Goal: Task Accomplishment & Management: Manage account settings

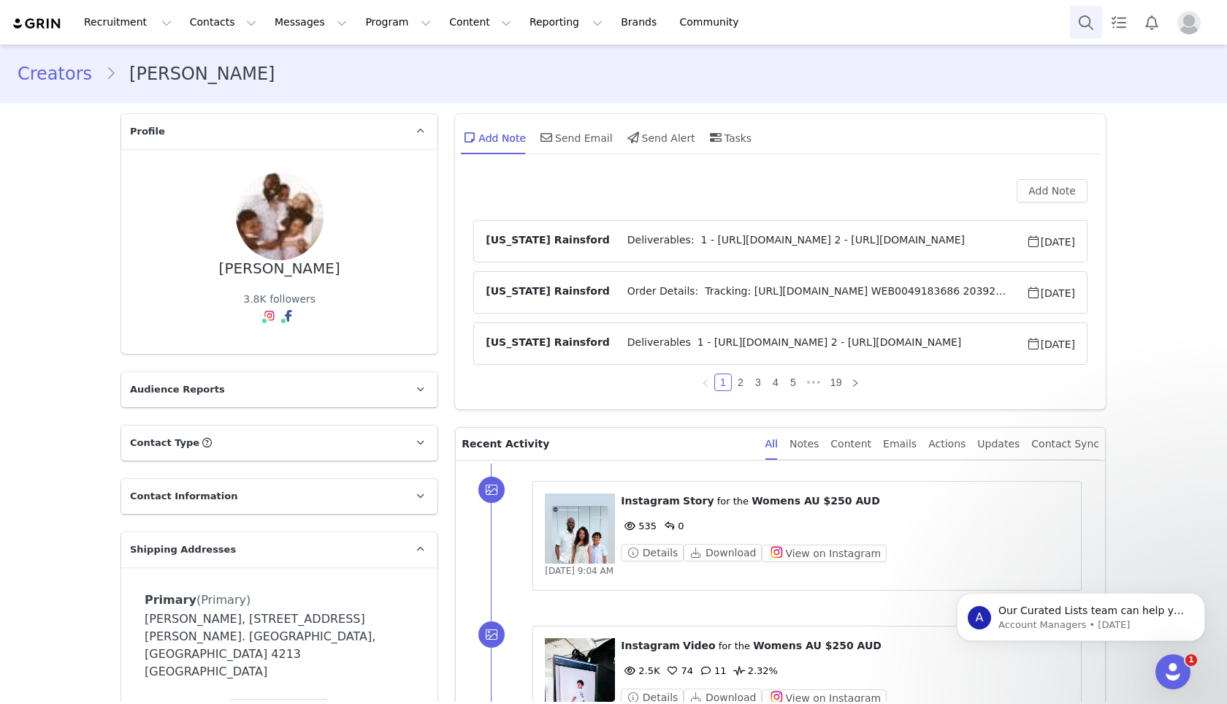
click at [1086, 18] on button "Search" at bounding box center [1086, 22] width 32 height 33
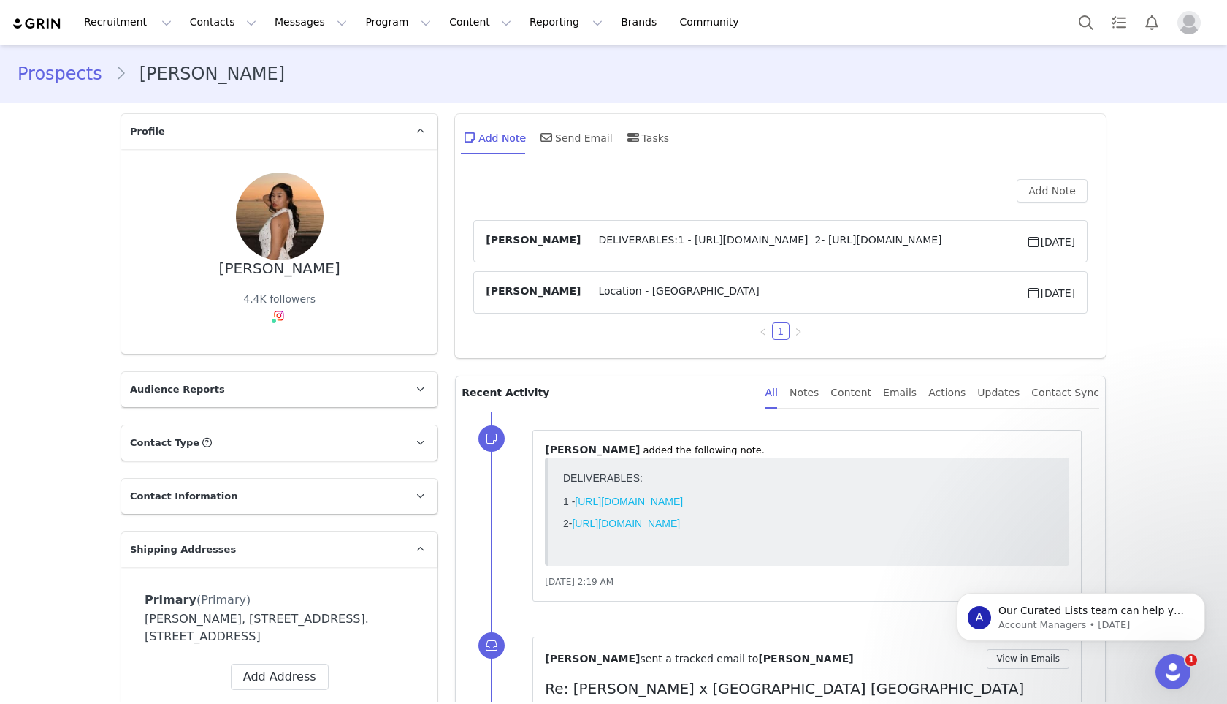
click at [598, 297] on span "Location - Canada" at bounding box center [803, 292] width 445 height 18
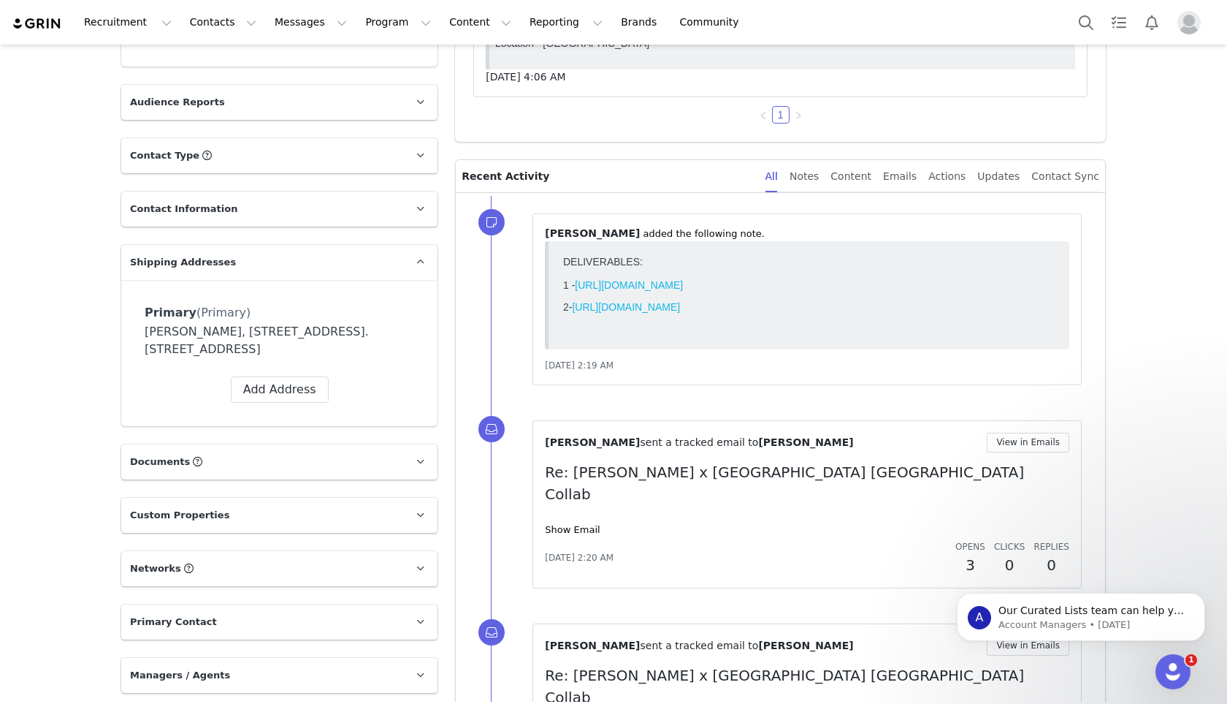
scroll to position [290, 0]
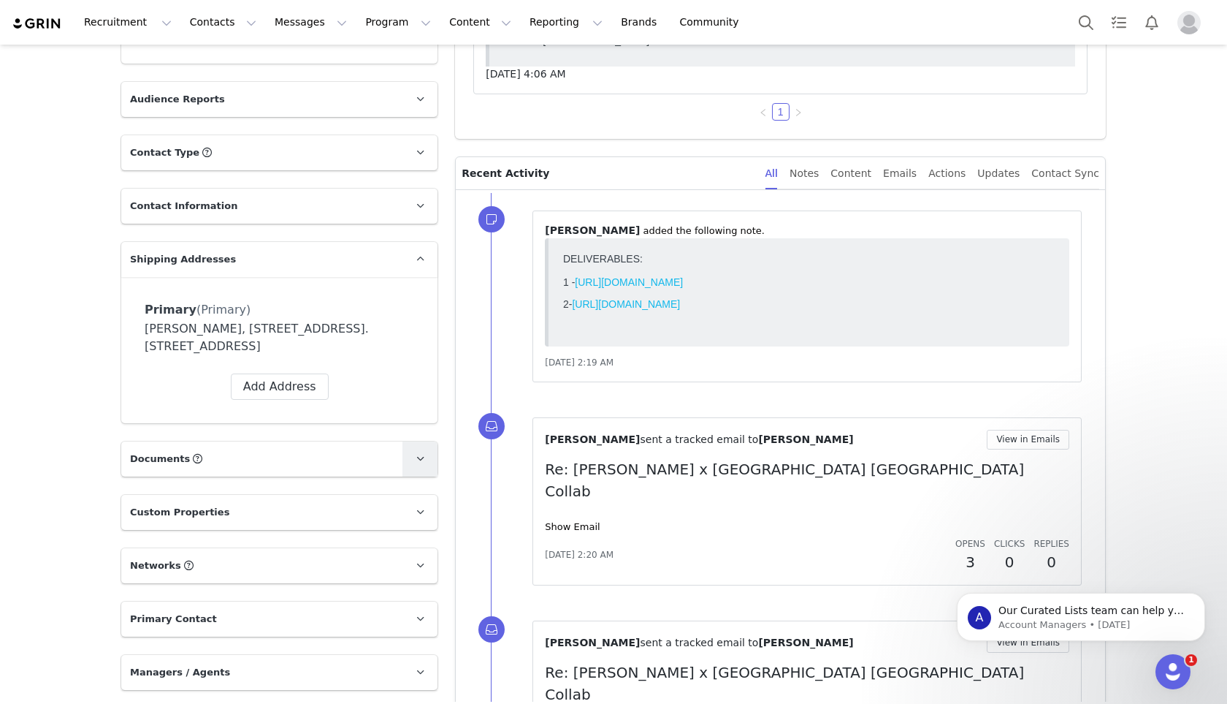
click at [426, 462] on span at bounding box center [420, 459] width 18 height 18
click at [426, 463] on span at bounding box center [420, 459] width 18 height 18
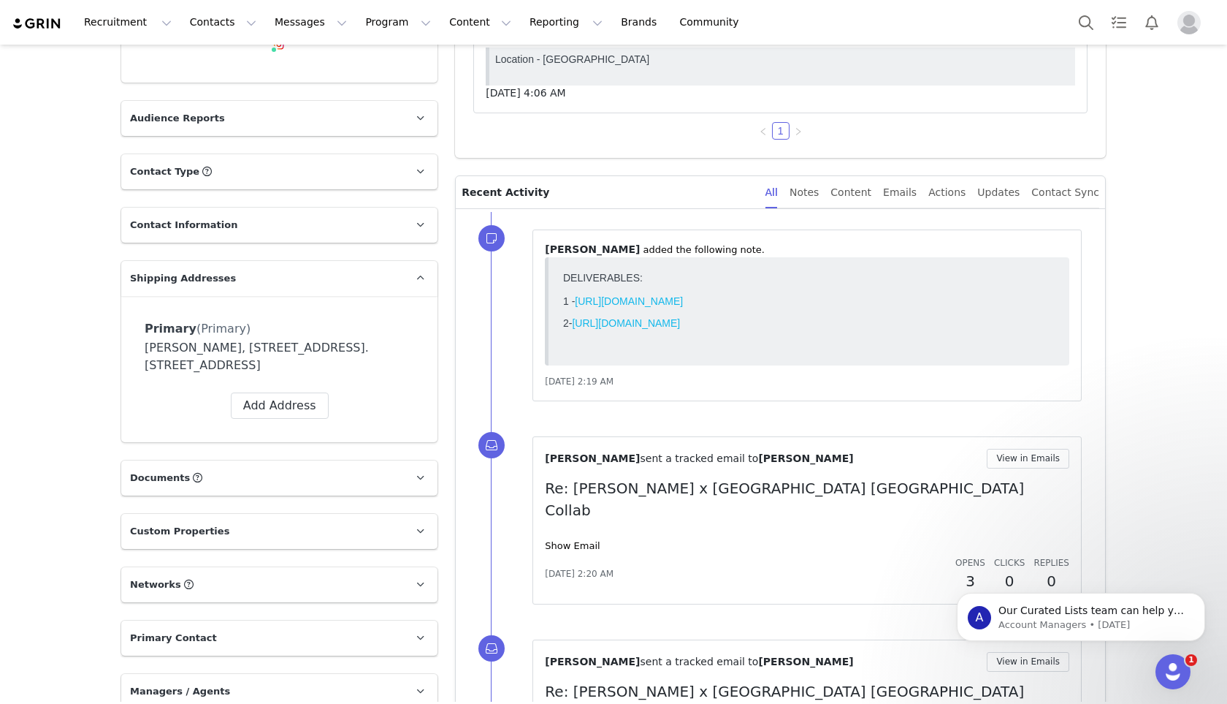
scroll to position [0, 0]
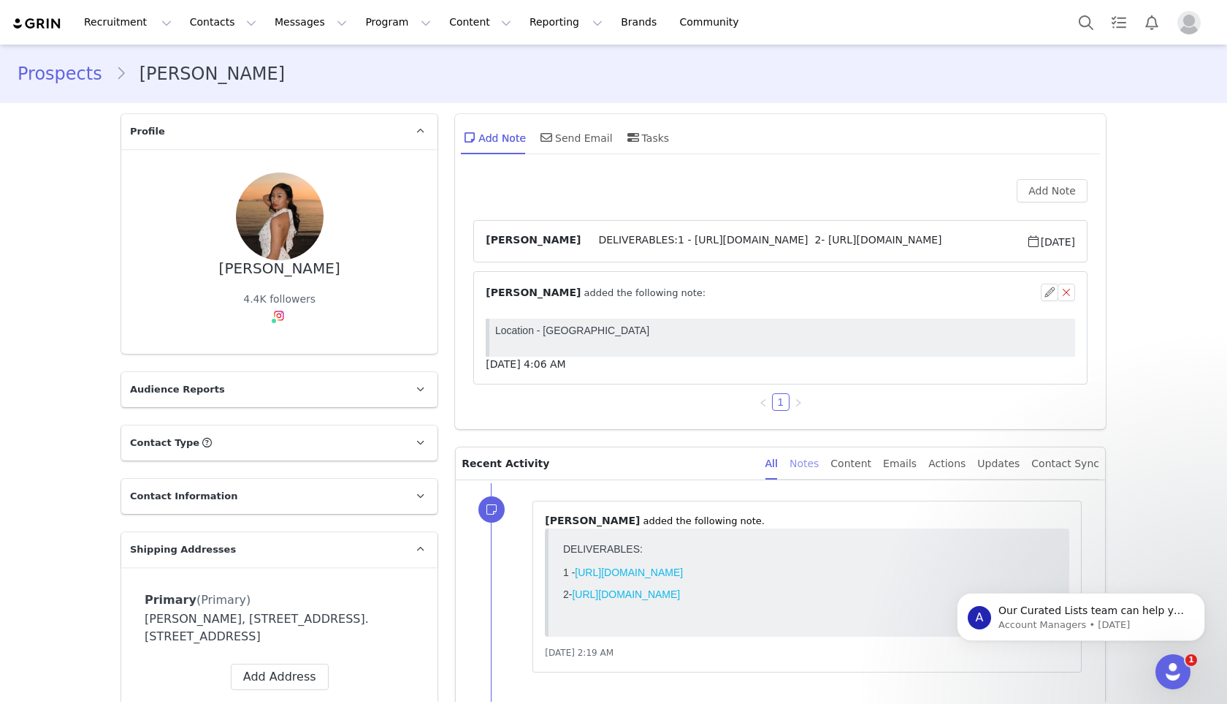
click at [819, 463] on div "Notes" at bounding box center [804, 463] width 29 height 33
click at [902, 458] on div "Emails" at bounding box center [900, 463] width 34 height 33
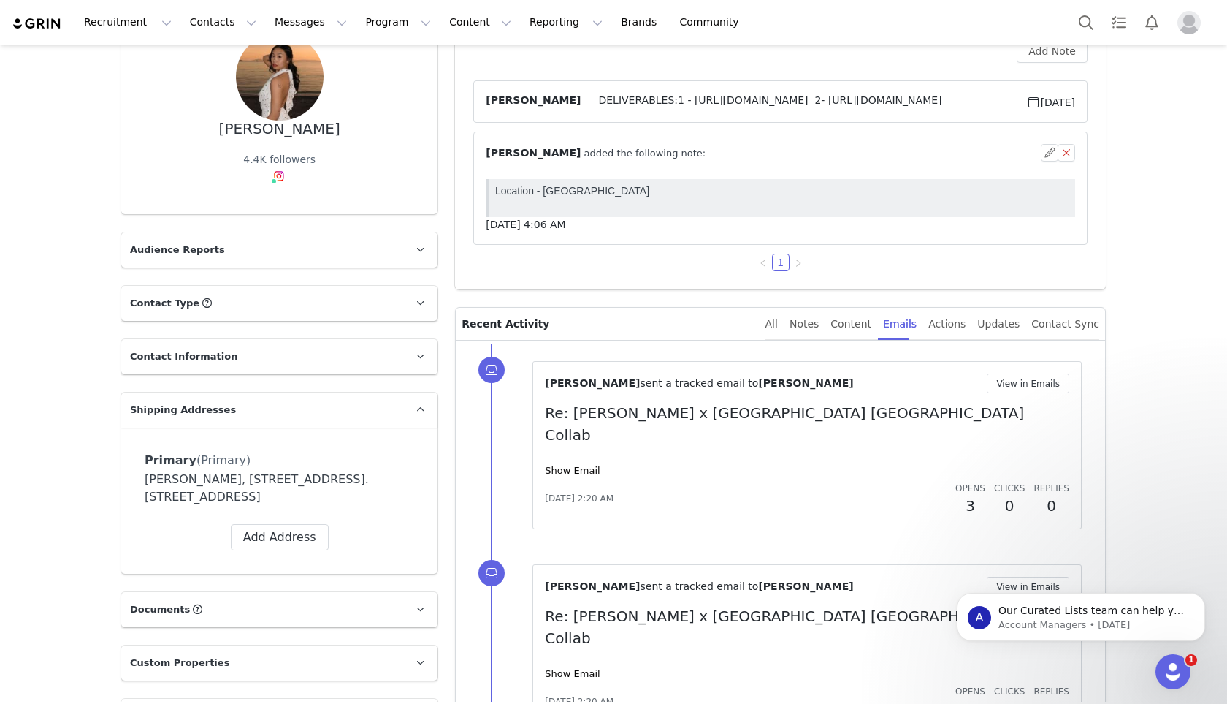
scroll to position [141, 0]
click at [1021, 384] on button "View in Emails" at bounding box center [1028, 382] width 83 height 20
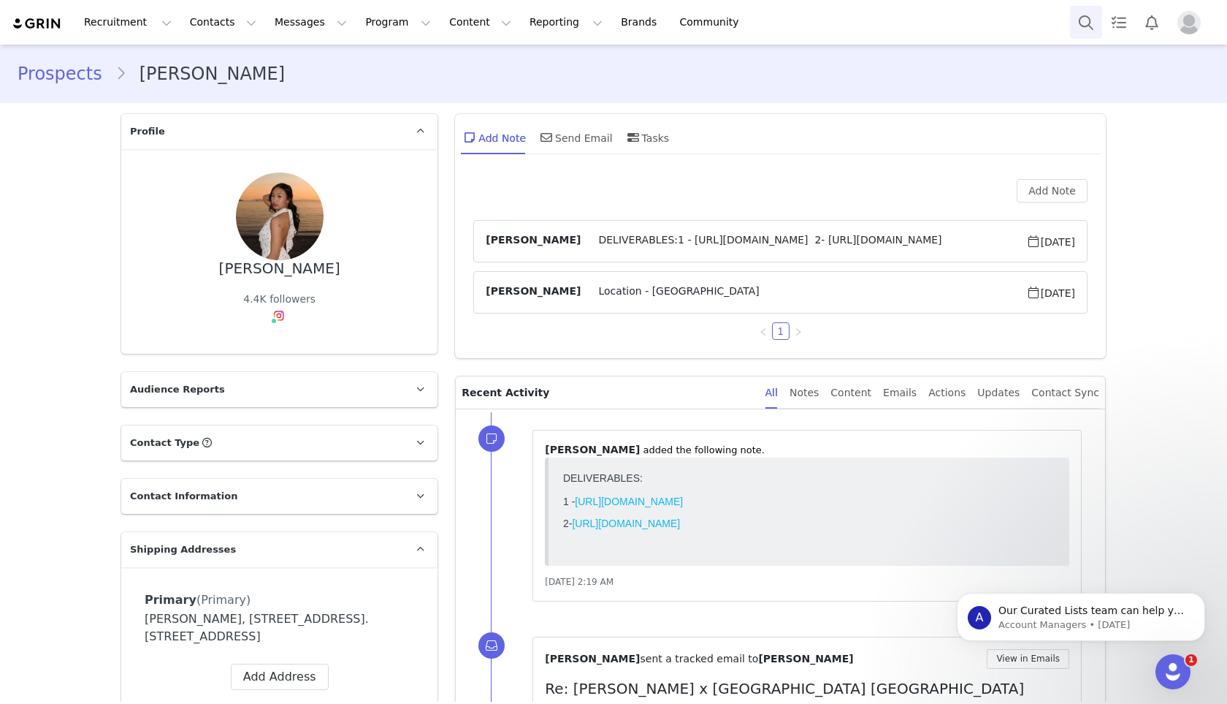
click at [1078, 21] on button "Search" at bounding box center [1086, 22] width 32 height 33
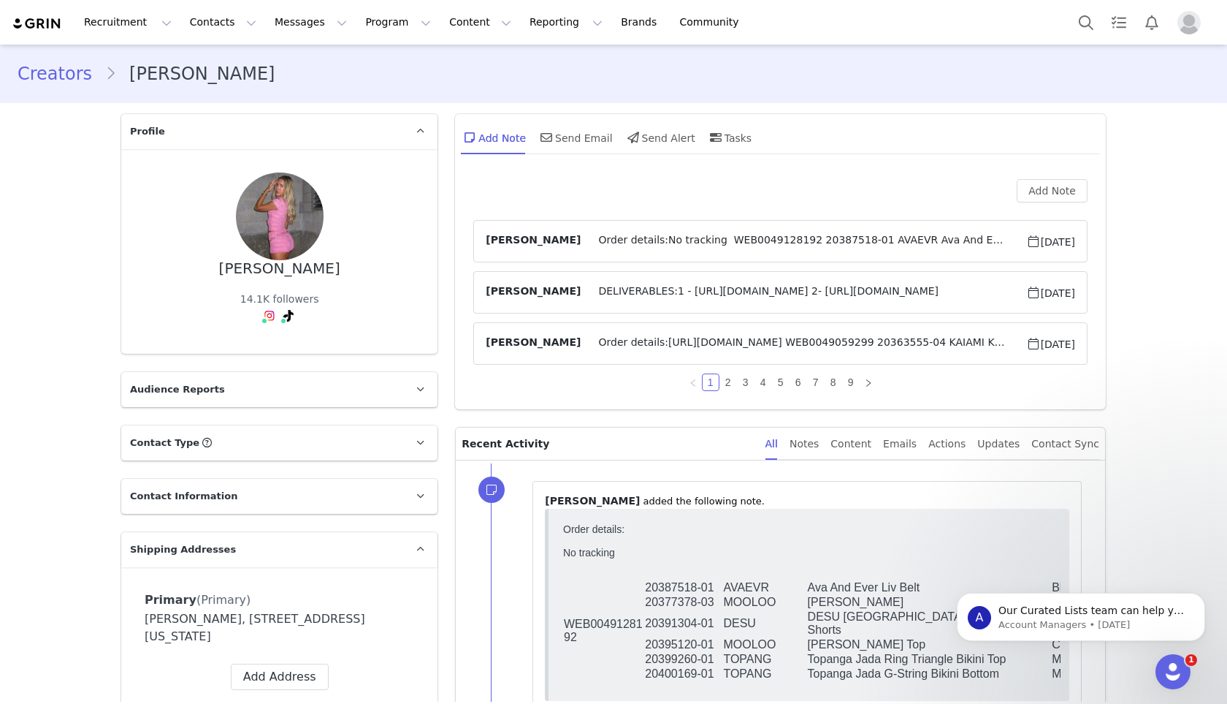
click at [604, 290] on span "DELIVERABLES:1 - https://www.instagram.com/p/DLpdn7YuC3i/?img_index=1 2- https:…" at bounding box center [803, 292] width 445 height 18
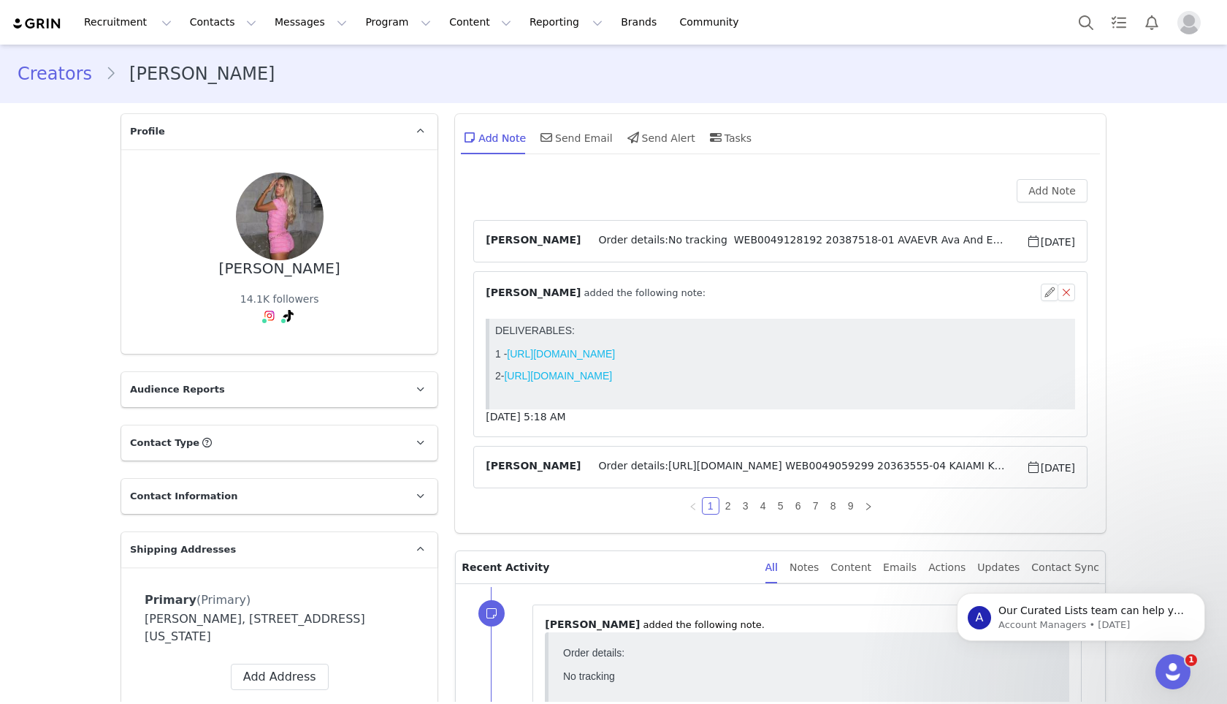
click at [625, 238] on span "Order details:No tracking WEB0049128192 20387518-01 AVAEVR Ava And Ever Liv Bel…" at bounding box center [803, 241] width 445 height 18
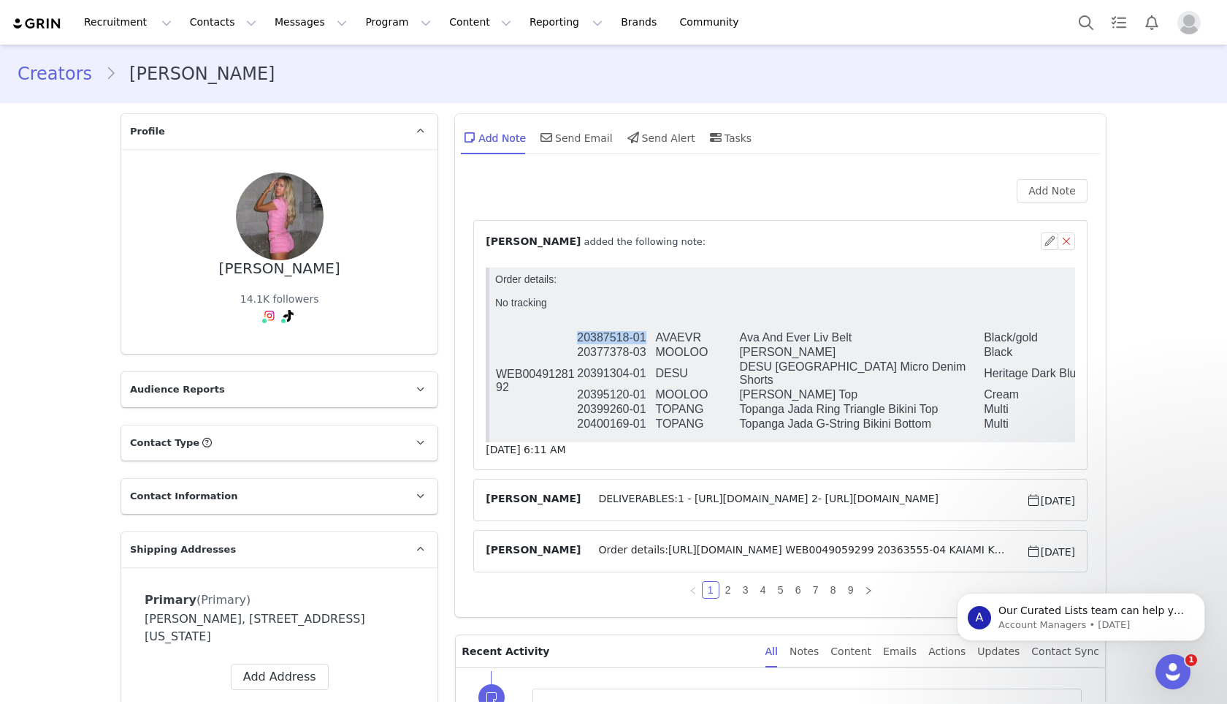
drag, startPoint x: 646, startPoint y: 340, endPoint x: 577, endPoint y: 337, distance: 68.8
click at [577, 337] on td "20387518-01" at bounding box center [615, 337] width 78 height 15
copy td "20387518-01"
click at [717, 313] on p "Order details: No tracking" at bounding box center [782, 296] width 574 height 47
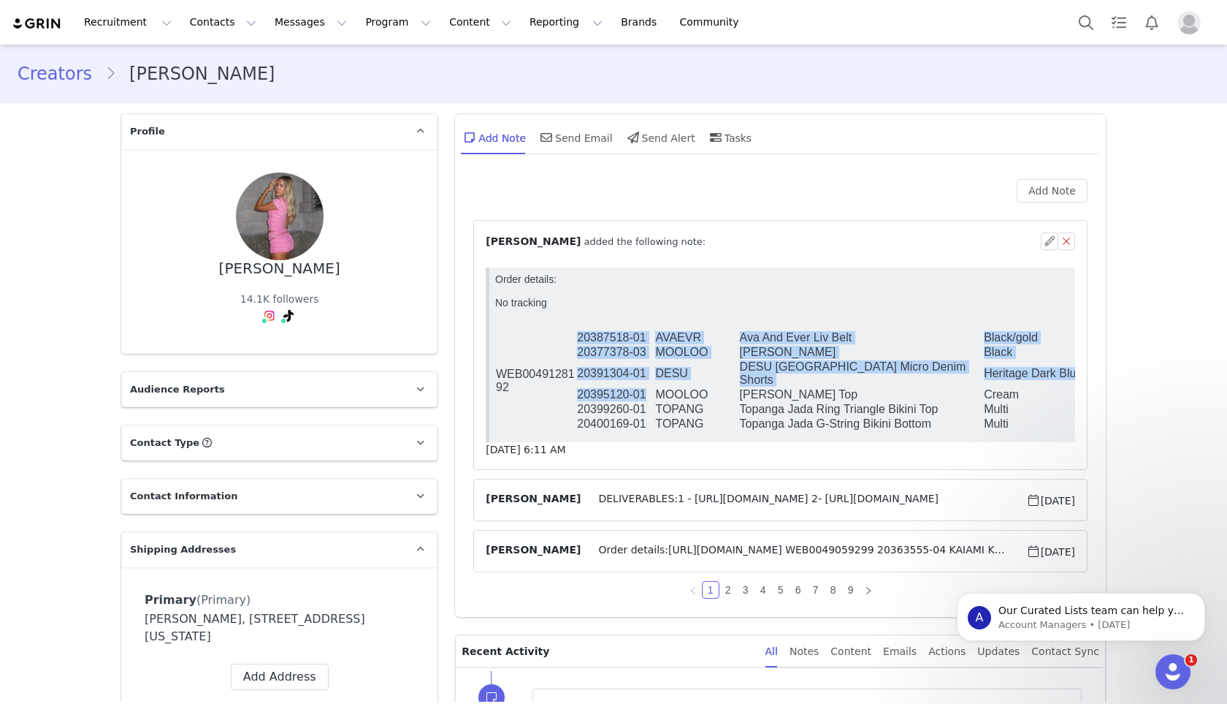
drag, startPoint x: 647, startPoint y: 384, endPoint x: 574, endPoint y: 386, distance: 72.3
click at [574, 386] on tbody "WEB0049128192 20387518-01 AVAEVR Ava And Ever Liv Belt Black/gold O/S 20377378-…" at bounding box center [819, 380] width 648 height 101
click at [574, 386] on td "WEB0049128192" at bounding box center [535, 380] width 81 height 101
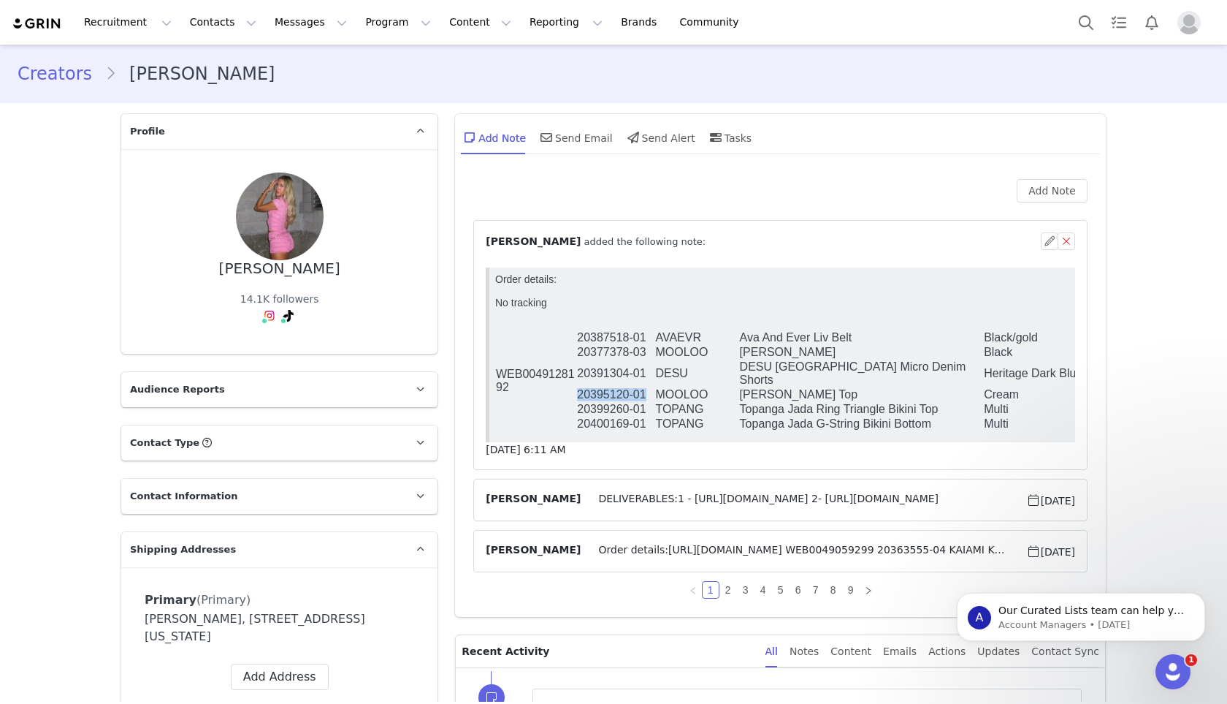
drag, startPoint x: 580, startPoint y: 387, endPoint x: 644, endPoint y: 385, distance: 64.3
click at [644, 387] on td "20395120-01" at bounding box center [615, 394] width 78 height 15
copy td "20395120-01"
drag, startPoint x: 646, startPoint y: 354, endPoint x: 576, endPoint y: 355, distance: 69.4
click at [576, 355] on td "20377378-03" at bounding box center [615, 352] width 78 height 15
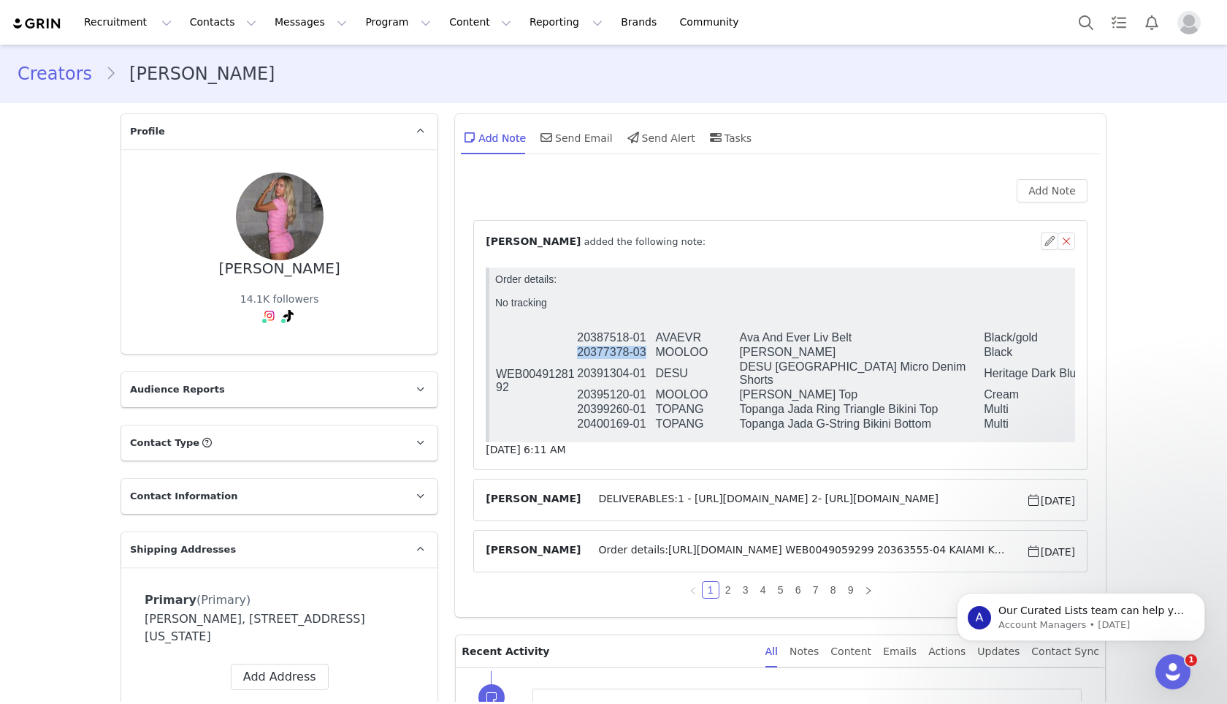
copy td "20377378-03"
click at [1088, 24] on button "Search" at bounding box center [1086, 22] width 32 height 33
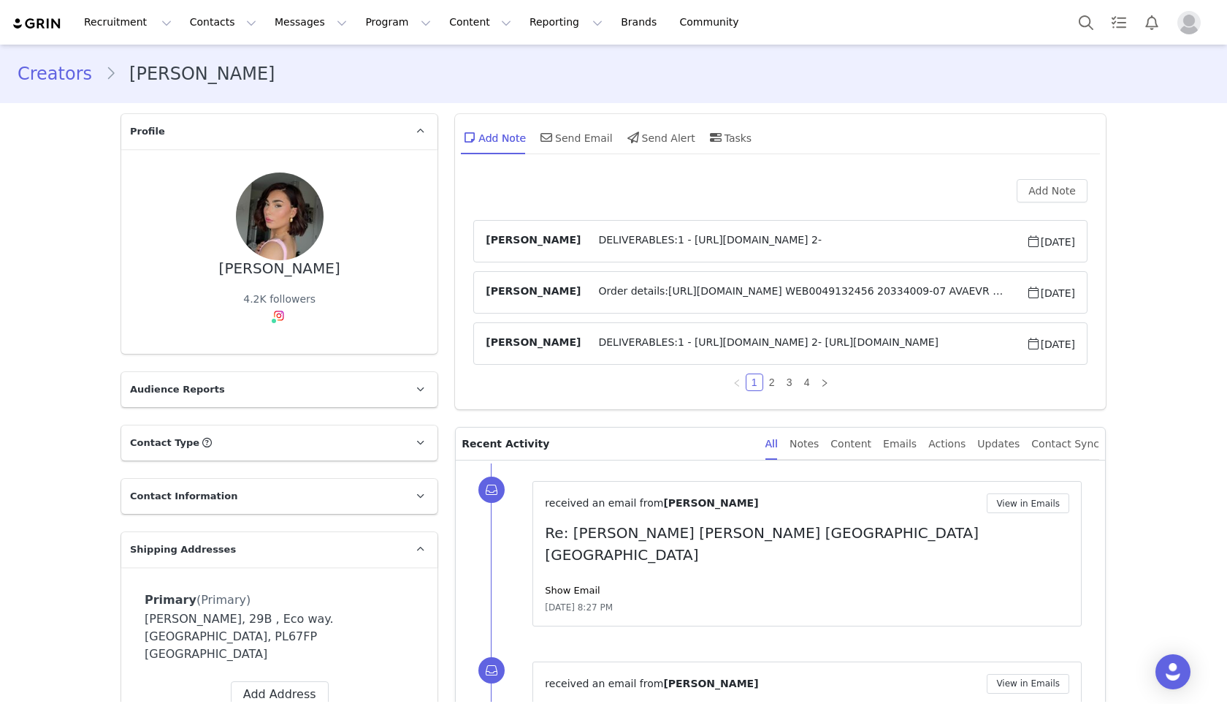
click at [642, 294] on span "Order details:https://app.shippit.com/tracking/PPZziJhimH4MT WEB0049132456 2033…" at bounding box center [803, 292] width 445 height 18
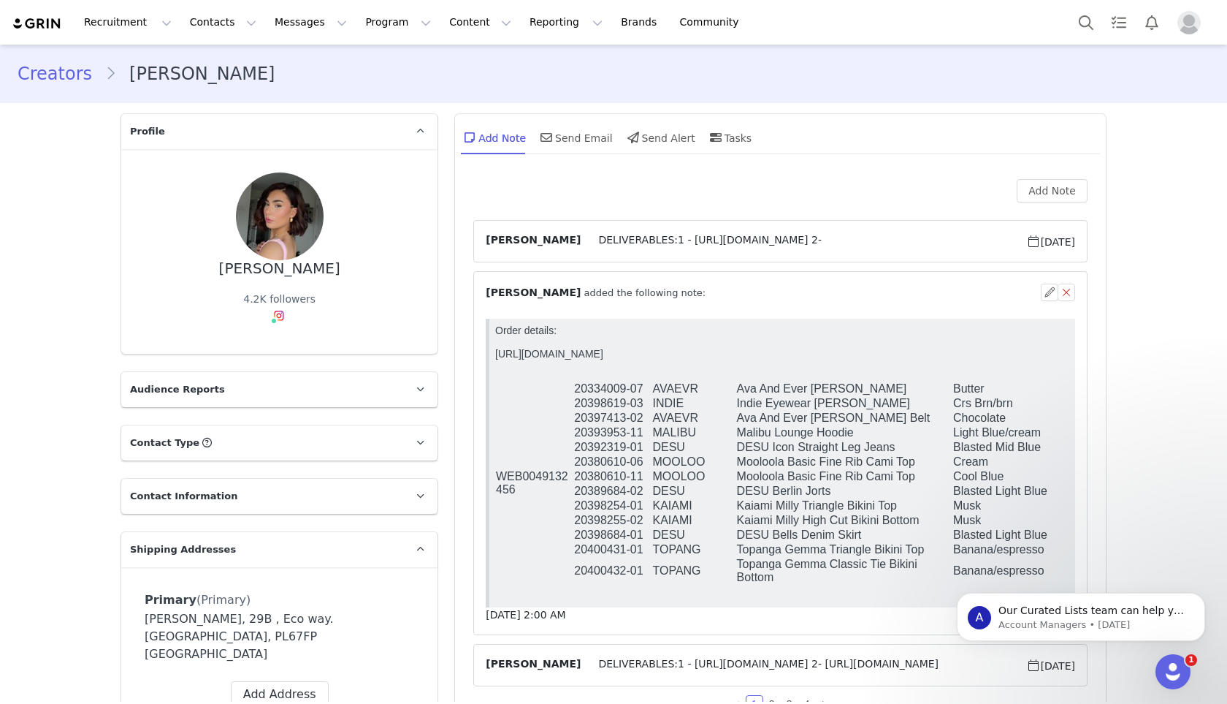
scroll to position [40, 0]
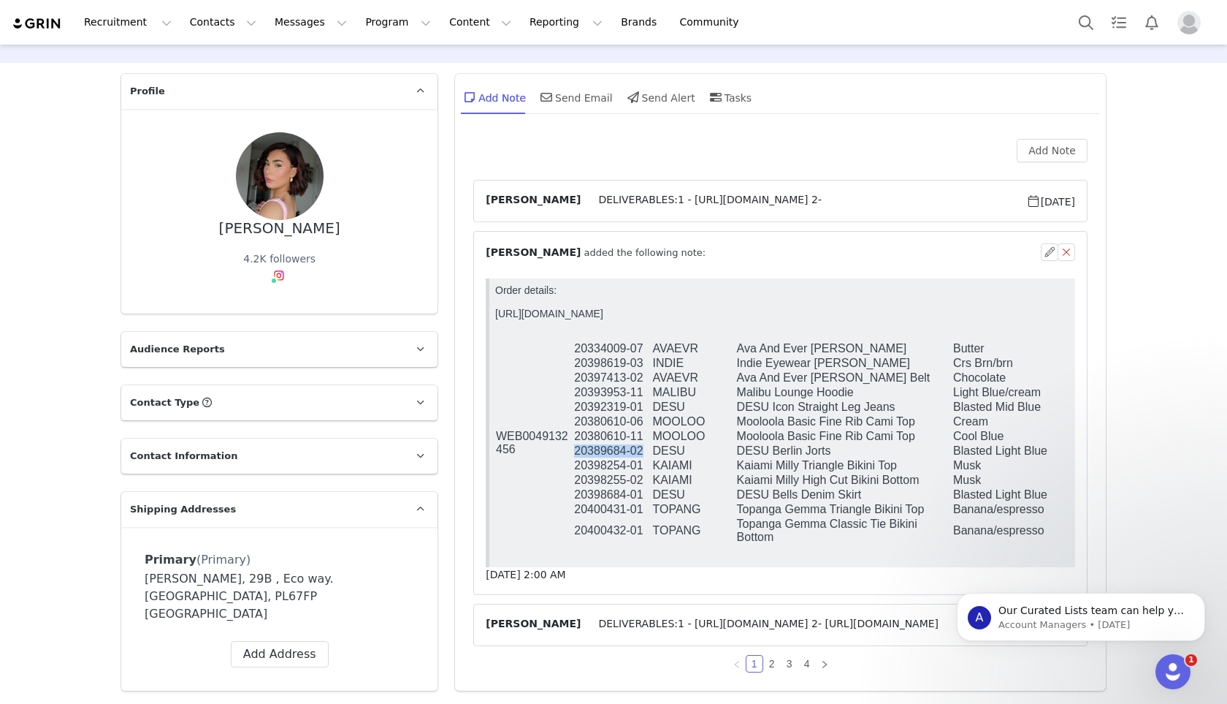
drag, startPoint x: 644, startPoint y: 457, endPoint x: 574, endPoint y: 460, distance: 70.2
click at [574, 458] on td "20389684-02" at bounding box center [613, 450] width 78 height 15
copy td "20389684-02"
click at [725, 502] on td "DESU" at bounding box center [694, 494] width 84 height 15
drag, startPoint x: 651, startPoint y: 382, endPoint x: 574, endPoint y: 382, distance: 76.7
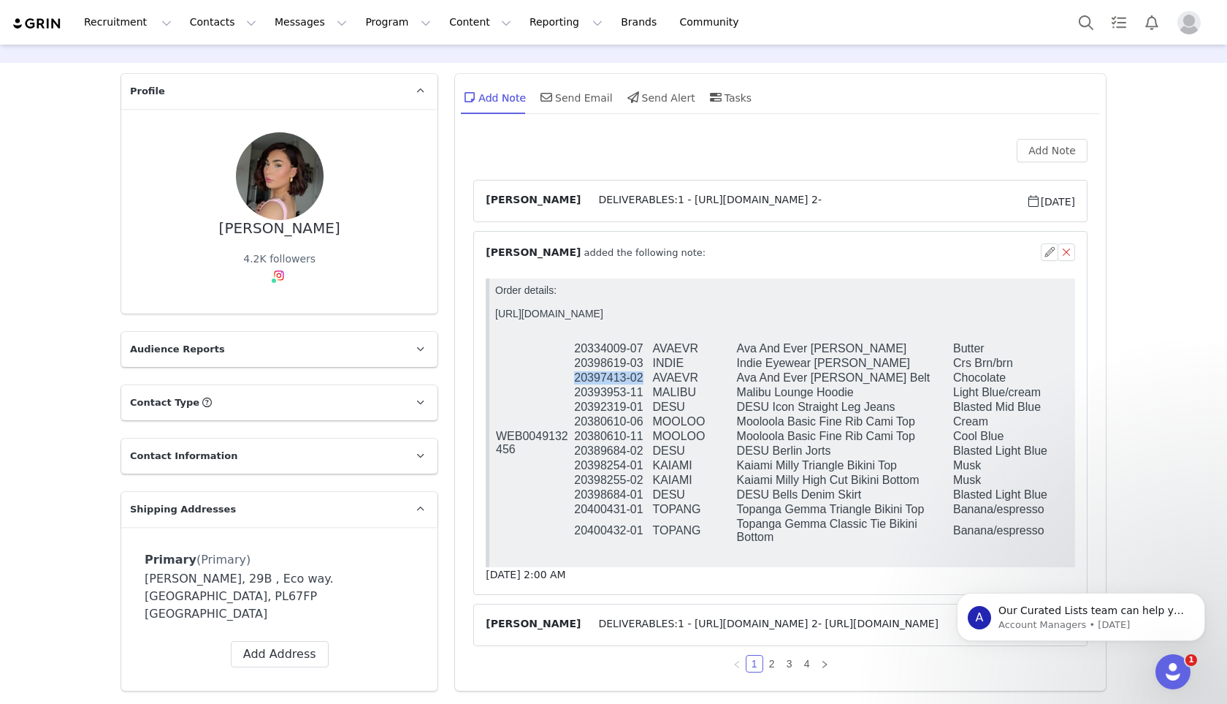
click at [574, 382] on td "20397413-02" at bounding box center [613, 377] width 78 height 15
copy td "20397413-02"
click at [689, 385] on td "AVAEVR" at bounding box center [694, 377] width 84 height 15
drag, startPoint x: 644, startPoint y: 429, endPoint x: 576, endPoint y: 424, distance: 67.4
click at [576, 424] on td "20380610-06" at bounding box center [613, 421] width 78 height 15
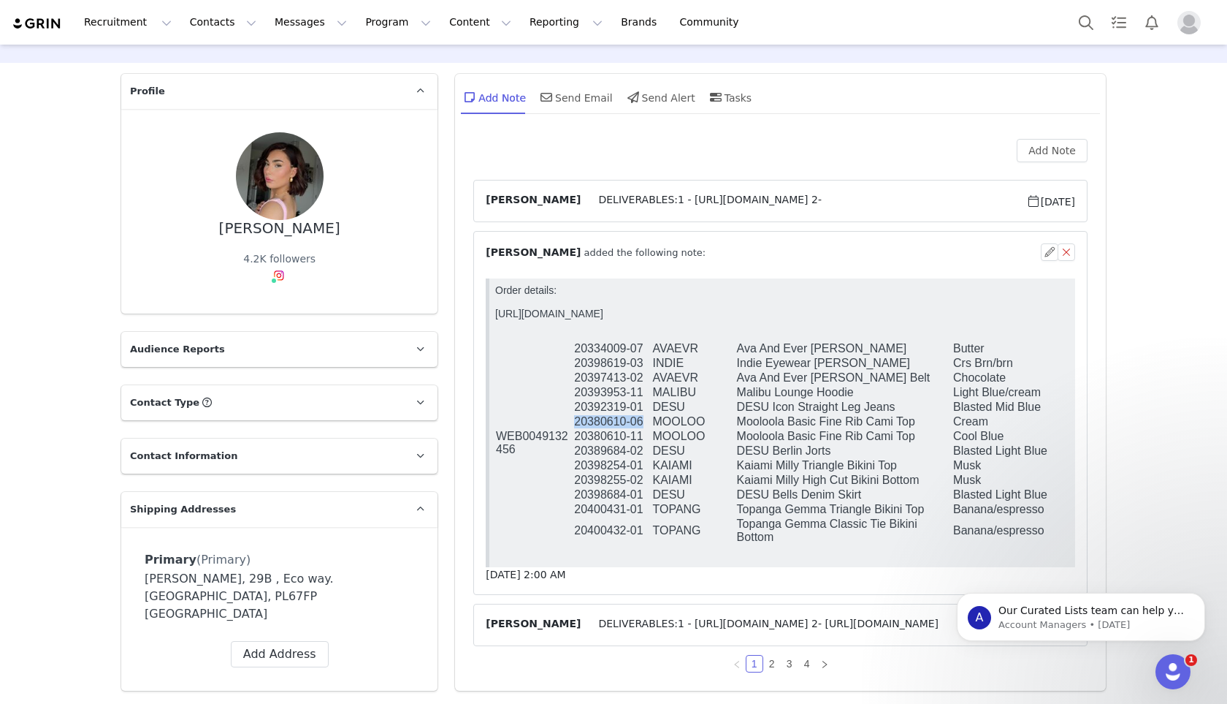
copy td "20380610-06"
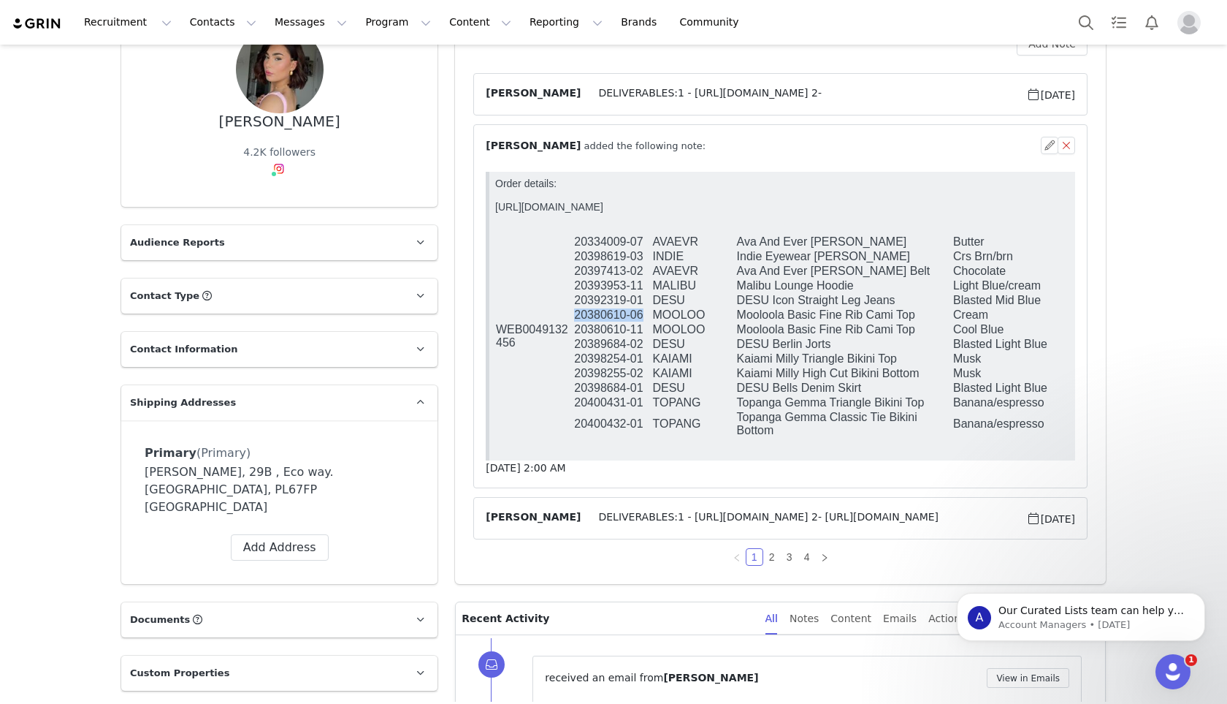
scroll to position [148, 0]
click at [768, 548] on link "2" at bounding box center [772, 555] width 16 height 16
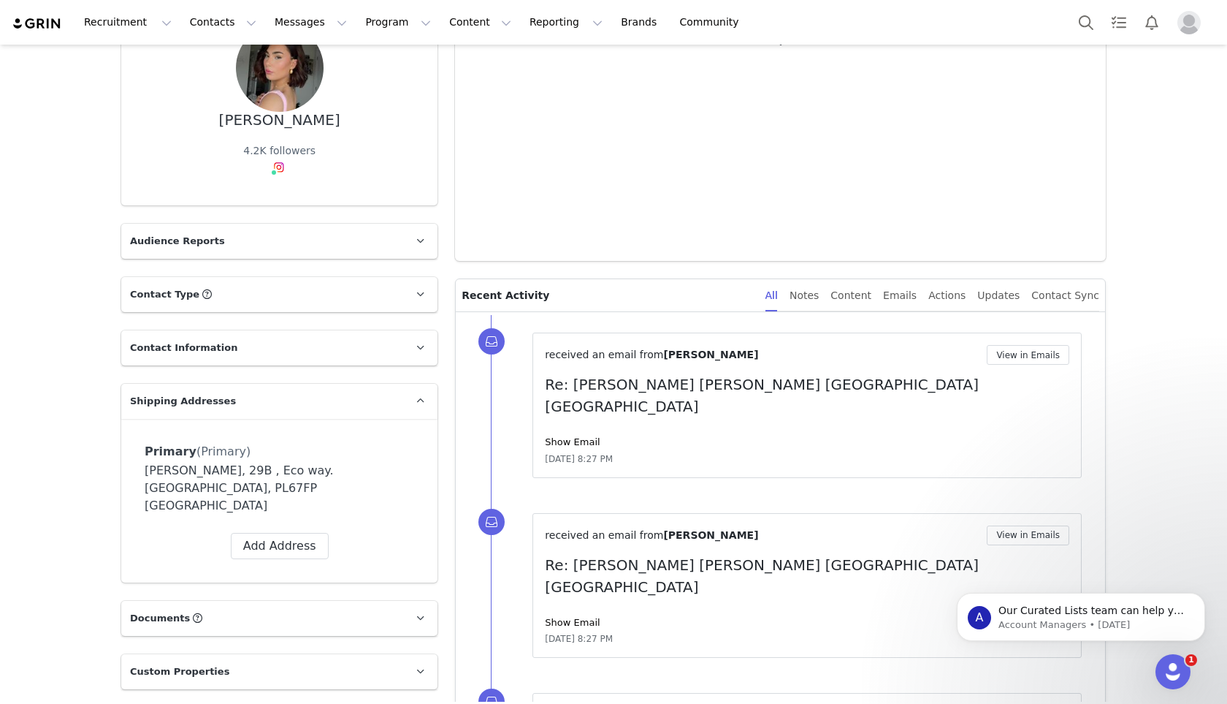
scroll to position [0, 0]
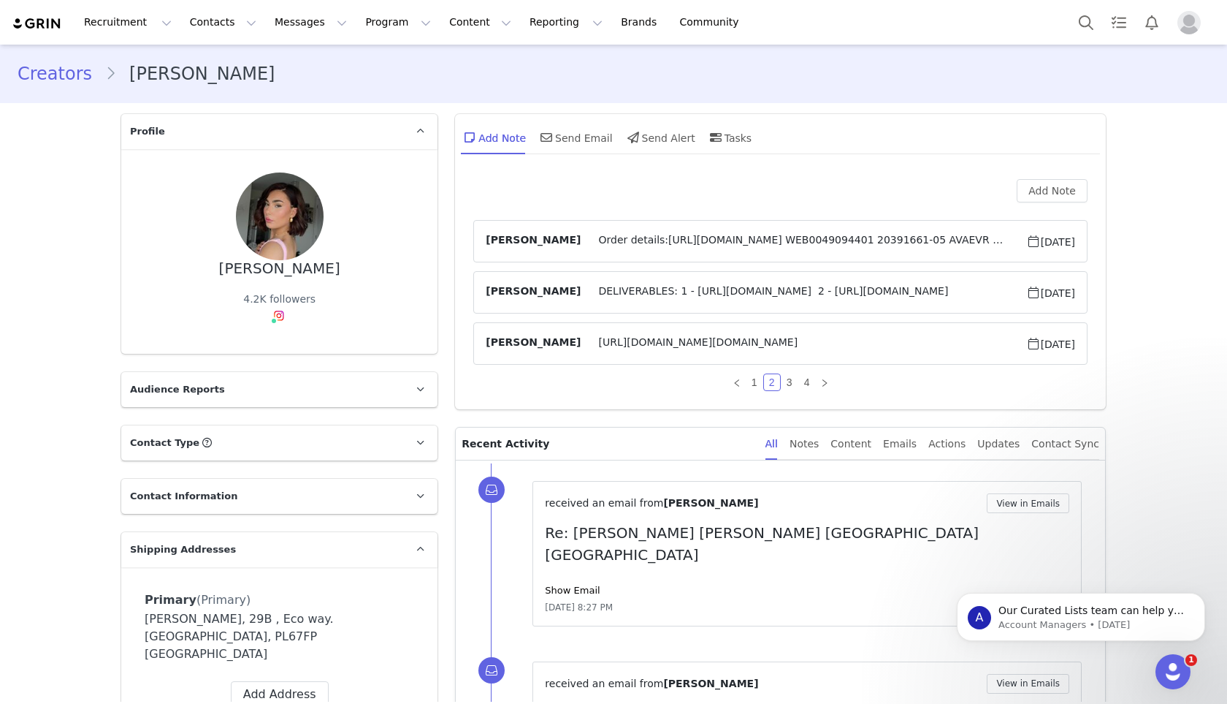
click at [642, 237] on span "Order details:https://app.shippit.com/tracking/PPNCUldcKq69S WEB0049094401 2039…" at bounding box center [803, 241] width 445 height 18
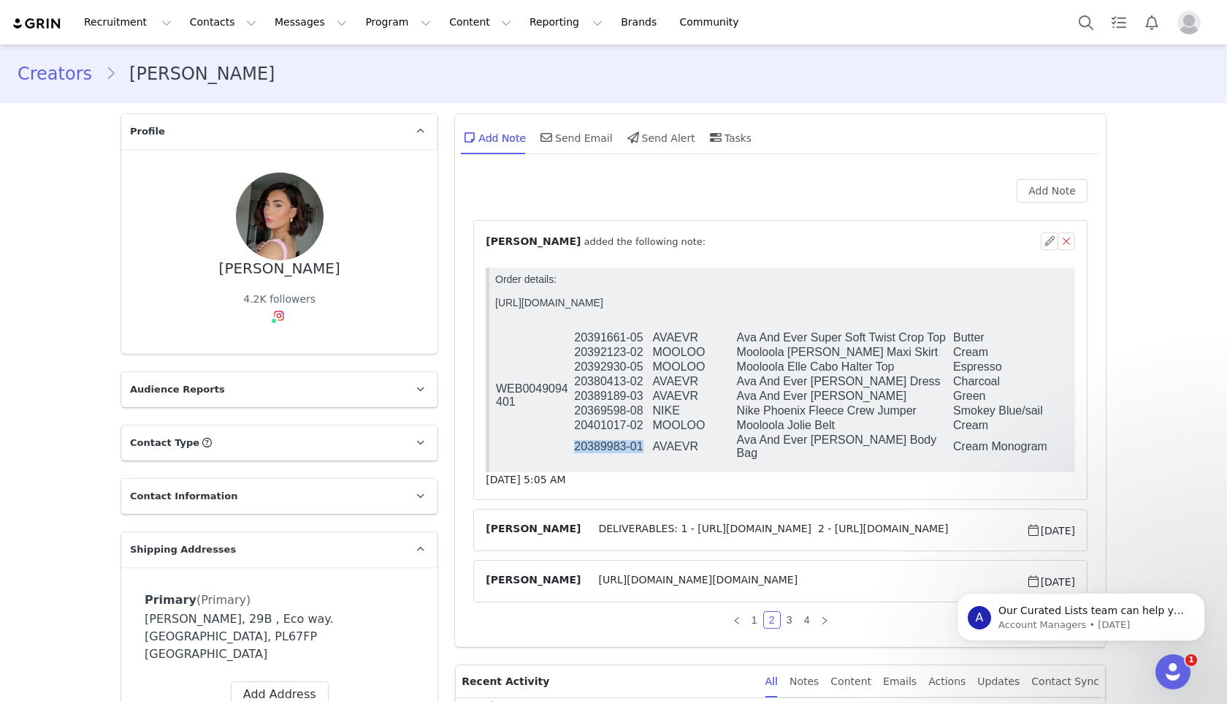
drag, startPoint x: 644, startPoint y: 446, endPoint x: 574, endPoint y: 449, distance: 69.5
click at [574, 449] on td "20389983-01" at bounding box center [613, 447] width 78 height 28
copy td "20389983-01"
click at [728, 418] on td "NIKE" at bounding box center [694, 410] width 84 height 15
drag, startPoint x: 644, startPoint y: 432, endPoint x: 576, endPoint y: 433, distance: 68.7
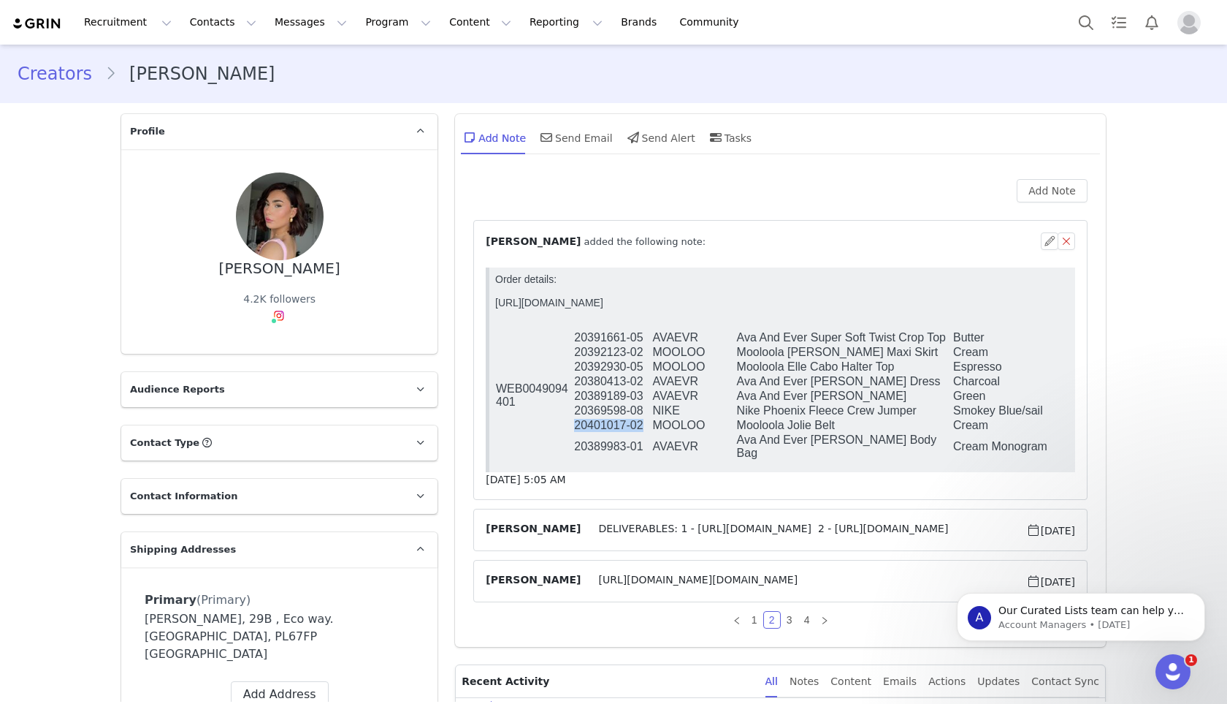
click at [576, 433] on td "20401017-02" at bounding box center [613, 425] width 78 height 15
copy td "20401017-02"
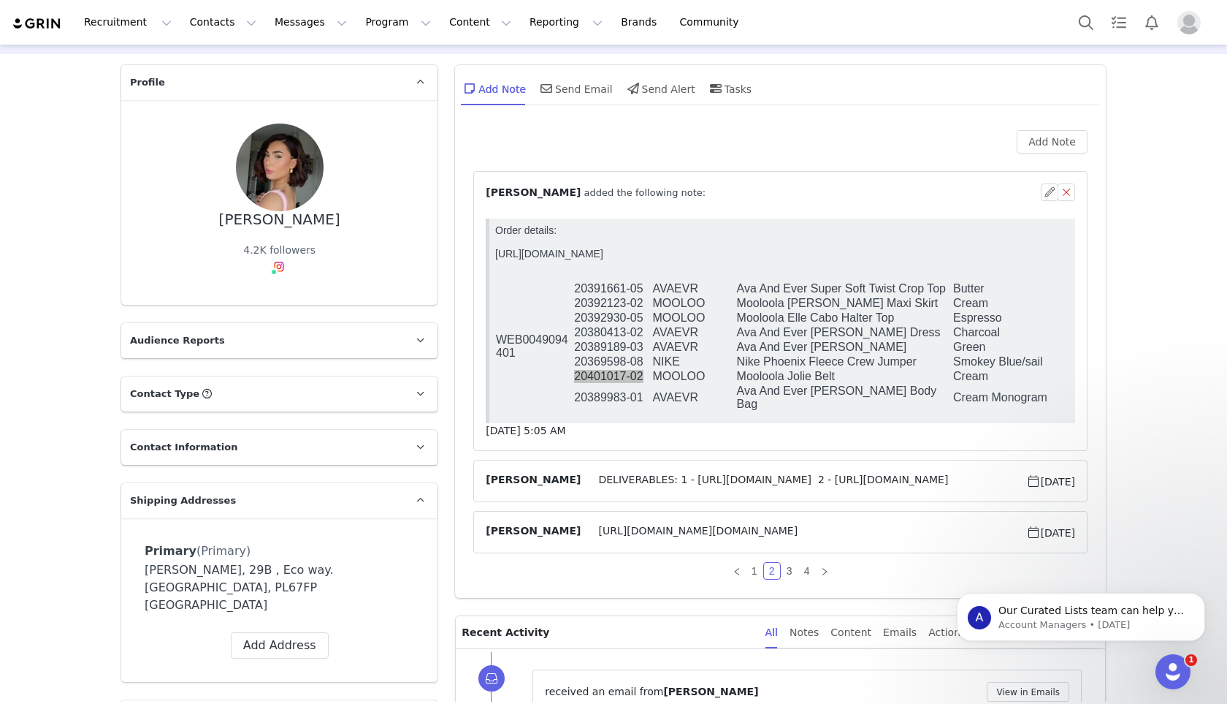
click at [738, 530] on span "https://app.shippit.com/tracking/ppbeqmdgha6dmhttps://app.shippit.com/tracking/…" at bounding box center [803, 532] width 445 height 18
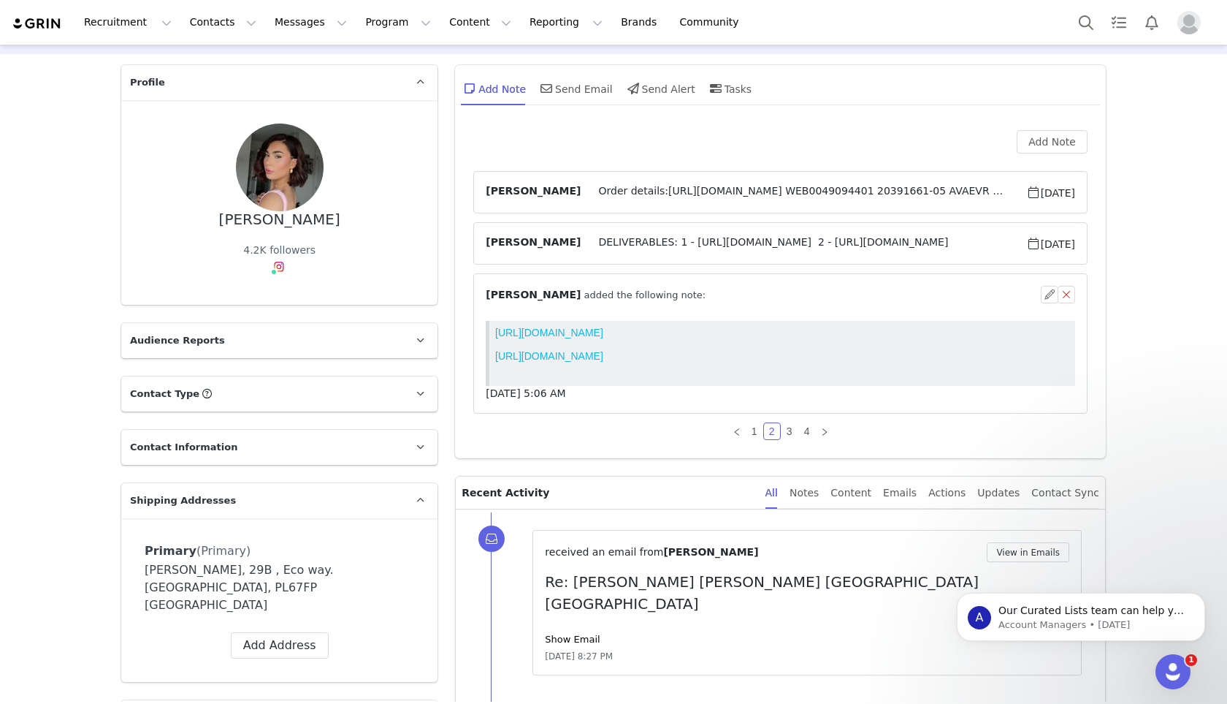
scroll to position [0, 0]
click at [790, 424] on link "3" at bounding box center [790, 431] width 16 height 16
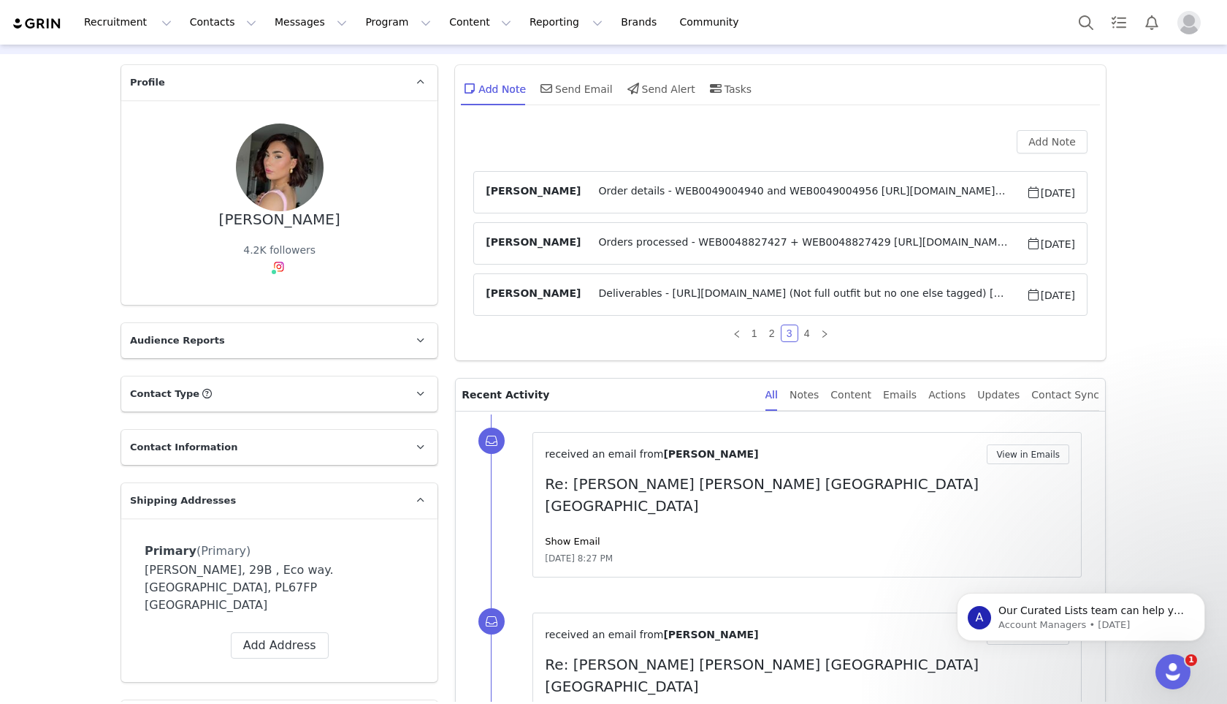
scroll to position [26, 0]
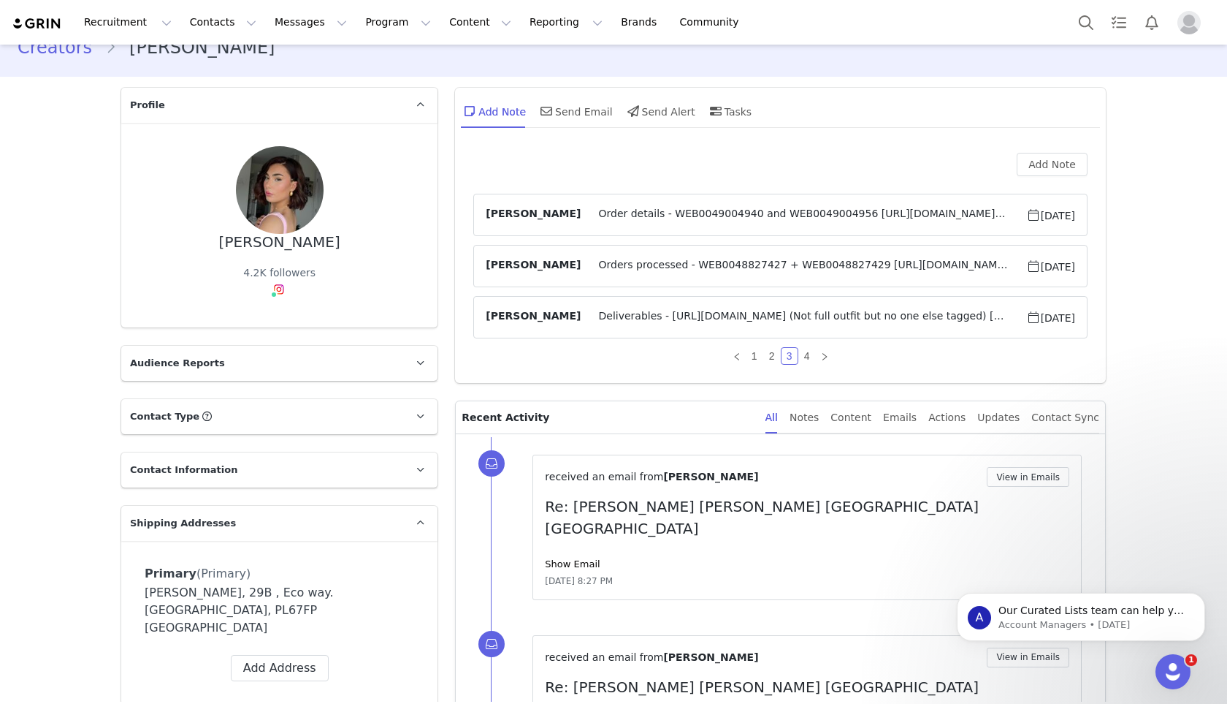
click at [694, 215] on span "Order details - WEB0049004940 and WEB0049004956 https://www.citybeach.com/eu/de…" at bounding box center [803, 215] width 445 height 18
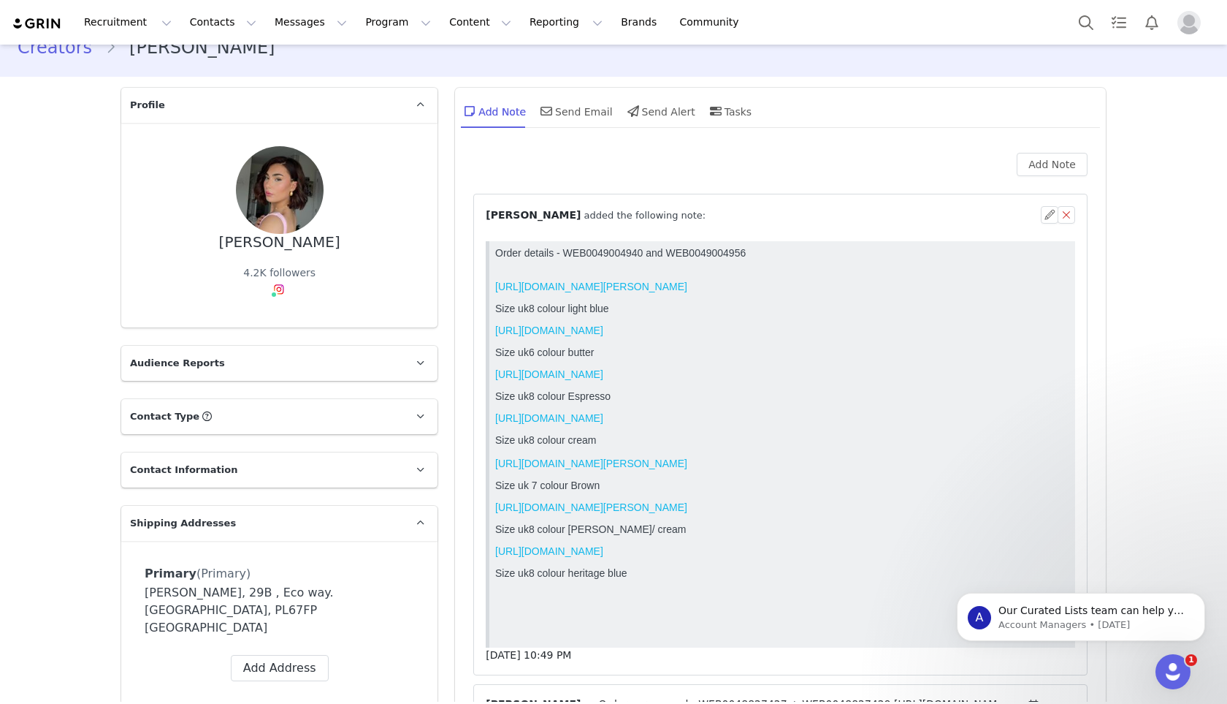
scroll to position [0, 0]
click at [672, 202] on article "⁨ Hannah Salmon ⁩ added the following note: May 11, 2025, 10:49 PM" at bounding box center [780, 434] width 614 height 481
click at [644, 218] on span "⁨ Hannah Salmon ⁩ added the following note:" at bounding box center [596, 215] width 220 height 15
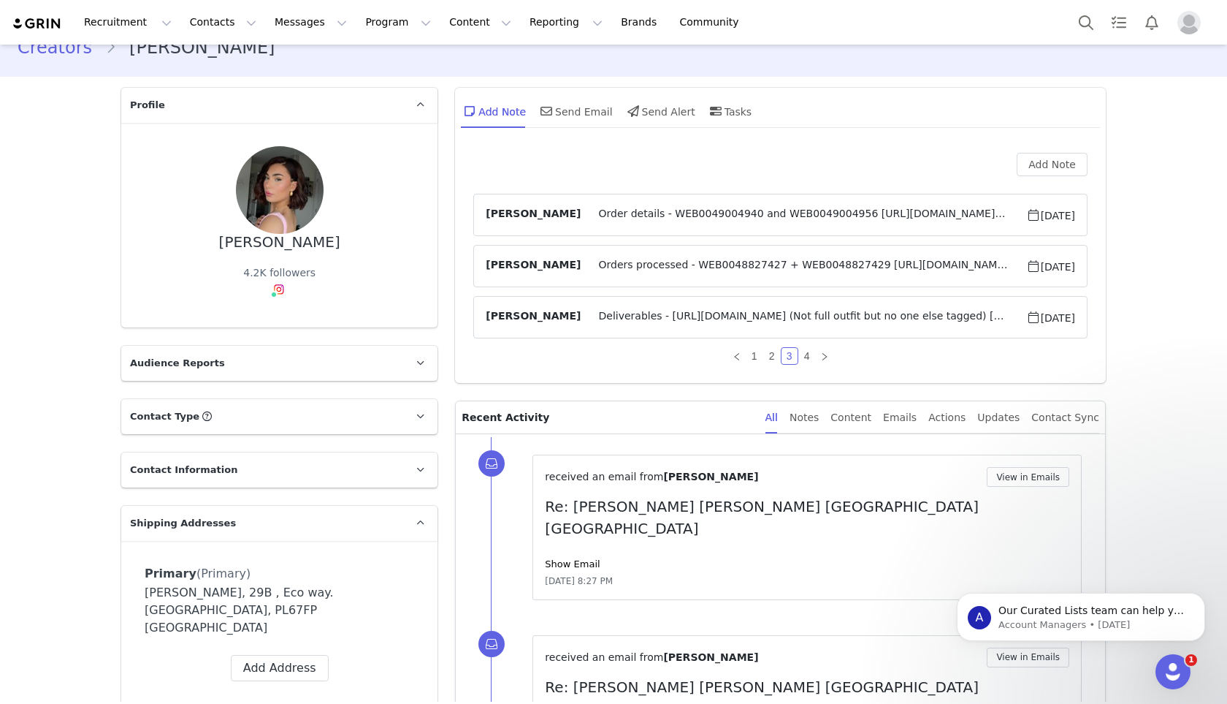
click at [634, 263] on span "Orders processed - WEB0048827427 + WEB0048827429 https://www.citybeach.com/eu/a…" at bounding box center [803, 266] width 445 height 18
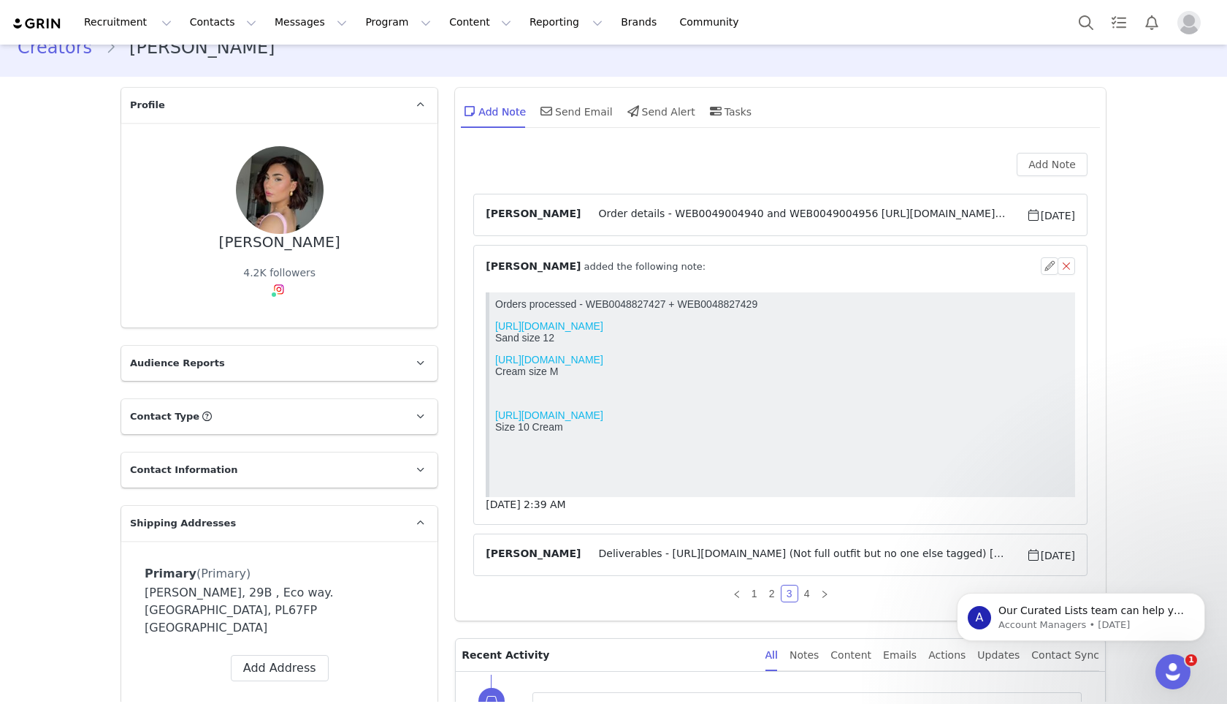
click at [634, 263] on span "⁨ Olivia Annable ⁩ added the following note:" at bounding box center [596, 266] width 220 height 15
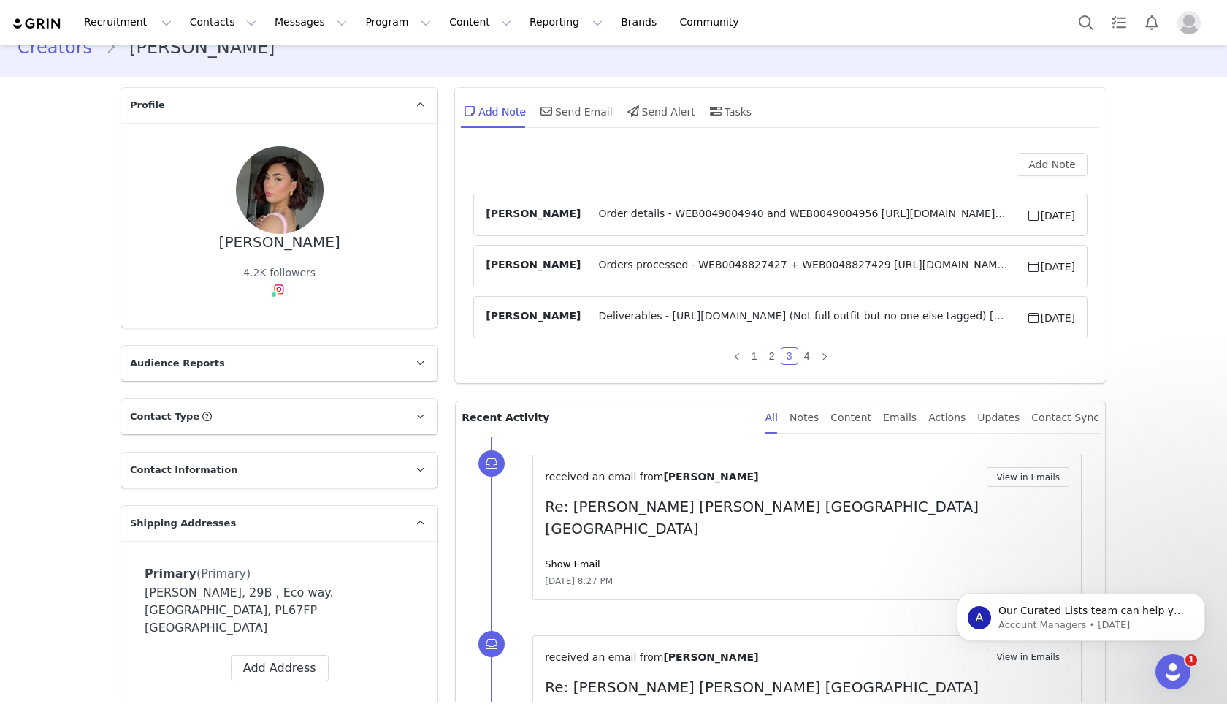
click at [620, 316] on span "Deliverables - https://www.instagram.com/p/DAwI2oruW9r/ (Not full outfit but no…" at bounding box center [803, 317] width 445 height 18
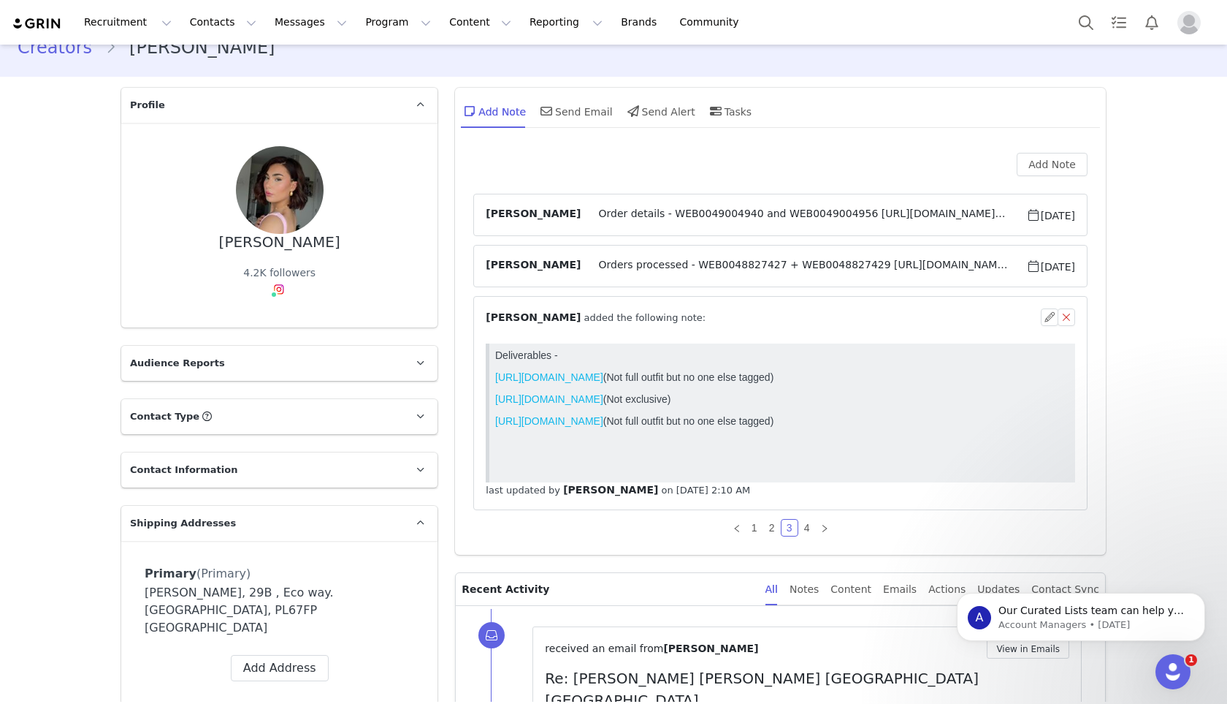
click at [620, 316] on span "⁨ Olivia Annable ⁩ added the following note:" at bounding box center [596, 317] width 220 height 15
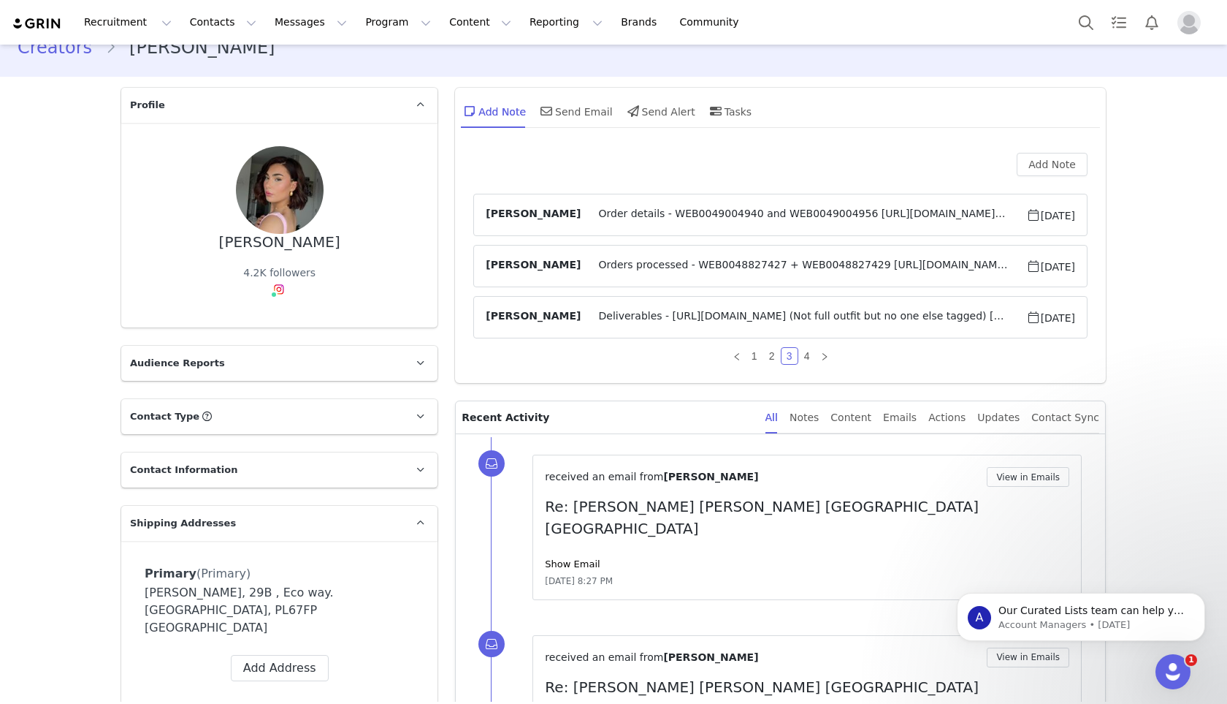
click at [614, 269] on span "Orders processed - WEB0048827427 + WEB0048827429 https://www.citybeach.com/eu/a…" at bounding box center [803, 266] width 445 height 18
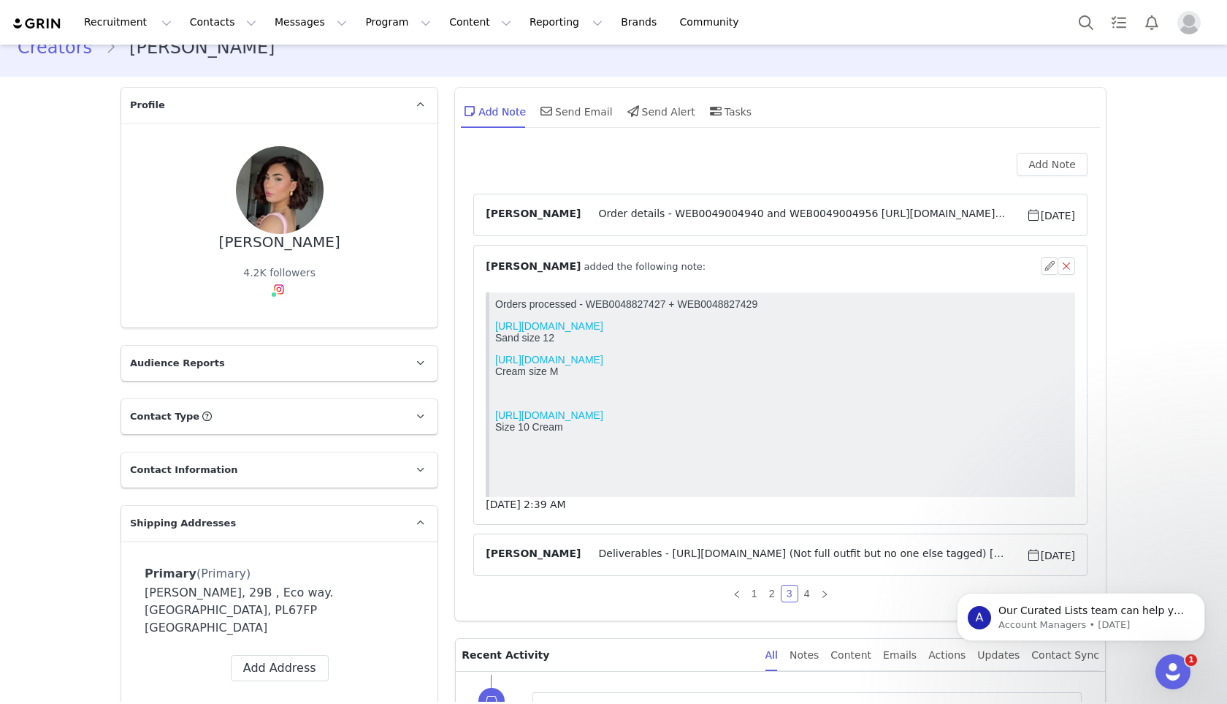
click at [622, 262] on span "⁨ Olivia Annable ⁩ added the following note:" at bounding box center [596, 266] width 220 height 15
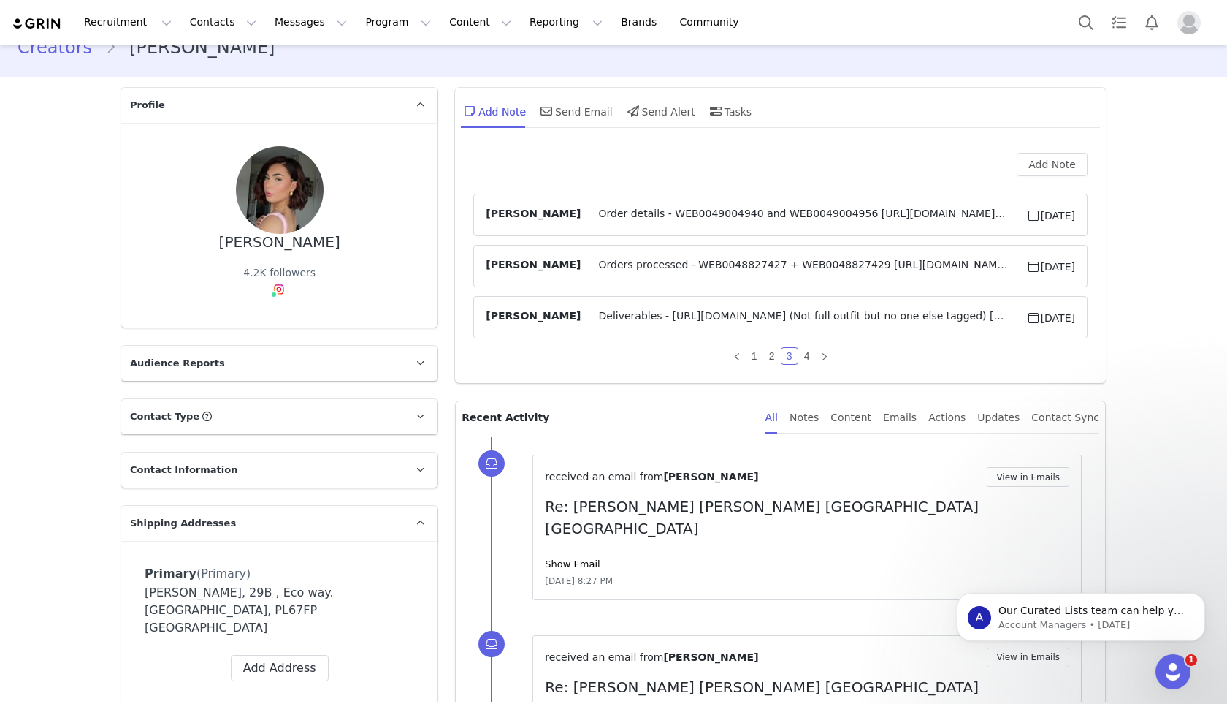
click at [629, 215] on span "Order details - WEB0049004940 and WEB0049004956 https://www.citybeach.com/eu/de…" at bounding box center [803, 215] width 445 height 18
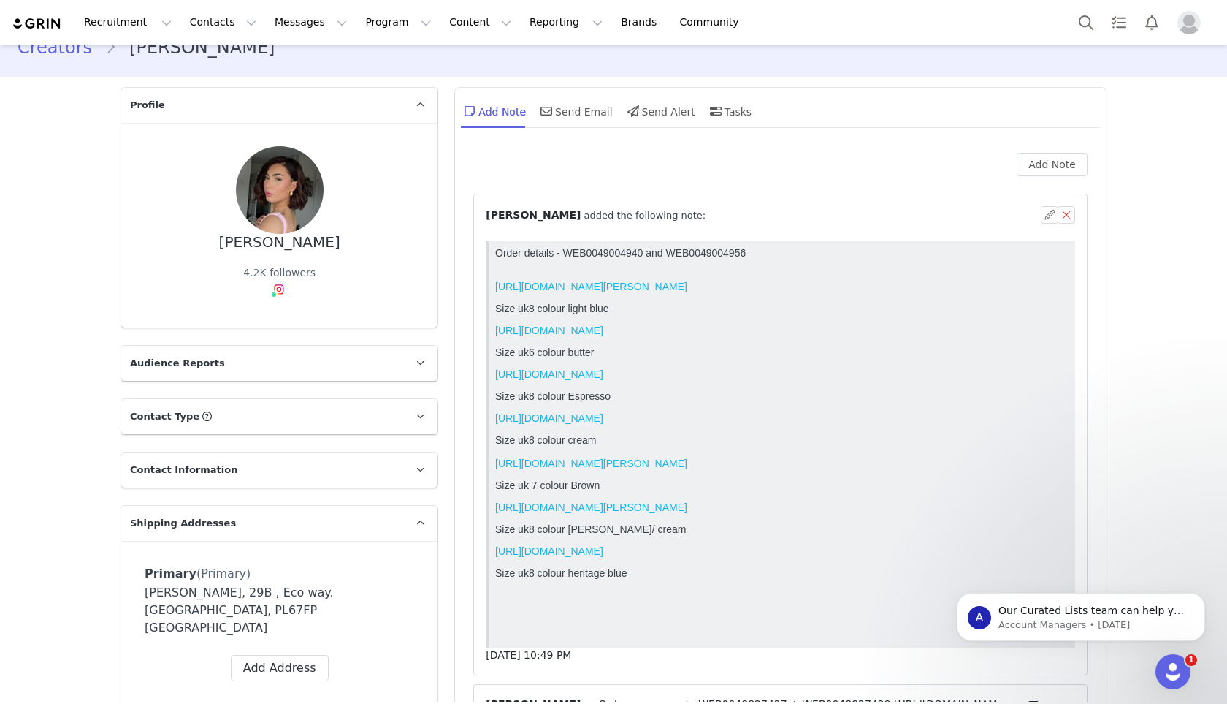
click at [639, 250] on p "Order details - WEB0049004940 and WEB0049004956" at bounding box center [782, 258] width 574 height 23
click at [635, 210] on span "⁨ Hannah Salmon ⁩ added the following note:" at bounding box center [596, 215] width 220 height 15
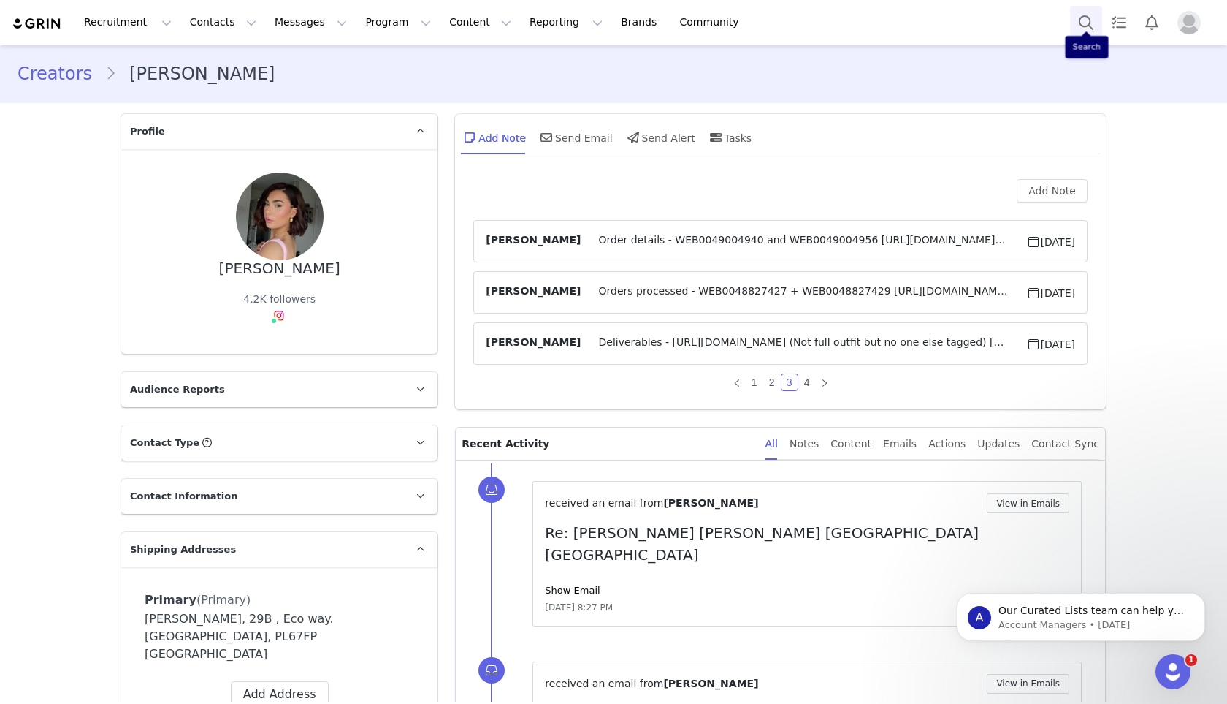
click at [1082, 34] on button "Search" at bounding box center [1086, 22] width 32 height 33
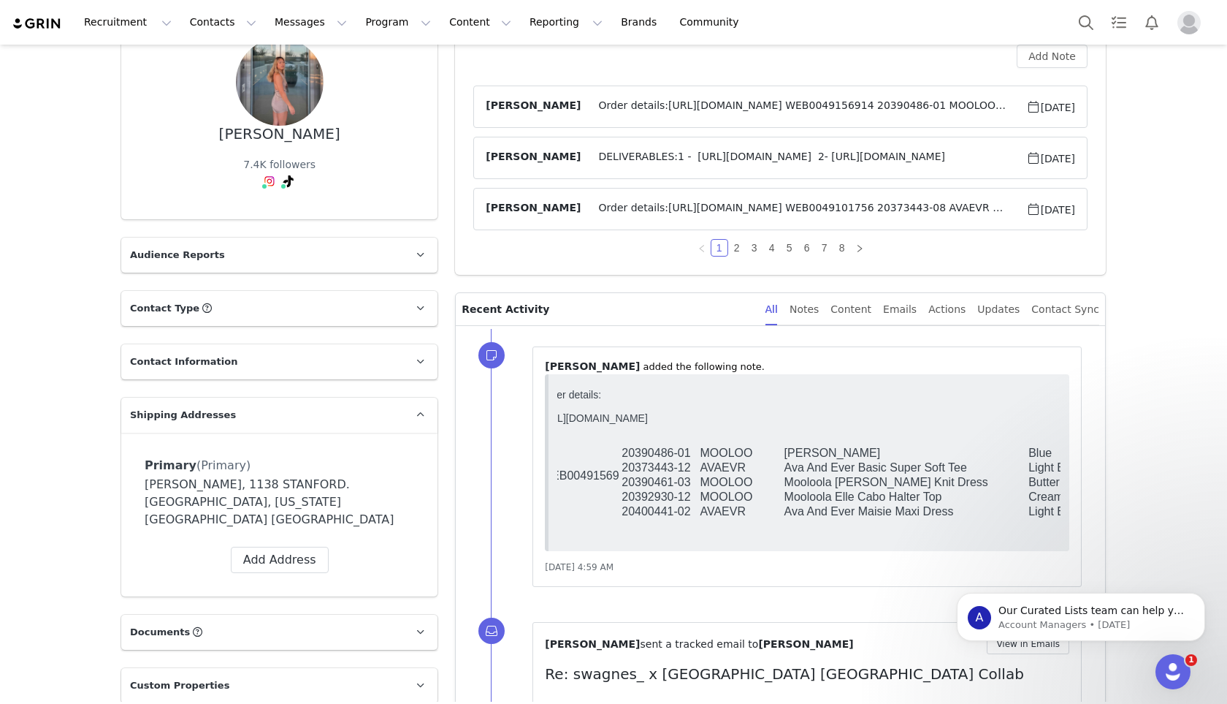
scroll to position [0, 18]
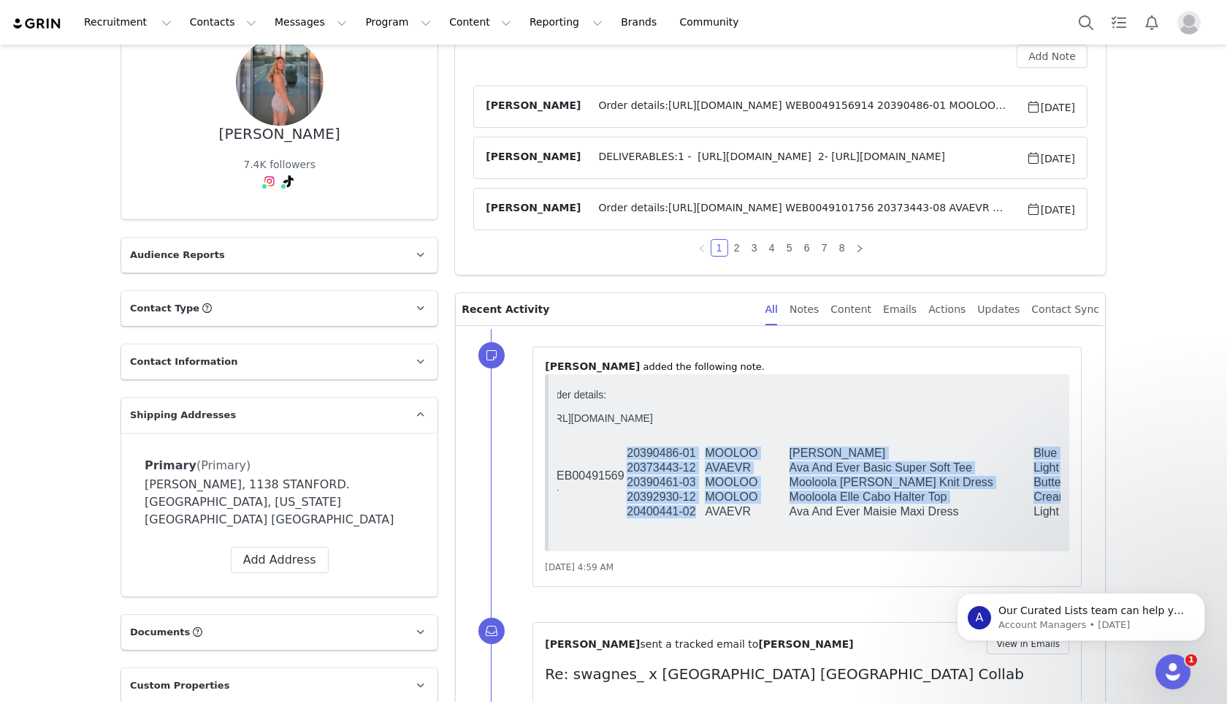
drag, startPoint x: 695, startPoint y: 517, endPoint x: 620, endPoint y: 521, distance: 75.4
click at [620, 519] on tbody "WEB0049156914 20390486-01 MOOLOO Mooloola Nara Skort Blue 06 20373443-12 AVAEVR…" at bounding box center [869, 482] width 648 height 73
click at [619, 519] on td "WEB0049156914" at bounding box center [585, 482] width 81 height 73
drag, startPoint x: 625, startPoint y: 518, endPoint x: 698, endPoint y: 523, distance: 72.5
click at [698, 519] on tbody "WEB0049156914 20390486-01 MOOLOO Mooloola Nara Skort Blue 06 20373443-12 AVAEVR…" at bounding box center [869, 482] width 648 height 73
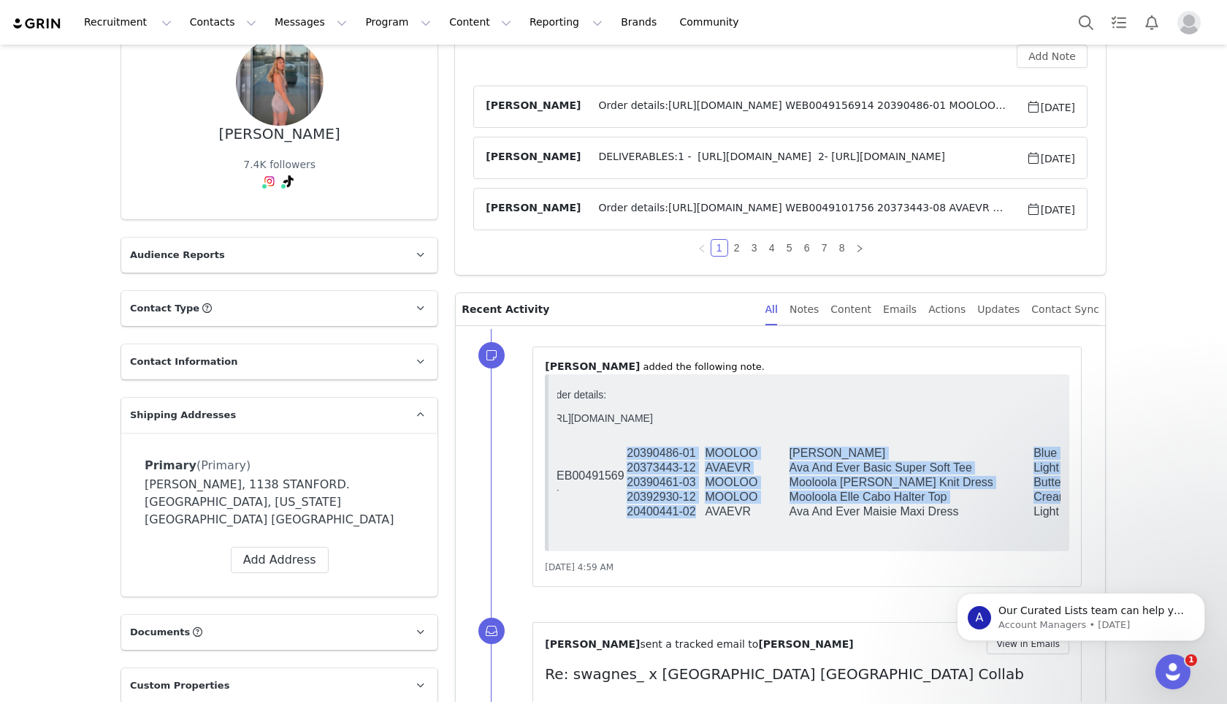
click at [698, 519] on td "20400441-02" at bounding box center [665, 511] width 78 height 15
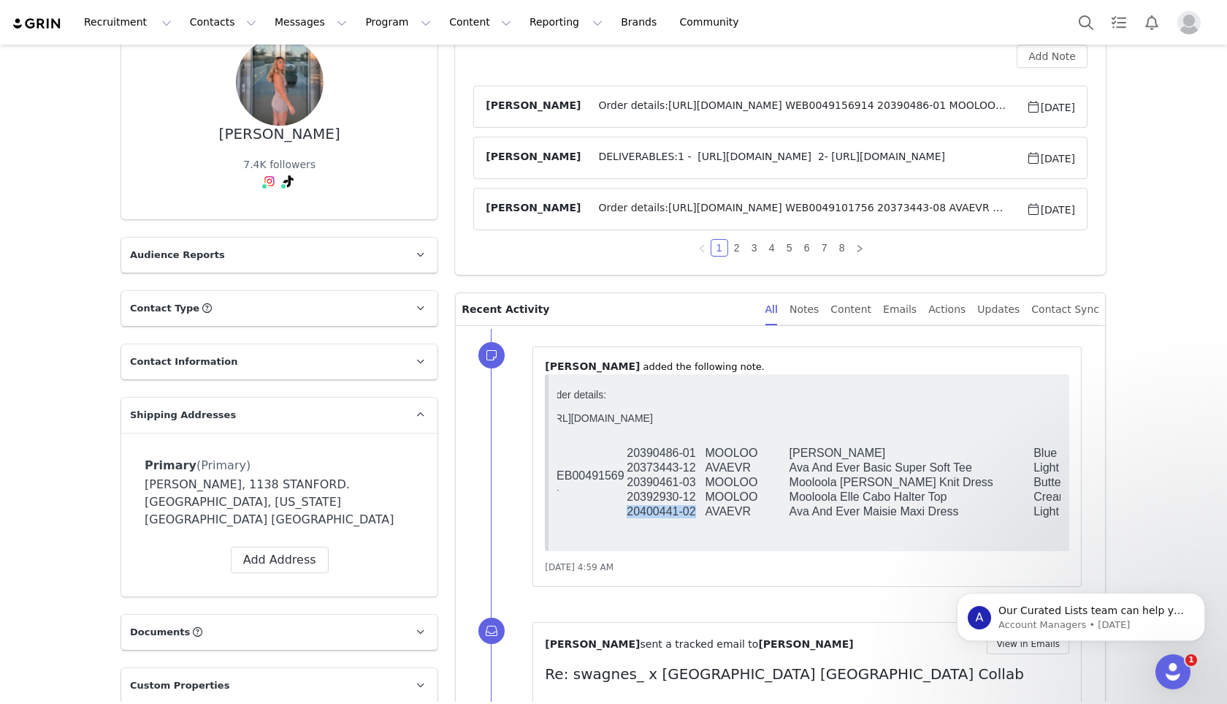
drag, startPoint x: 695, startPoint y: 517, endPoint x: 630, endPoint y: 516, distance: 65.0
click at [630, 516] on td "20400441-02" at bounding box center [665, 511] width 78 height 15
copy td "20400441-02"
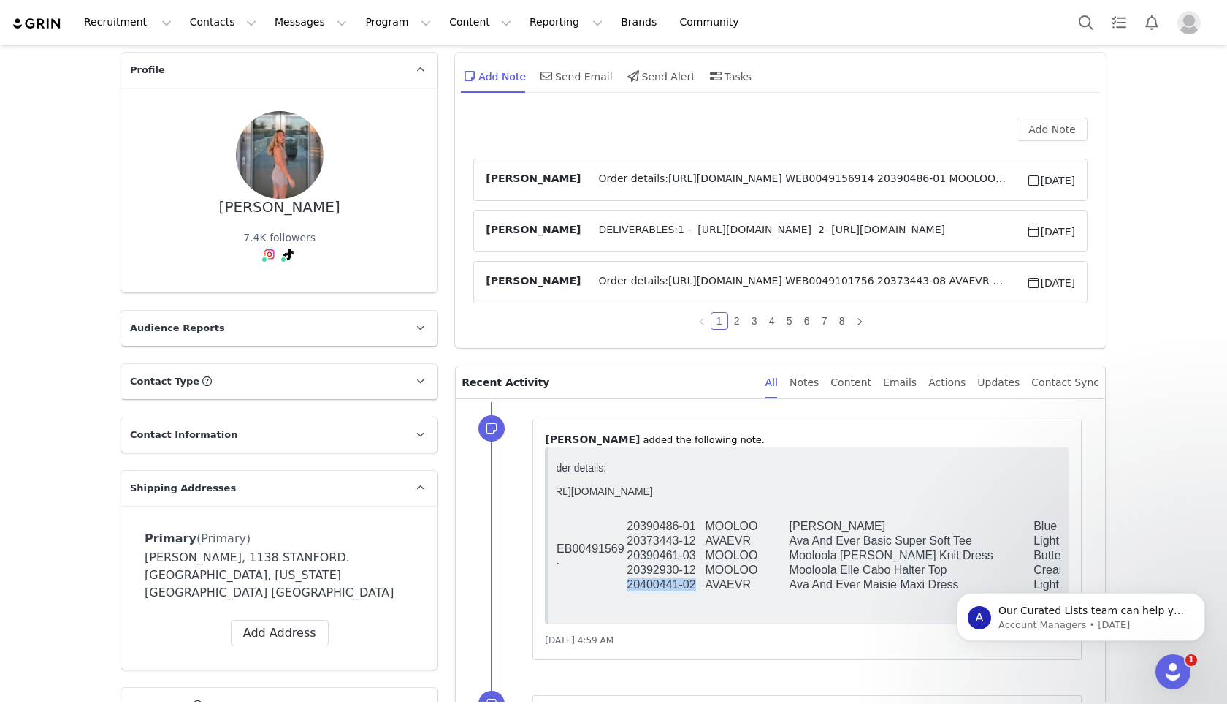
scroll to position [0, 0]
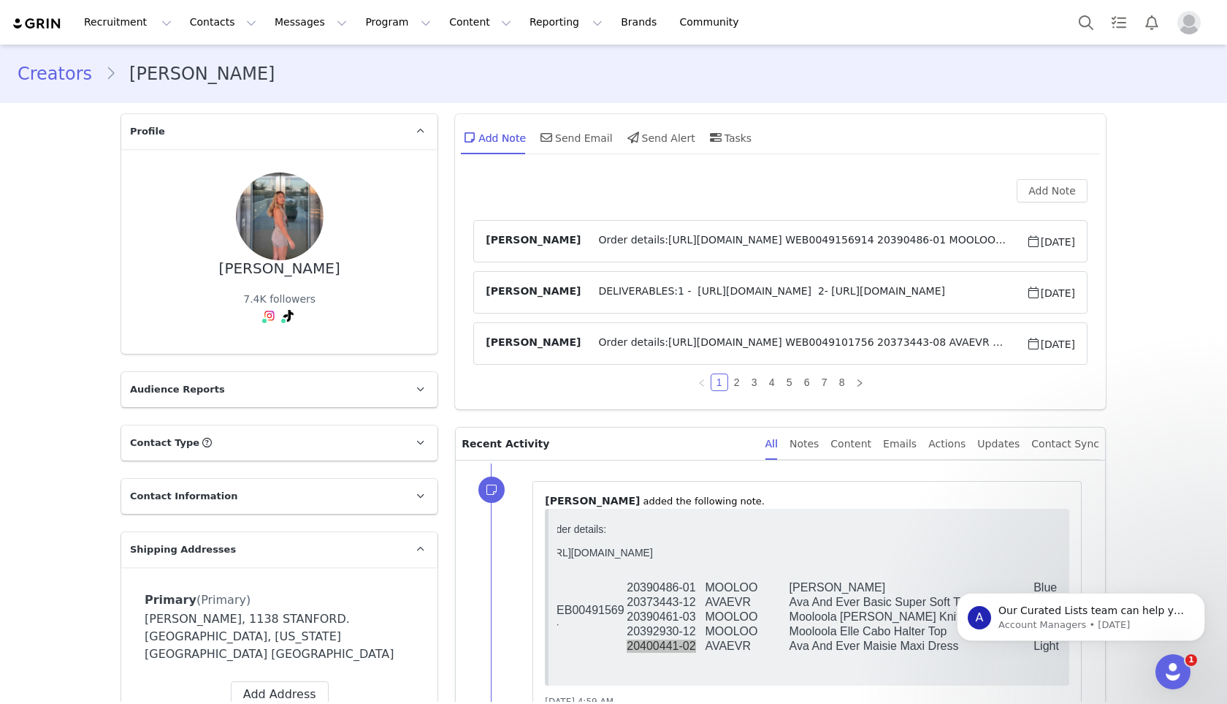
click at [627, 340] on span "Order details:[URL][DOMAIN_NAME] WEB0049101756 20373443-08 AVAEVR Ava And Ever …" at bounding box center [803, 344] width 445 height 18
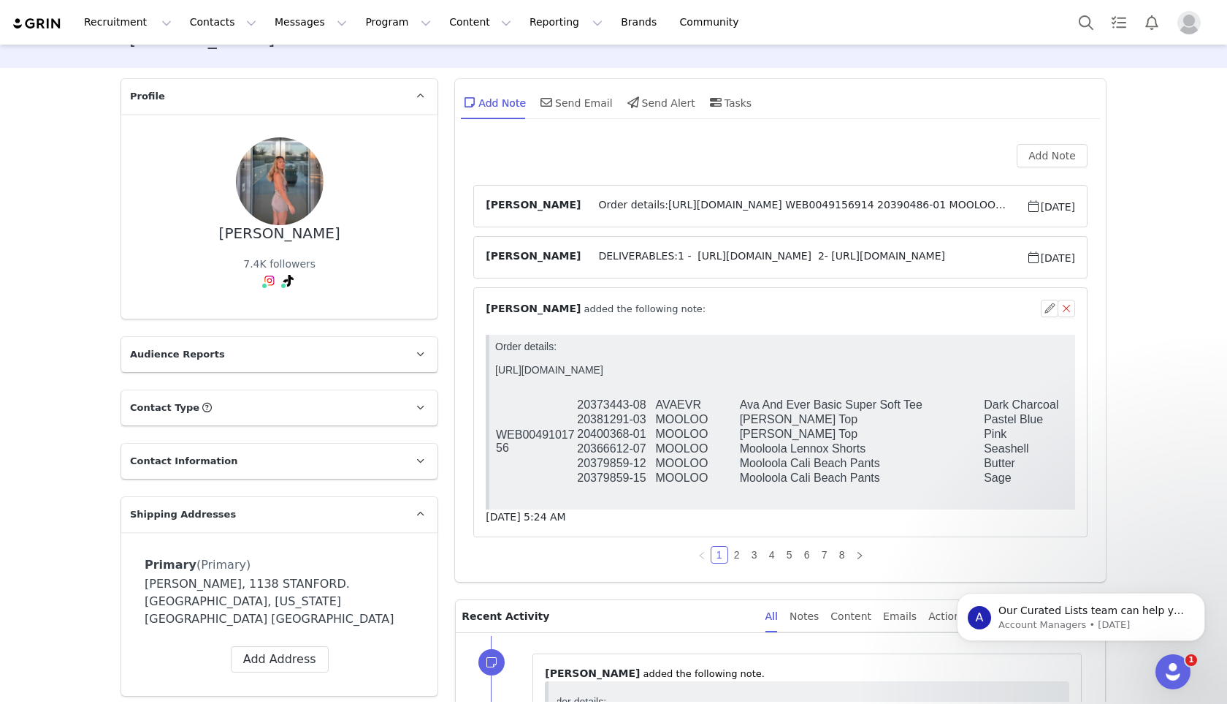
scroll to position [37, 0]
click at [737, 555] on link "2" at bounding box center [737, 553] width 16 height 16
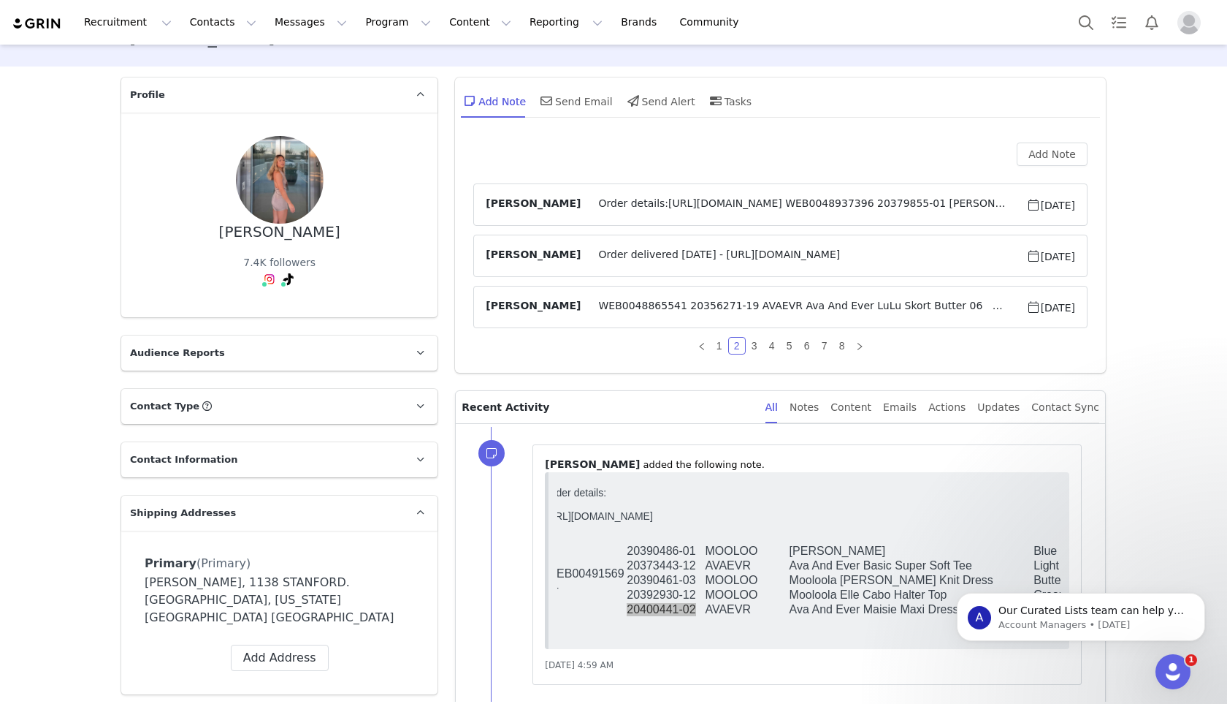
scroll to position [7, 0]
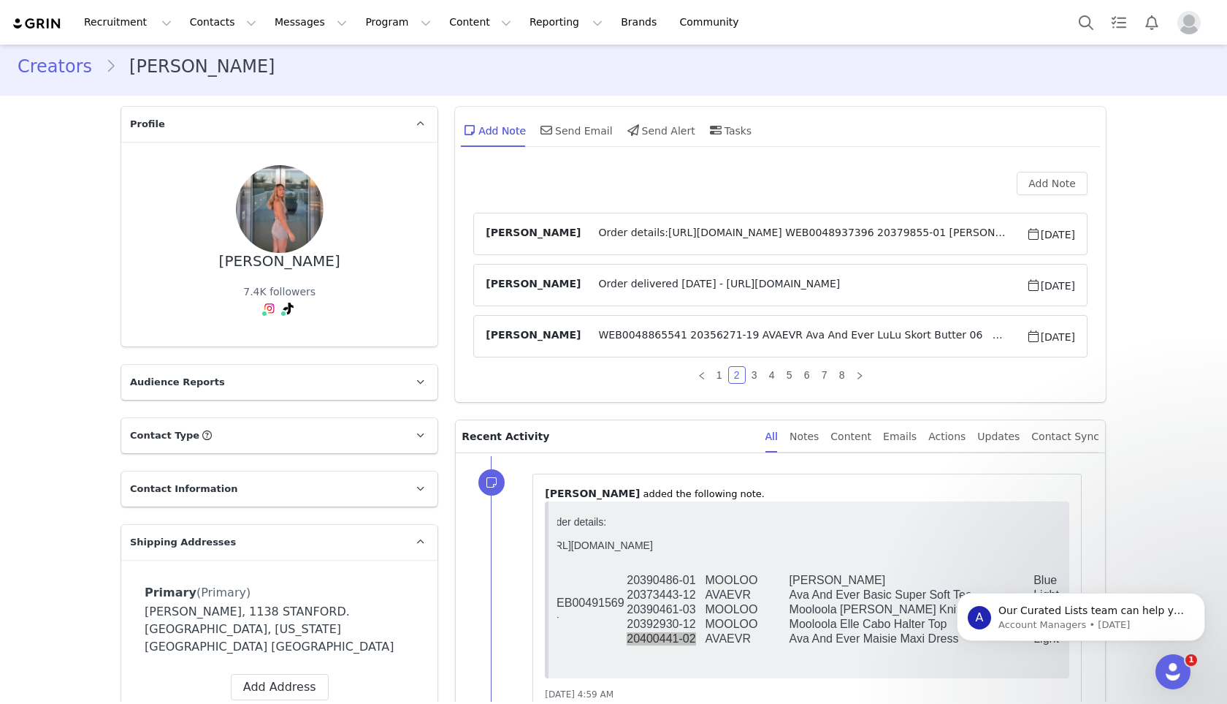
click at [654, 232] on span "Order details:[URL][DOMAIN_NAME] WEB0048937396 20379855-01 [PERSON_NAME] Pink 0…" at bounding box center [803, 234] width 445 height 18
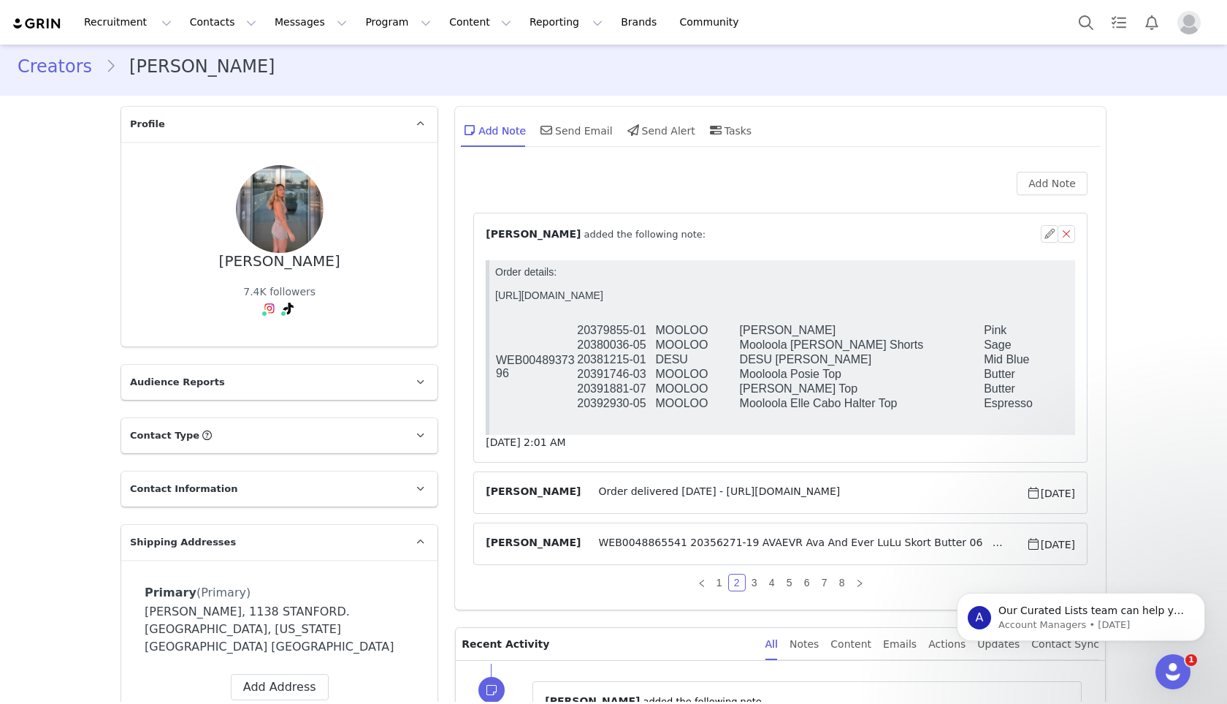
scroll to position [0, 0]
click at [603, 232] on span "⁨ [PERSON_NAME] ⁩ added the following note:" at bounding box center [596, 233] width 220 height 15
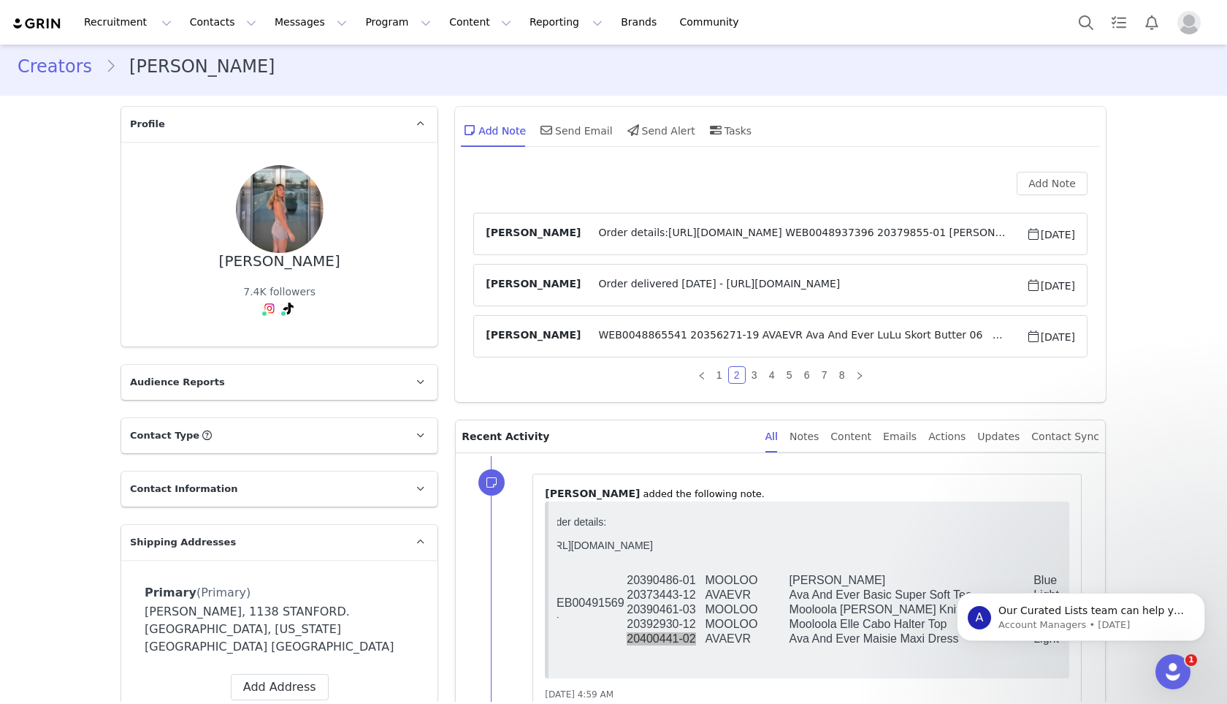
click at [631, 330] on span "WEB0048865541 20356271-19 AVAEVR Ava And Ever LuLu Skort Butter 06 20379859-15 …" at bounding box center [803, 336] width 445 height 18
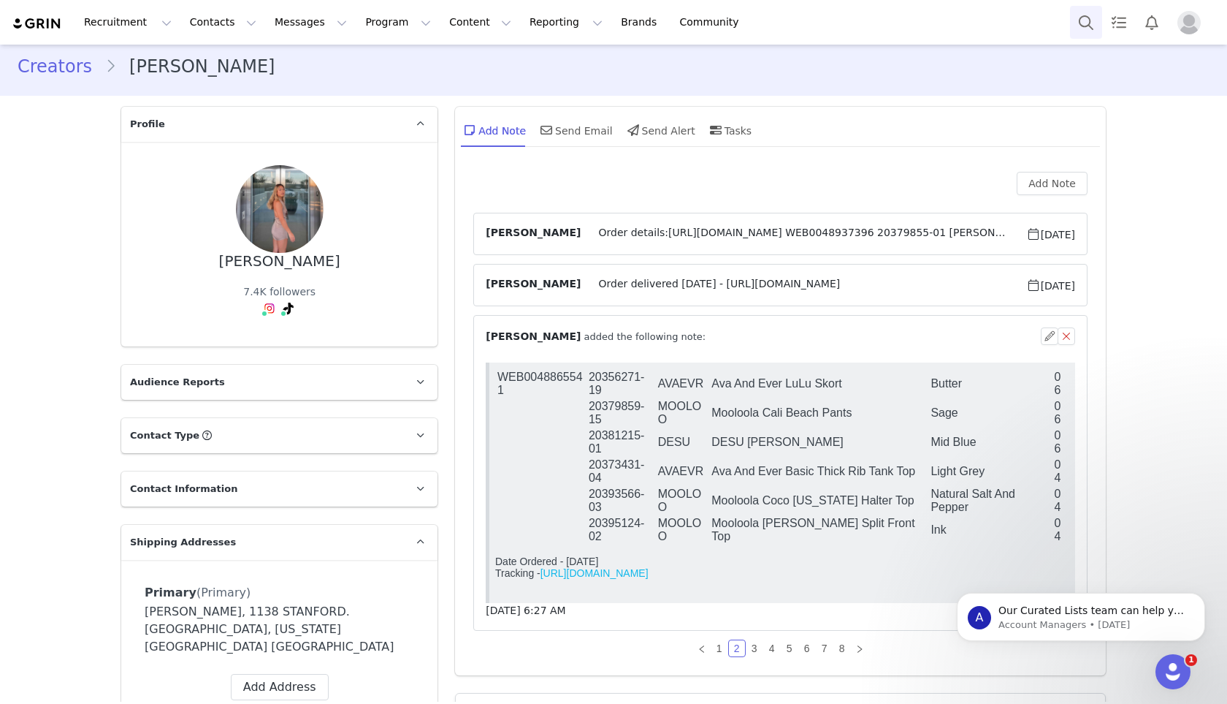
click at [1078, 33] on button "Search" at bounding box center [1086, 22] width 32 height 33
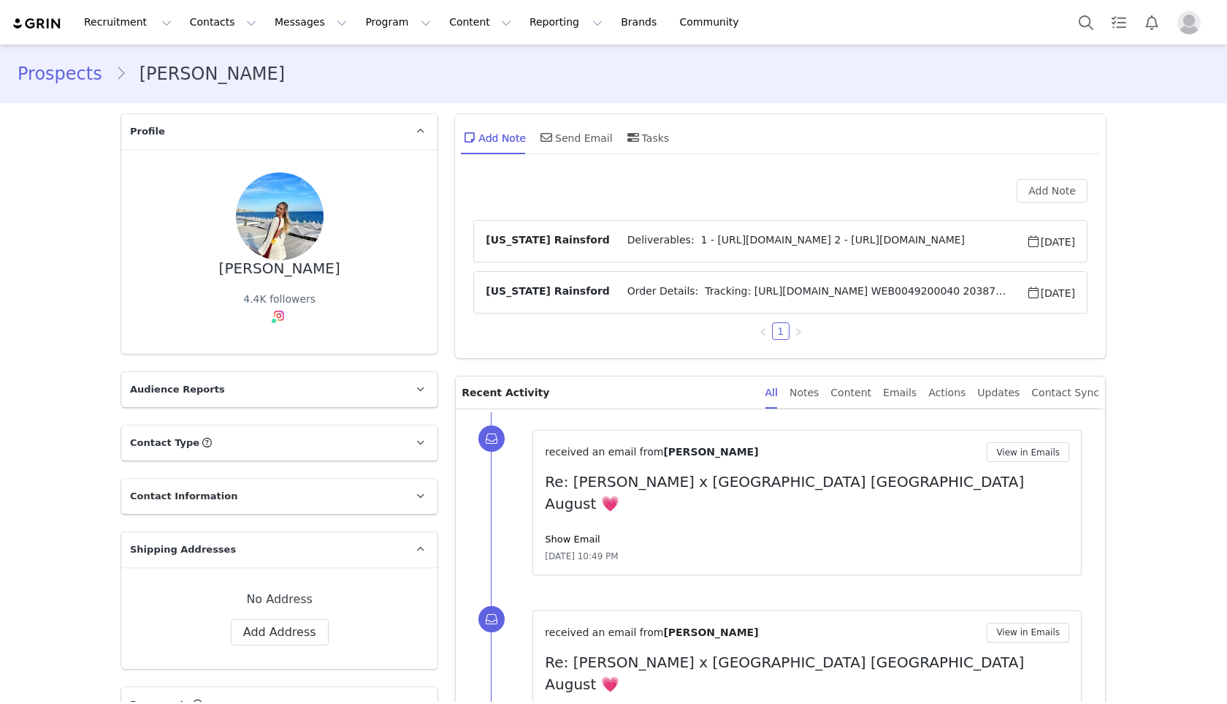
click at [634, 292] on span "Order Details: Tracking: [URL][DOMAIN_NAME] WEB0049200040 20387717-03 [PERSON_N…" at bounding box center [818, 292] width 416 height 18
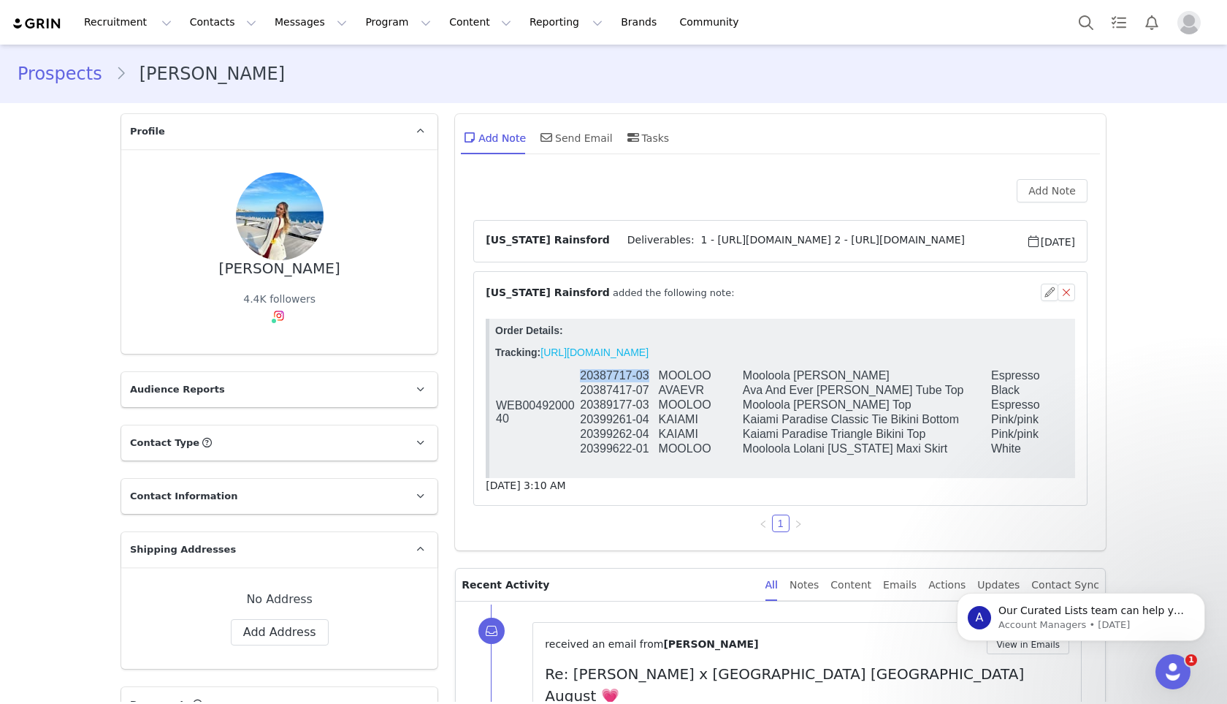
drag, startPoint x: 650, startPoint y: 378, endPoint x: 581, endPoint y: 379, distance: 69.4
click at [581, 379] on td "20387717-03" at bounding box center [618, 375] width 78 height 15
copy td "20387717-03"
click at [709, 400] on td "MOOLOO" at bounding box center [700, 404] width 84 height 15
drag, startPoint x: 651, startPoint y: 407, endPoint x: 582, endPoint y: 413, distance: 69.7
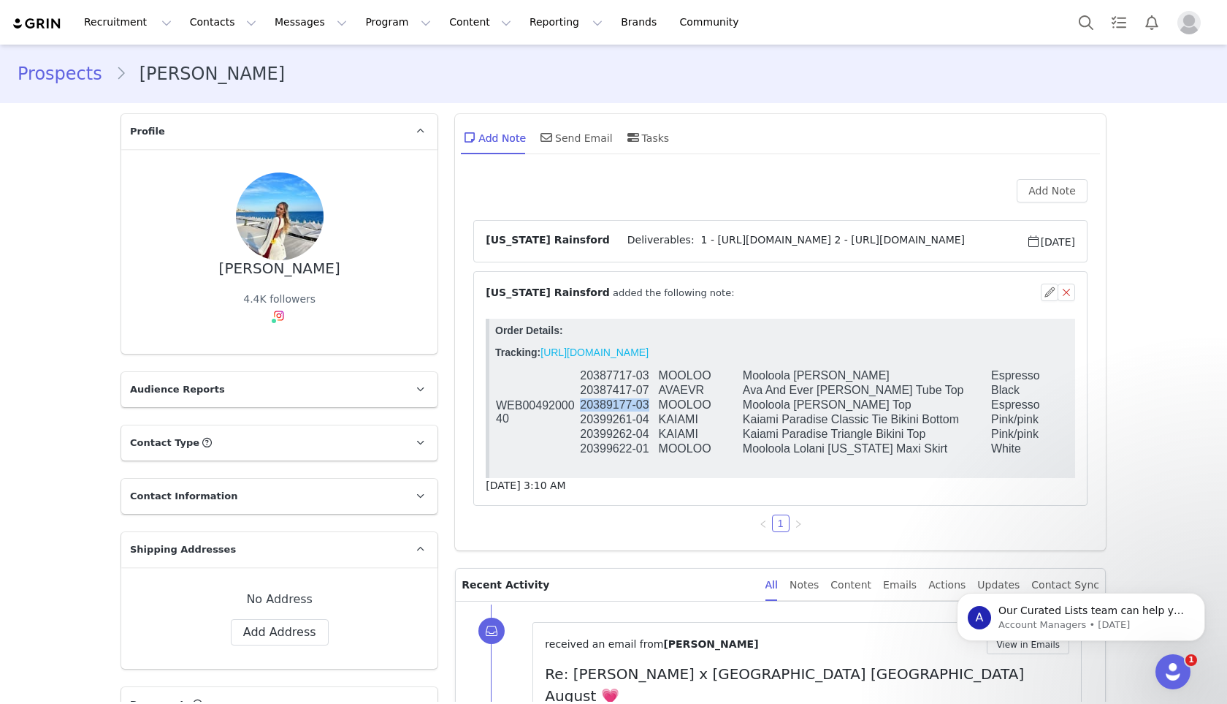
click at [582, 412] on td "20389177-03" at bounding box center [618, 404] width 78 height 15
copy td "20389177-03"
click at [703, 427] on td "KAIAMI" at bounding box center [700, 419] width 84 height 15
click at [1084, 27] on button "Search" at bounding box center [1086, 22] width 32 height 33
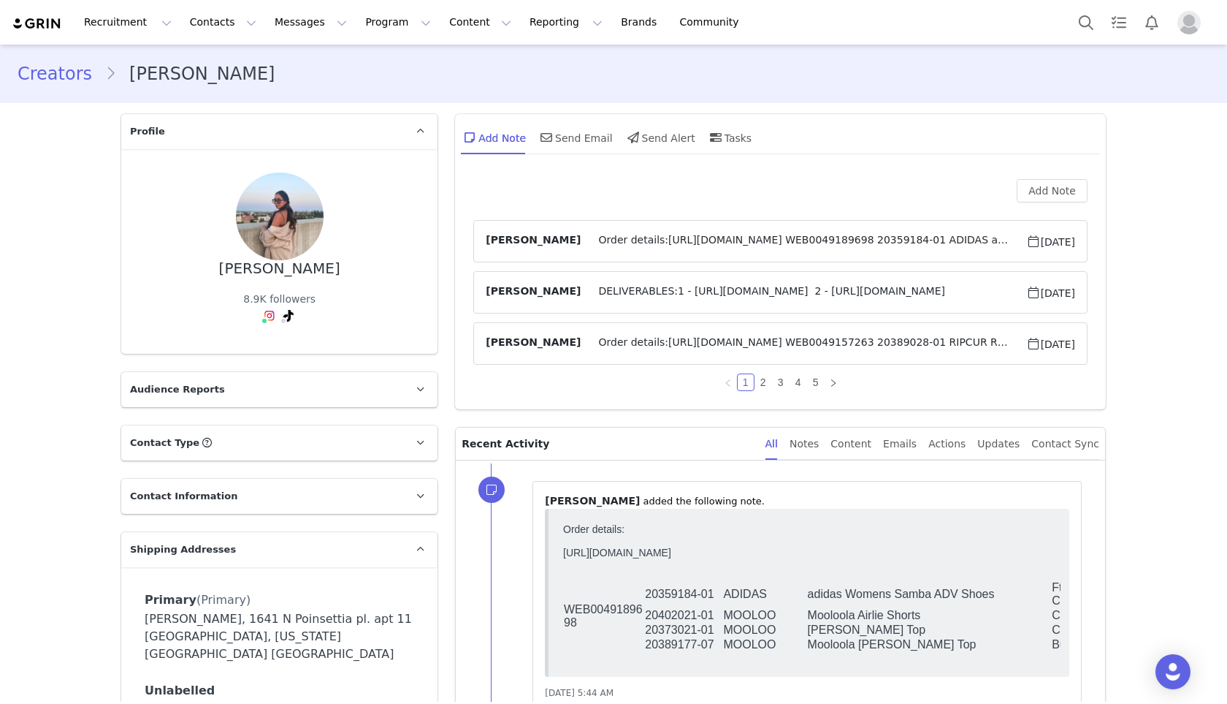
click at [623, 297] on span "DELIVERABLES:1 - [URL][DOMAIN_NAME] 2 - [URL][DOMAIN_NAME]" at bounding box center [803, 292] width 445 height 18
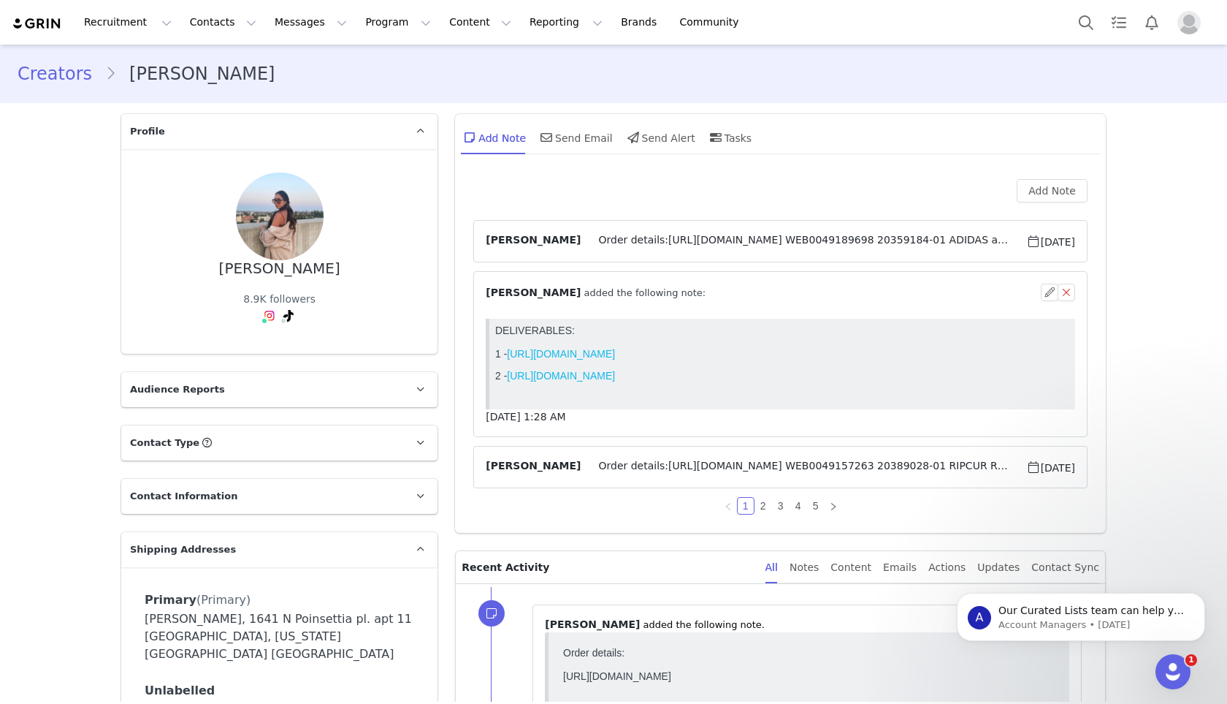
click at [621, 236] on span "Order details:https://app.shippit.com/tracking/PPQpCEPkWMO2r WEB0049189698 2035…" at bounding box center [803, 241] width 445 height 18
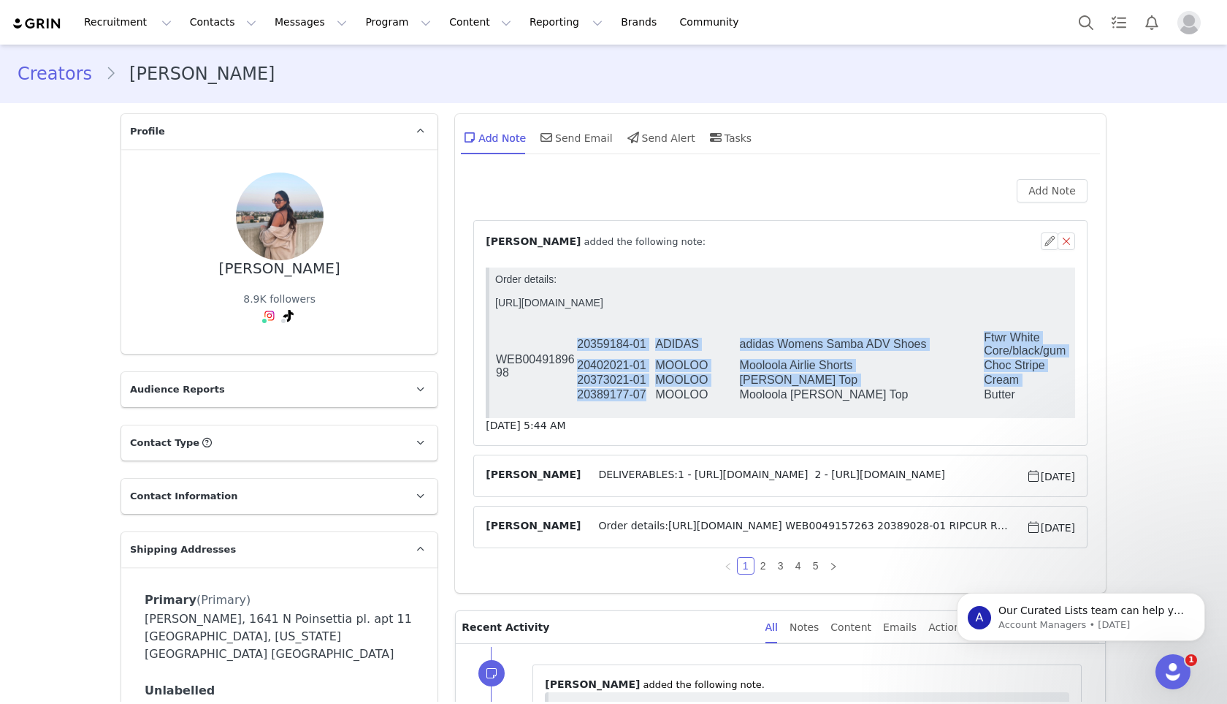
drag, startPoint x: 644, startPoint y: 400, endPoint x: 572, endPoint y: 402, distance: 72.3
click at [572, 402] on tbody "WEB0049189698 20359184-01 ADIDAS adidas Womens Samba ADV Shoes Ftwr White Core/…" at bounding box center [819, 366] width 648 height 72
click at [572, 402] on td "WEB0049189698" at bounding box center [535, 366] width 81 height 72
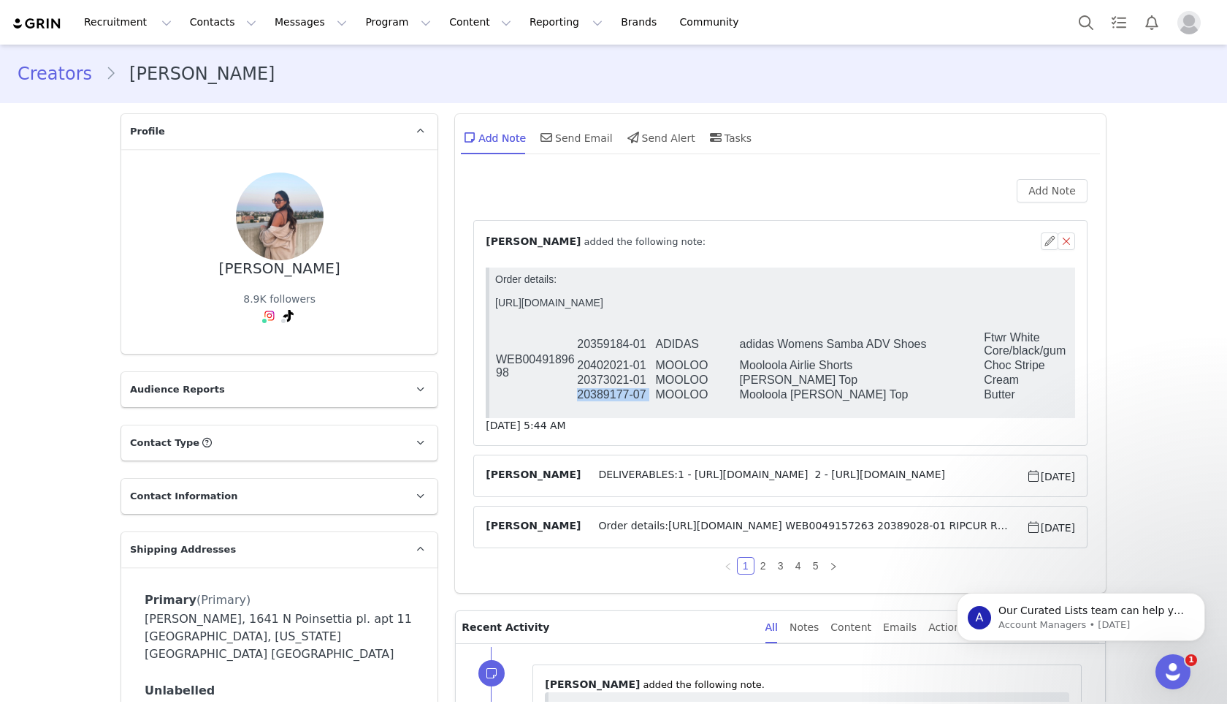
drag, startPoint x: 579, startPoint y: 405, endPoint x: 655, endPoint y: 406, distance: 75.3
click at [655, 402] on tr "20389177-07 MOOLOO Mooloola Symi Vanessa Halter Top Butter 04" at bounding box center [819, 394] width 648 height 15
copy tr "20389177-07"
drag, startPoint x: 647, startPoint y: 368, endPoint x: 579, endPoint y: 374, distance: 68.3
click at [579, 373] on td "20402021-01" at bounding box center [615, 365] width 78 height 15
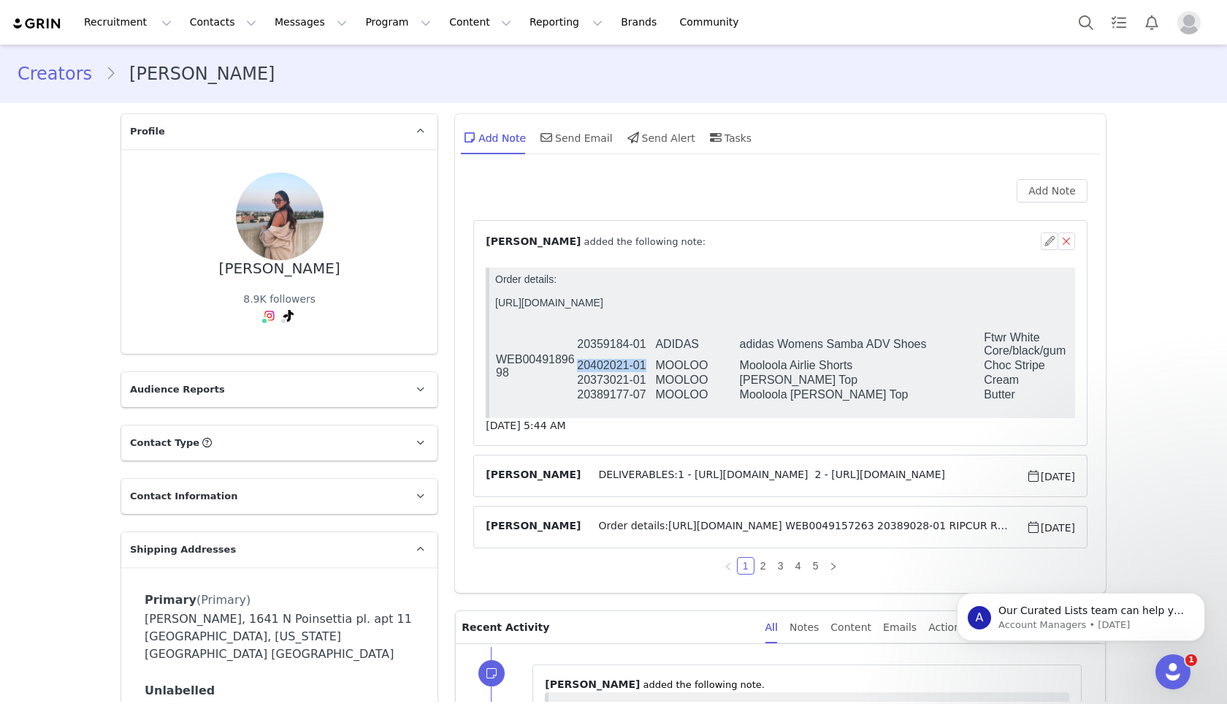
copy td "20402021-01"
click at [869, 402] on td "Mooloola Symi Vanessa Halter Top" at bounding box center [861, 394] width 245 height 15
click at [620, 531] on span "Order details:https://app.shippit.com/tracking/PP7jtvJSnvqUe WEB0049157263 2038…" at bounding box center [803, 527] width 445 height 18
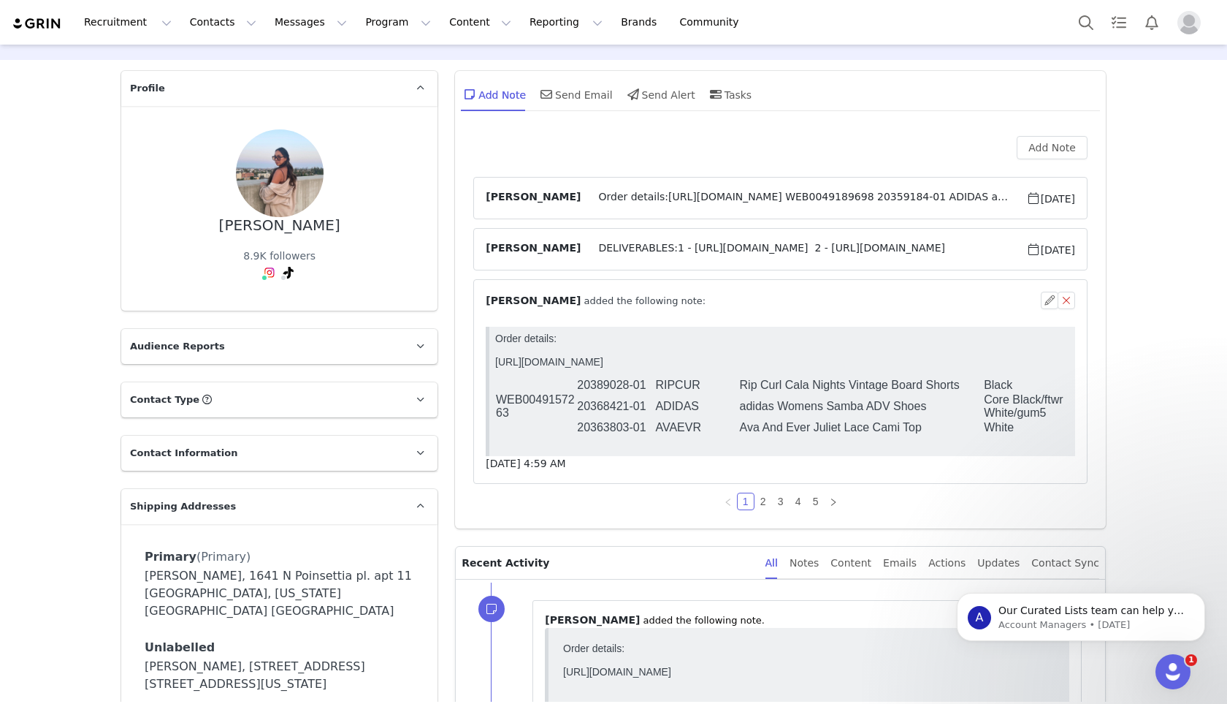
scroll to position [47, 0]
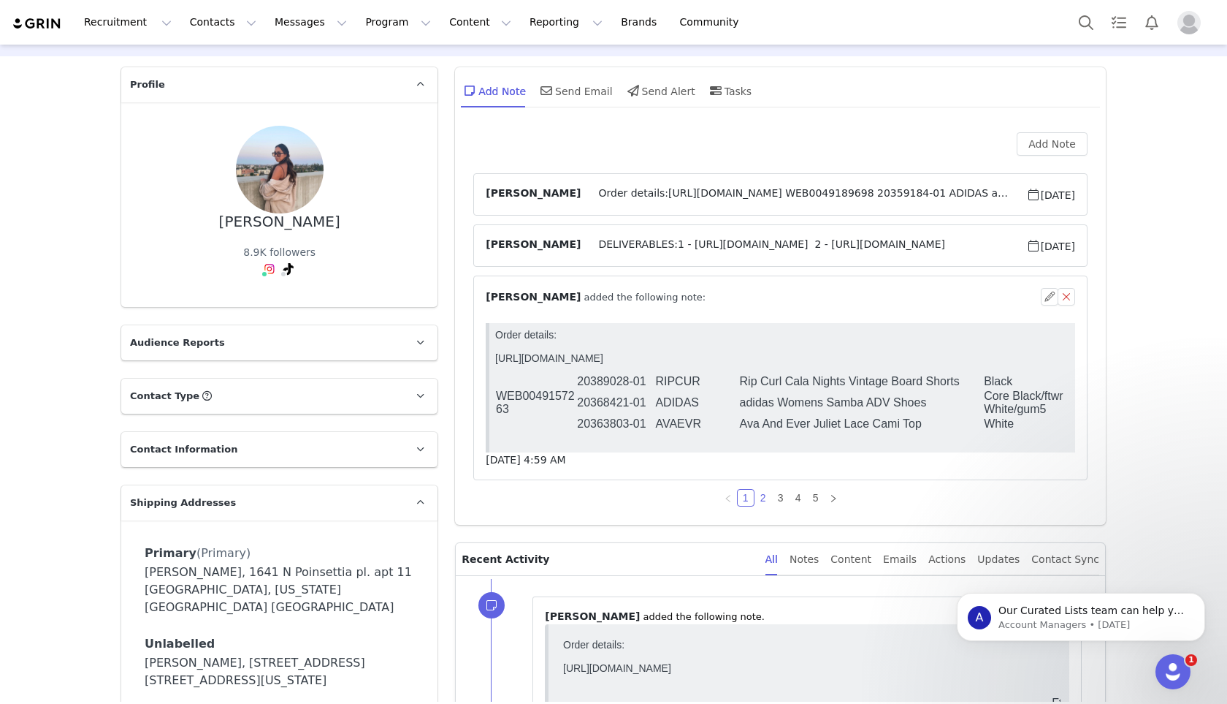
click at [763, 495] on link "2" at bounding box center [763, 498] width 16 height 16
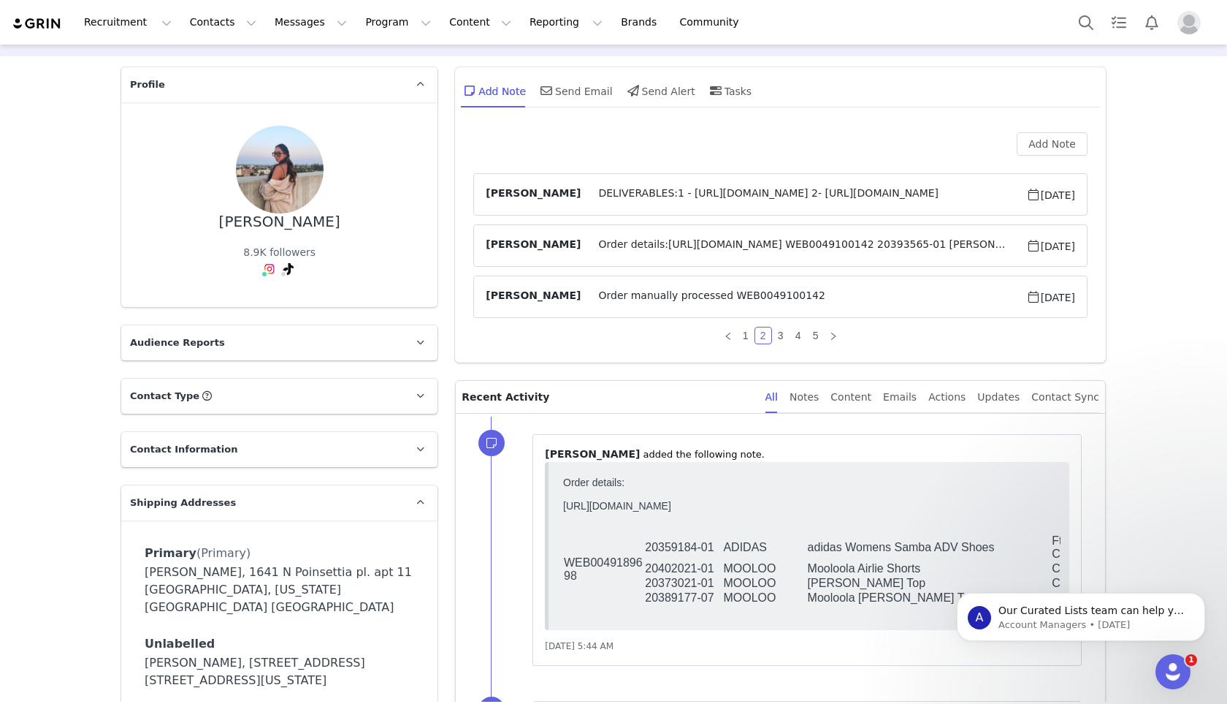
click at [639, 237] on span "Order details:https://app.shippit.com/tracking/PP23dcILrsYEn WEB0049100142 2039…" at bounding box center [803, 246] width 445 height 18
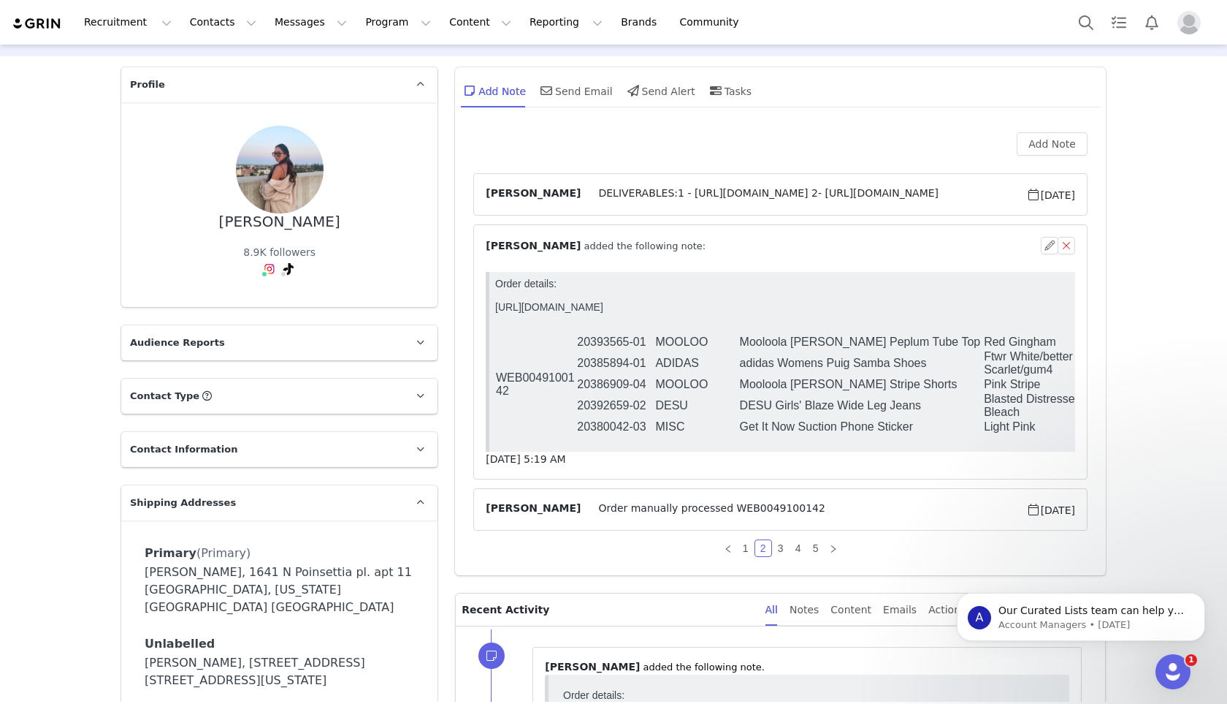
scroll to position [0, 0]
click at [747, 533] on div "Add Note Hannah Salmon DELIVERABLES:1 - https://www.instagram.com/p/DLz481xRtf_…" at bounding box center [780, 344] width 614 height 424
click at [746, 541] on link "1" at bounding box center [746, 548] width 16 height 16
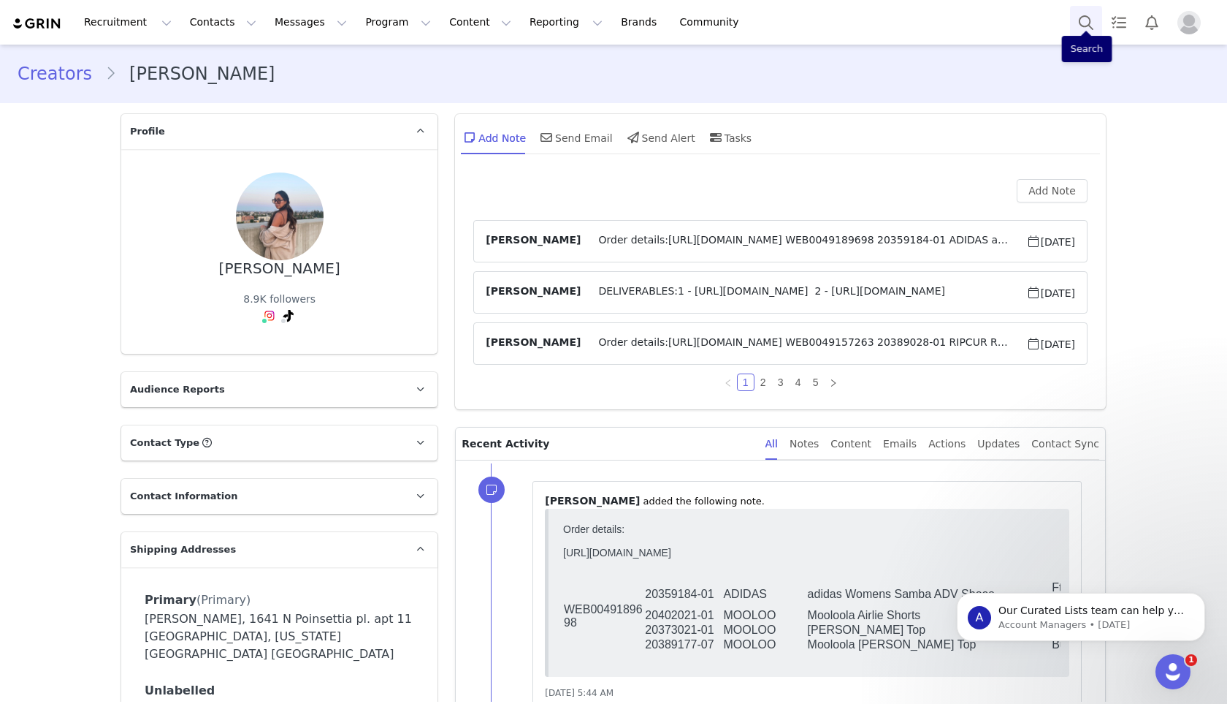
click at [1093, 19] on button "Search" at bounding box center [1086, 22] width 32 height 33
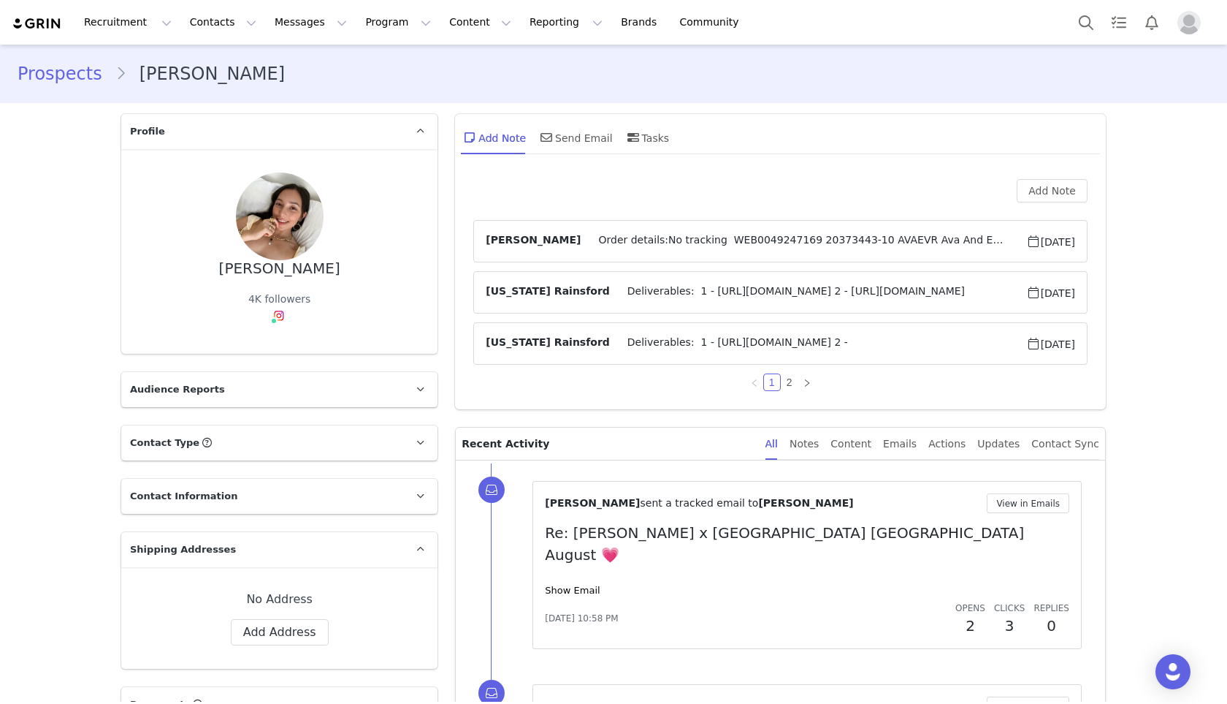
click at [631, 297] on span "Deliverables: 1 - https://www.instagram.com/p/DNSWC9og82z/?img_index=1 2 - http…" at bounding box center [818, 292] width 416 height 18
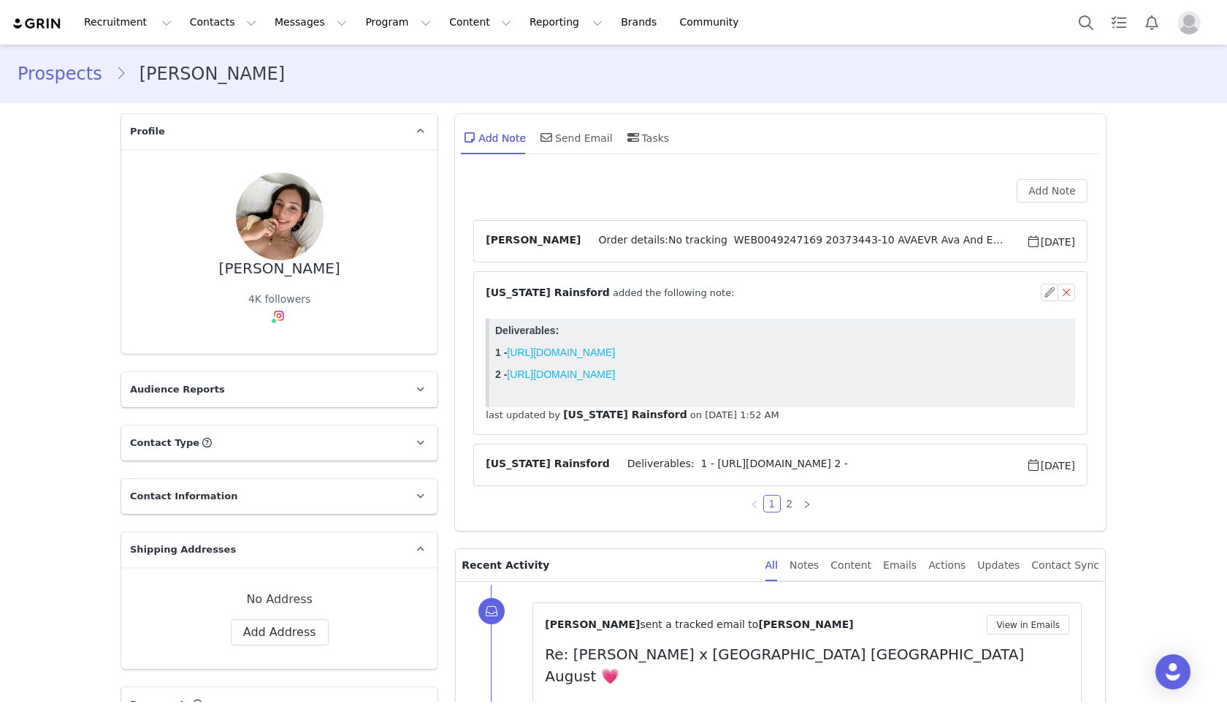
click at [631, 297] on span "⁨ Montana Rainsford ⁩ added the following note:" at bounding box center [610, 292] width 248 height 15
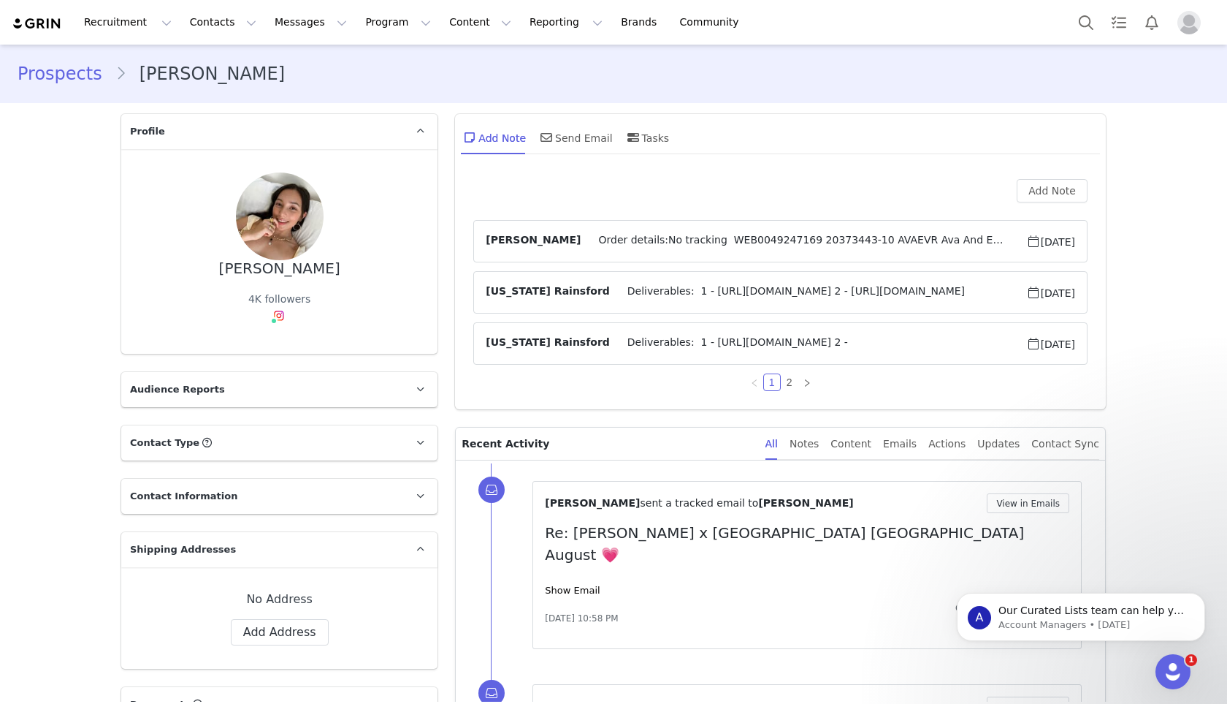
click at [671, 235] on span "Order details:No tracking WEB0049247169 20373443-10 AVAEVR Ava And Ever Basic S…" at bounding box center [803, 241] width 445 height 18
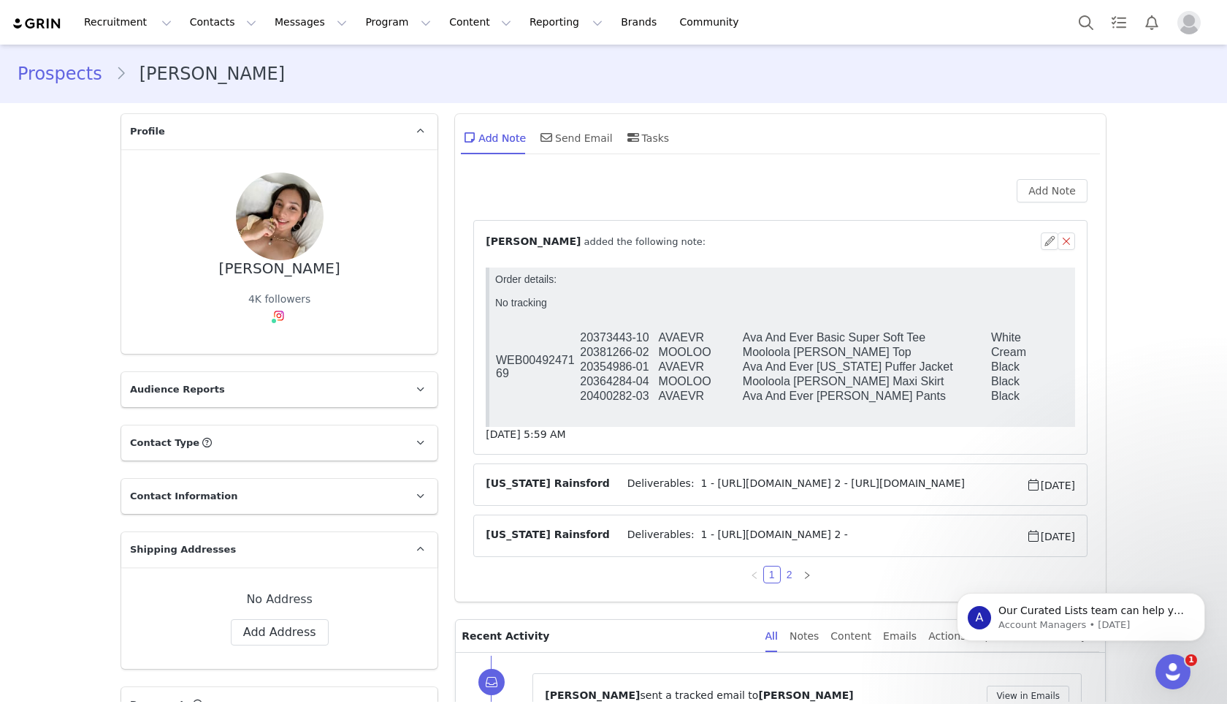
click at [790, 573] on link "2" at bounding box center [790, 574] width 16 height 16
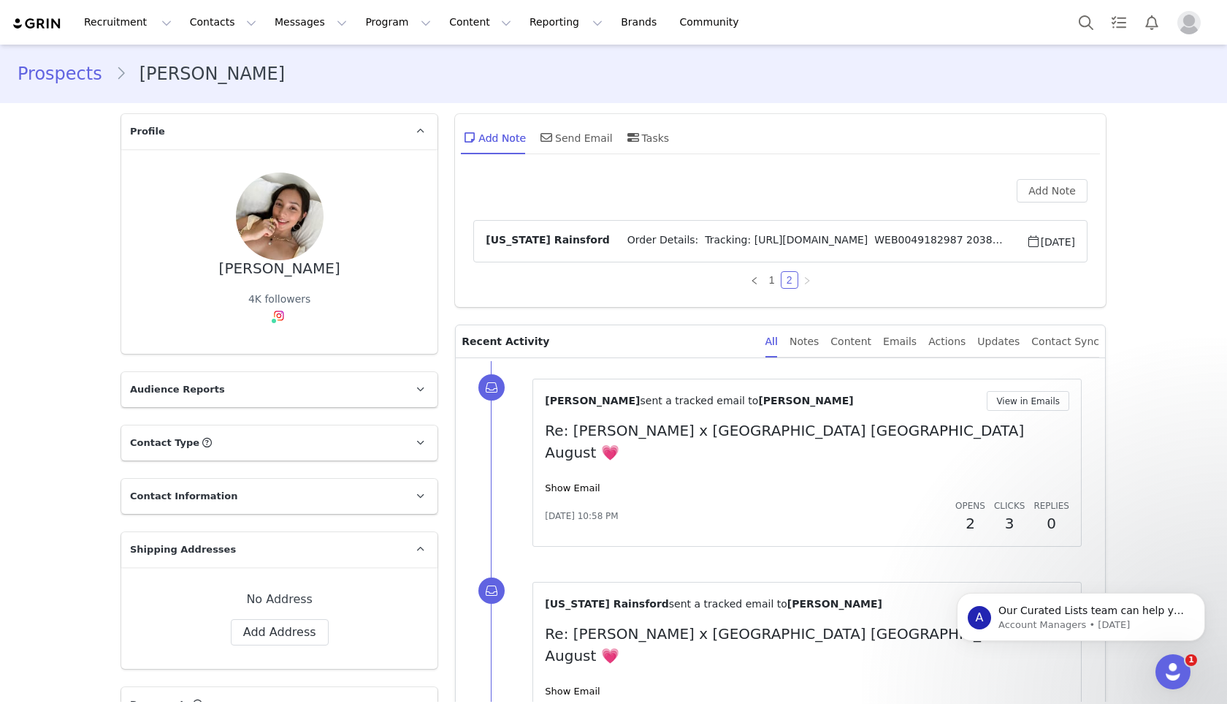
click at [688, 234] on span "Order Details: Tracking: https://app.shippit.com/tracking/PPFqxTJ22HiS2 WEB0049…" at bounding box center [818, 241] width 416 height 18
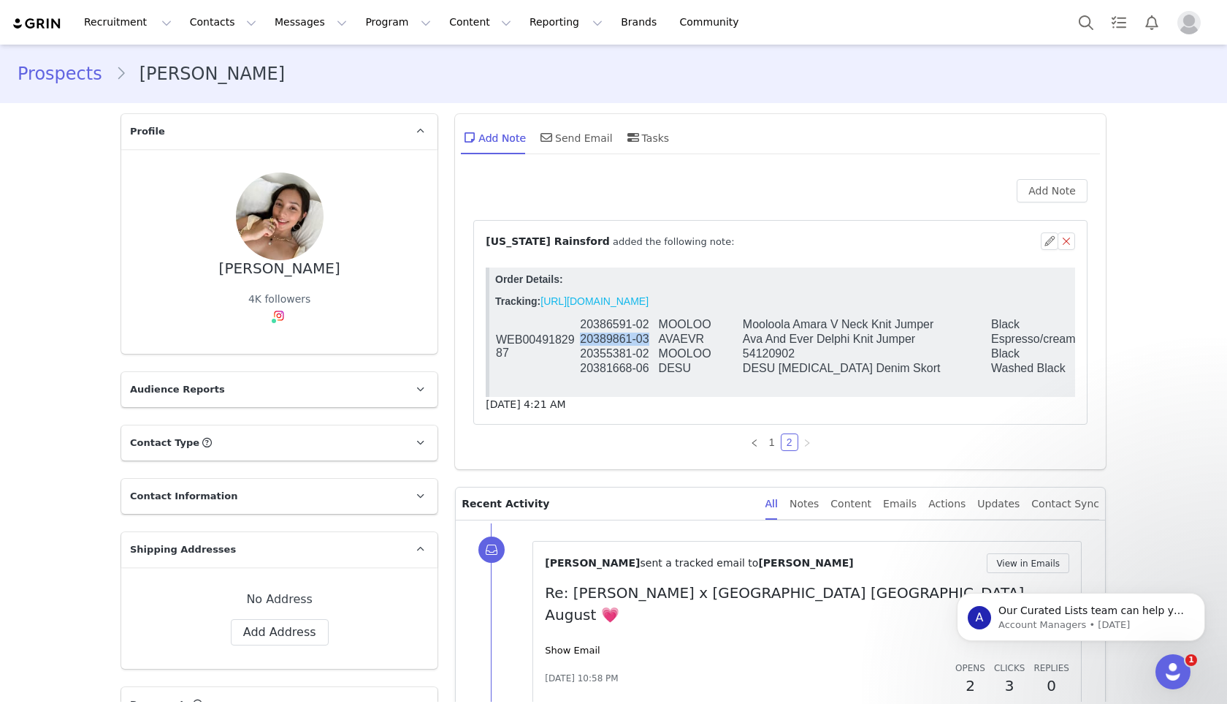
drag, startPoint x: 649, startPoint y: 340, endPoint x: 579, endPoint y: 346, distance: 69.7
click at [579, 346] on td "20389861-03" at bounding box center [618, 339] width 78 height 15
copy td "20389861-03"
click at [943, 321] on td "Mooloola Amara V Neck Knit Jumper" at bounding box center [866, 324] width 248 height 15
drag, startPoint x: 651, startPoint y: 374, endPoint x: 582, endPoint y: 374, distance: 69.4
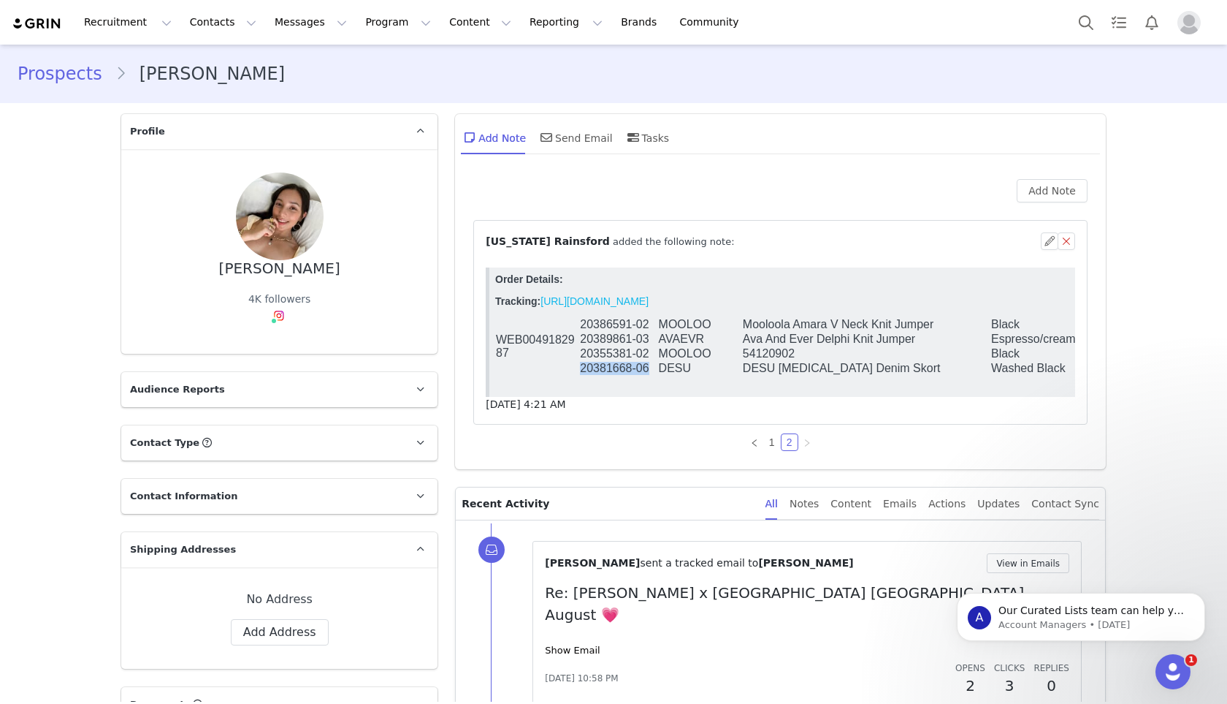
click at [582, 374] on td "20381668-06" at bounding box center [618, 368] width 78 height 15
copy td "20381668-06"
click at [1089, 14] on button "Search" at bounding box center [1086, 22] width 32 height 33
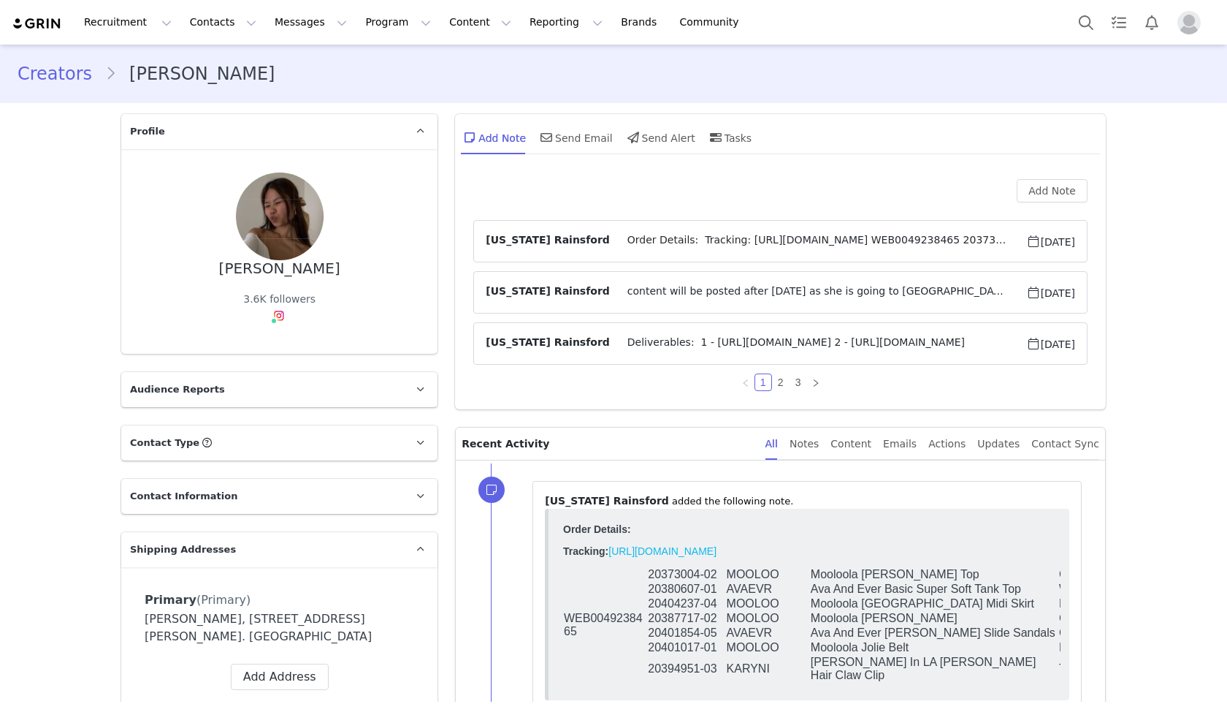
click at [633, 241] on span "Order Details: Tracking: [URL][DOMAIN_NAME] WEB0049238465 20373004-02 MOOLOO Mo…" at bounding box center [818, 241] width 416 height 18
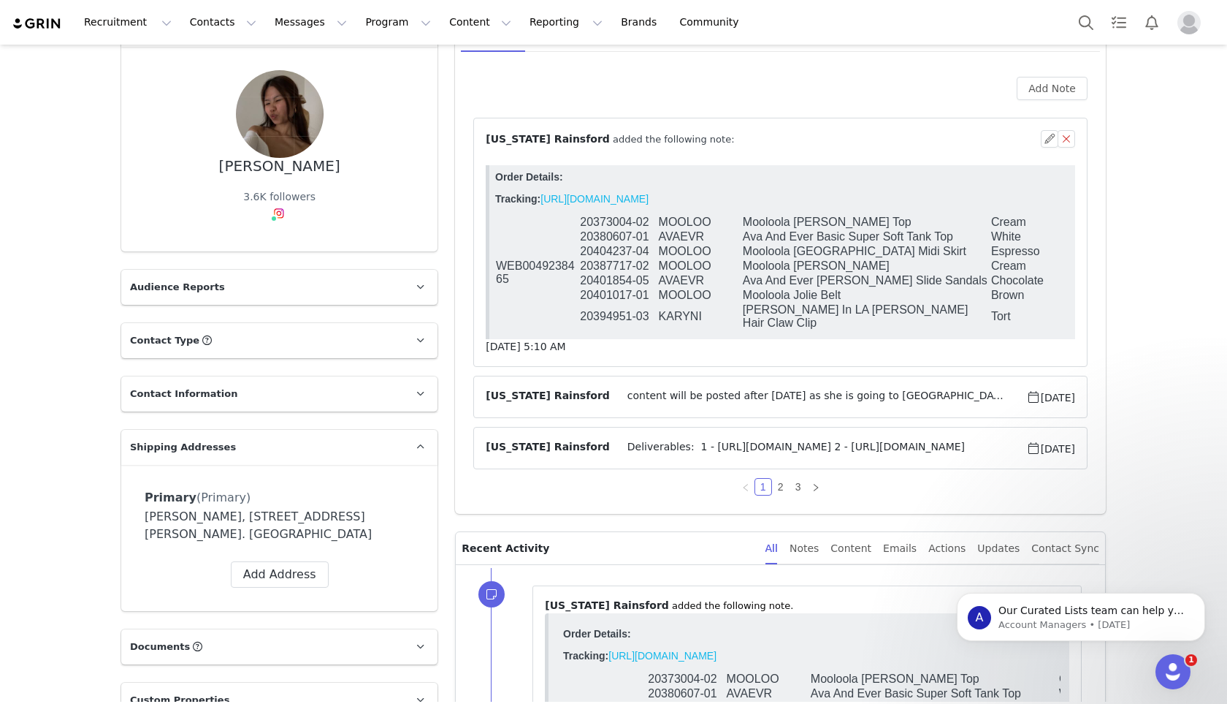
scroll to position [108, 0]
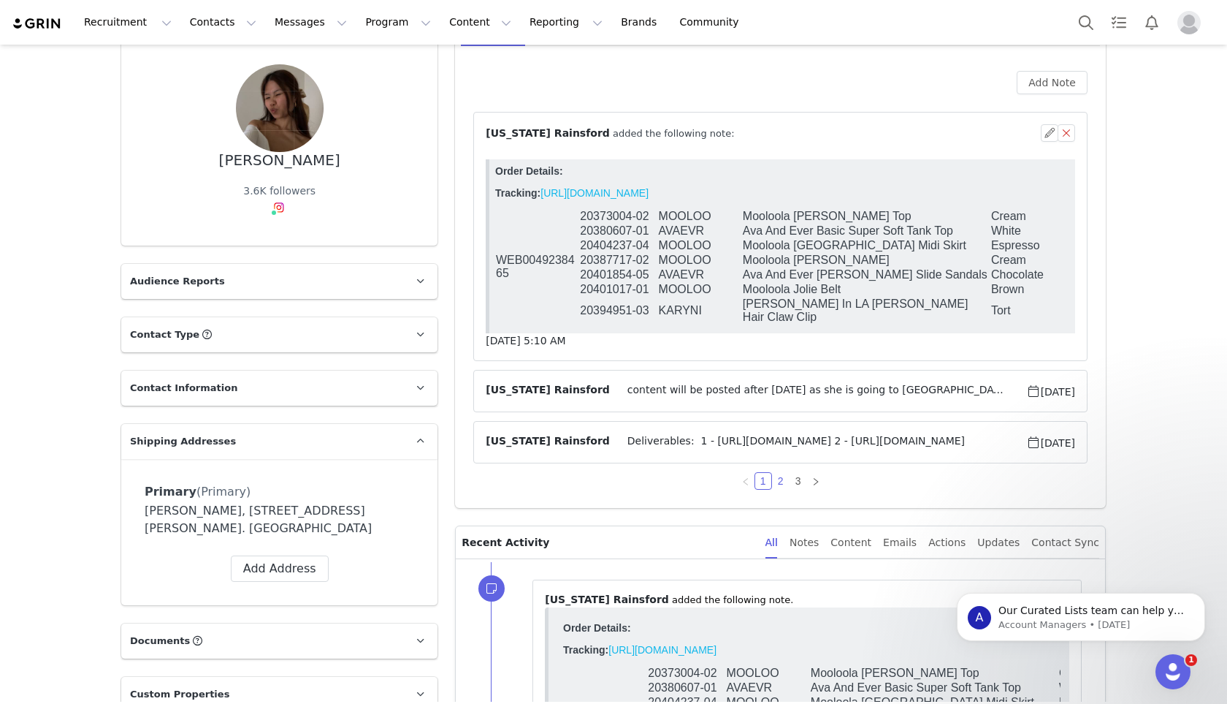
click at [778, 476] on link "2" at bounding box center [781, 481] width 16 height 16
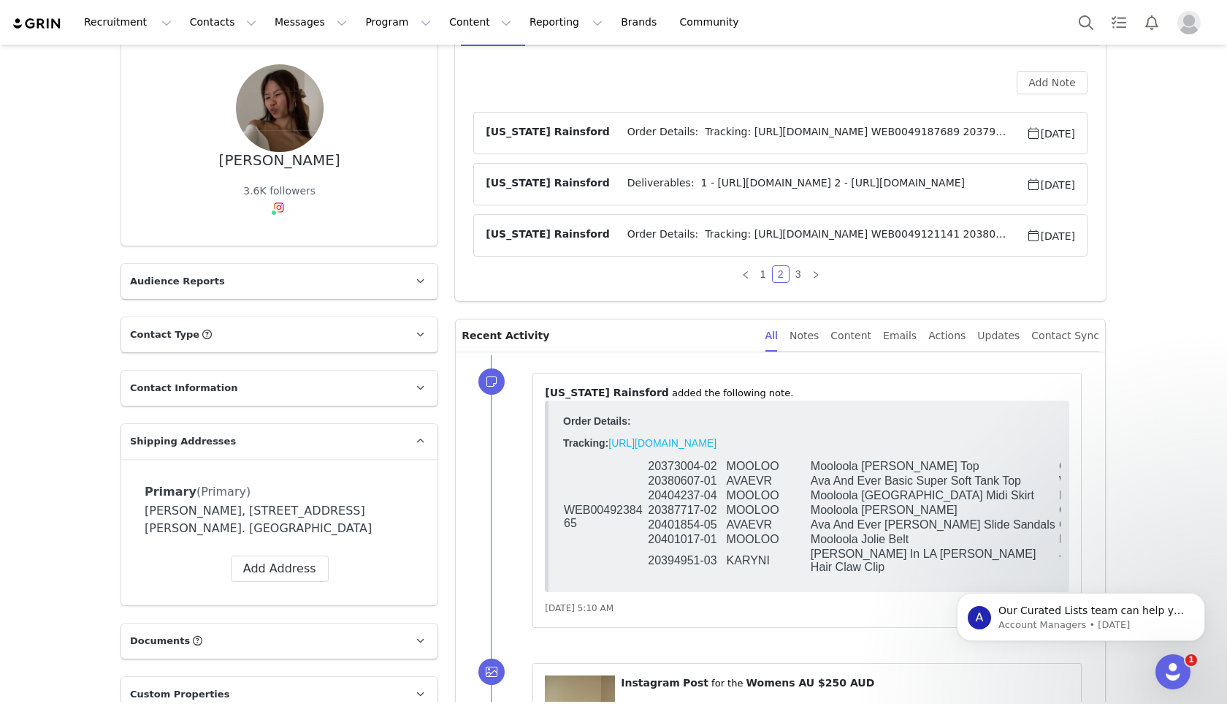
scroll to position [0, 0]
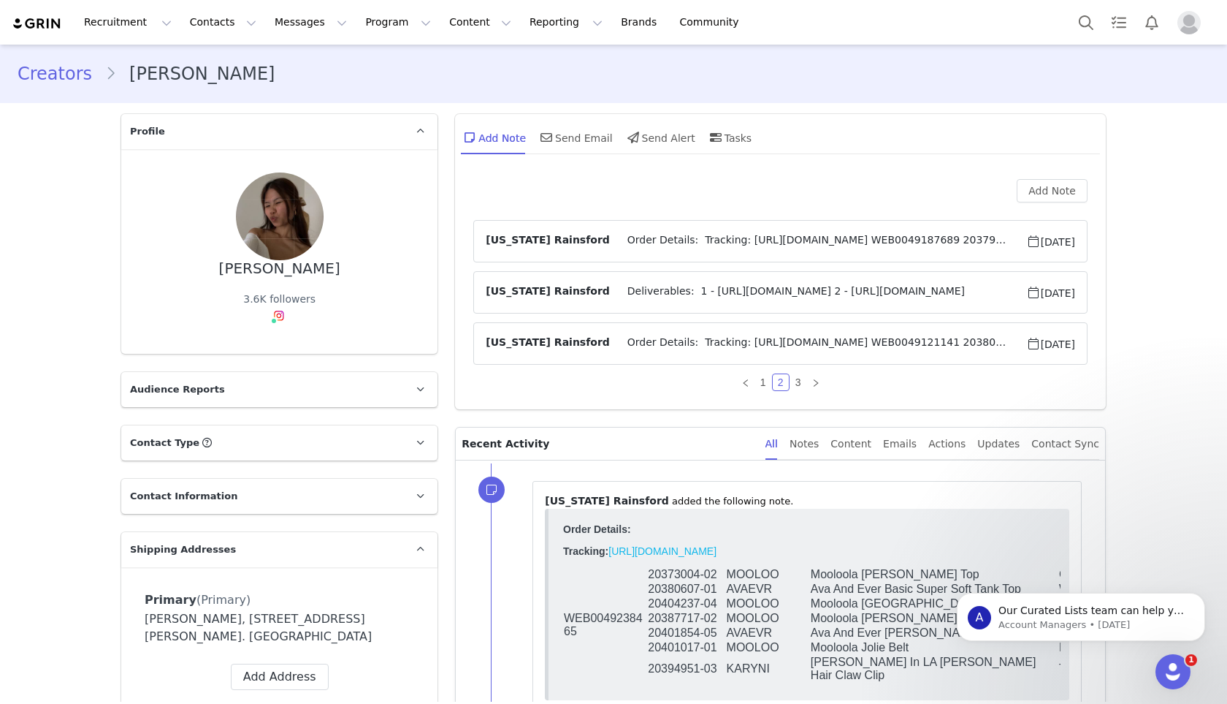
click at [709, 350] on span "Order Details: Tracking: [URL][DOMAIN_NAME] WEB0049121141 20380402-02 AVAEVR Av…" at bounding box center [818, 344] width 416 height 18
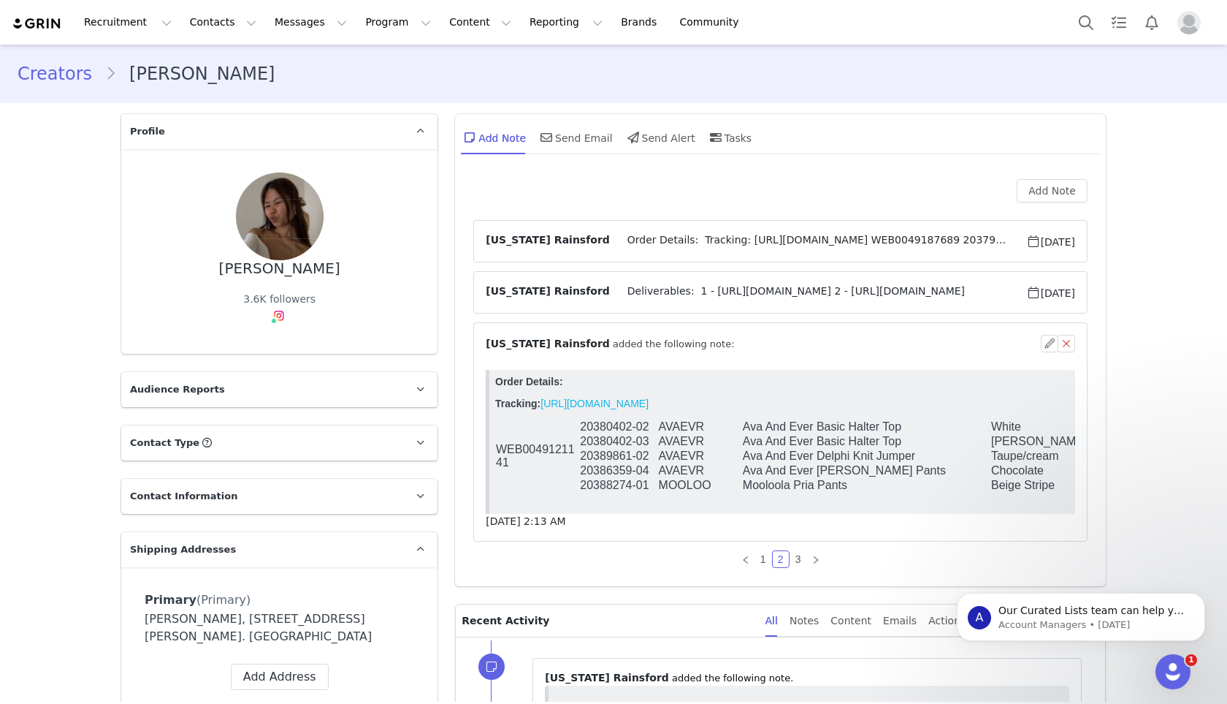
click at [676, 338] on span "⁨ [US_STATE][PERSON_NAME] ⁩ added the following note:" at bounding box center [610, 343] width 248 height 15
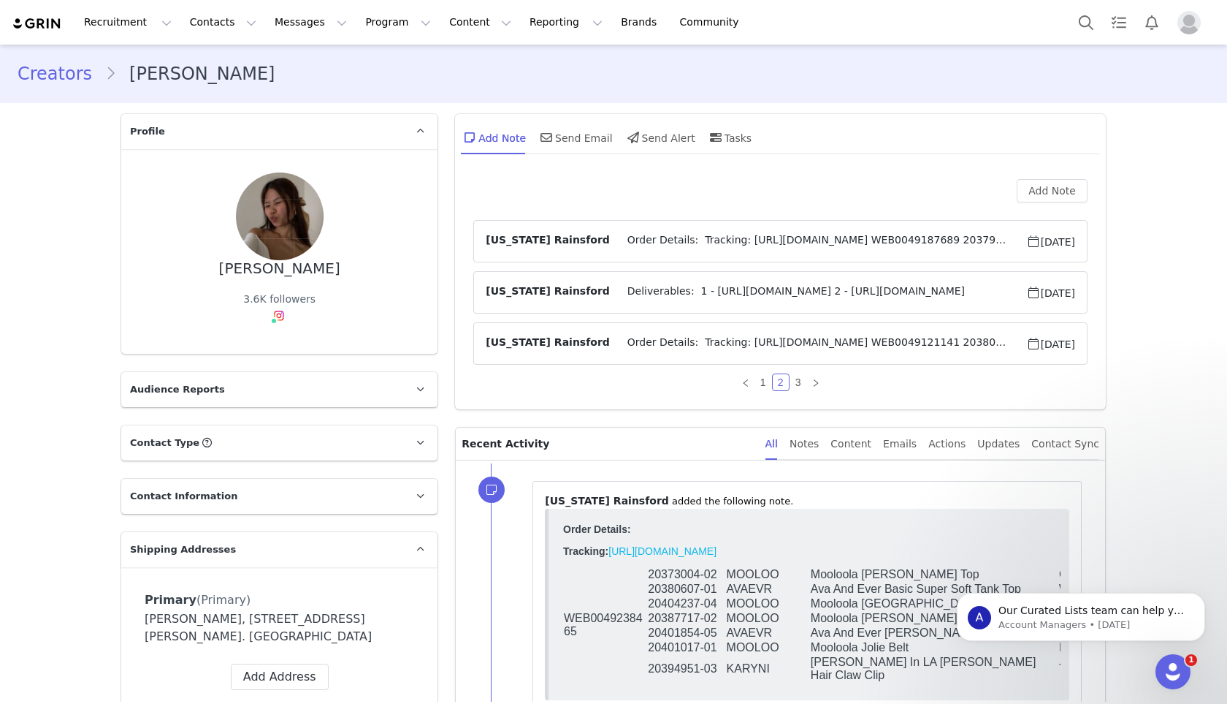
click at [675, 239] on span "Order Details: Tracking: [URL][DOMAIN_NAME] WEB0049187689 20379859-12 MOOLOO Mo…" at bounding box center [818, 241] width 416 height 18
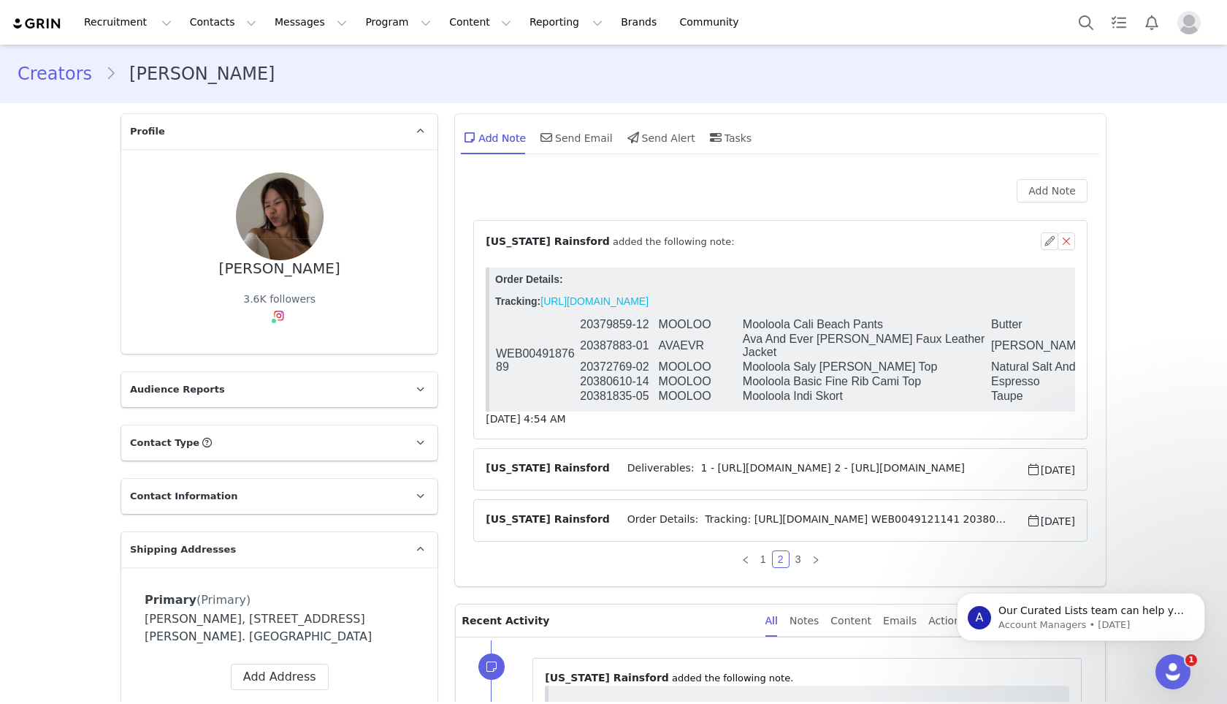
click at [675, 238] on span "⁨ [US_STATE][PERSON_NAME] ⁩ added the following note:" at bounding box center [610, 241] width 248 height 15
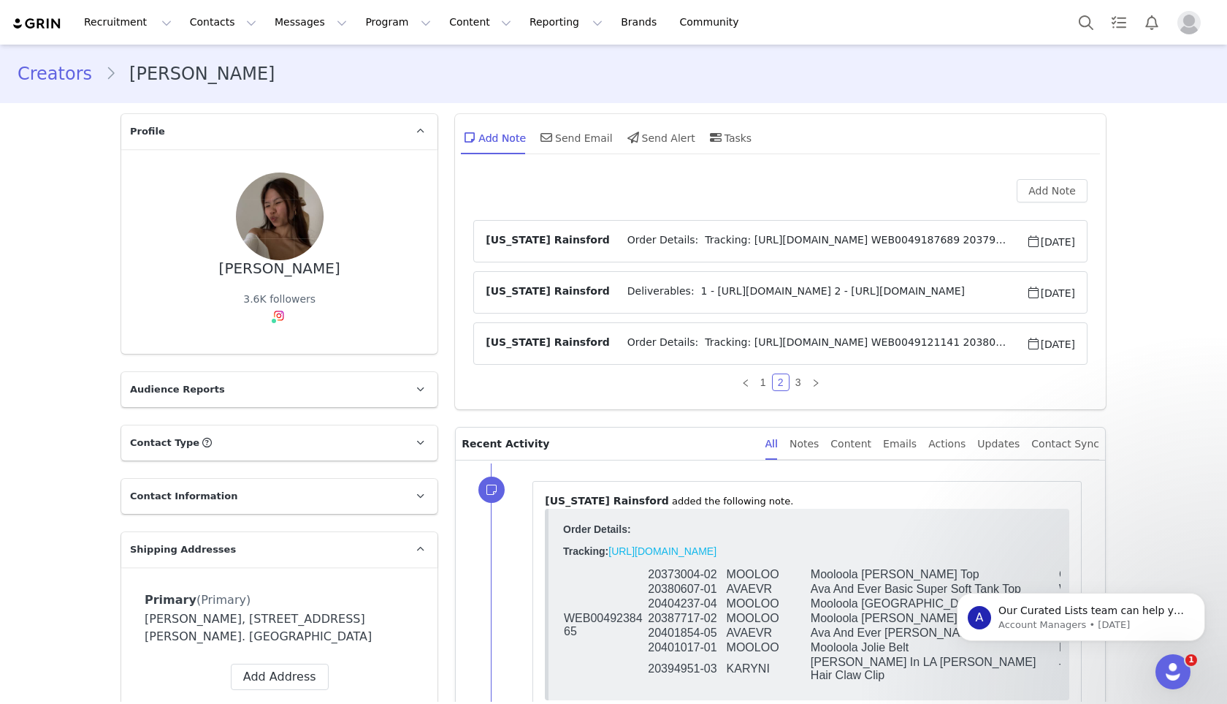
click at [755, 243] on span "Order Details: Tracking: [URL][DOMAIN_NAME] WEB0049187689 20379859-12 MOOLOO Mo…" at bounding box center [818, 241] width 416 height 18
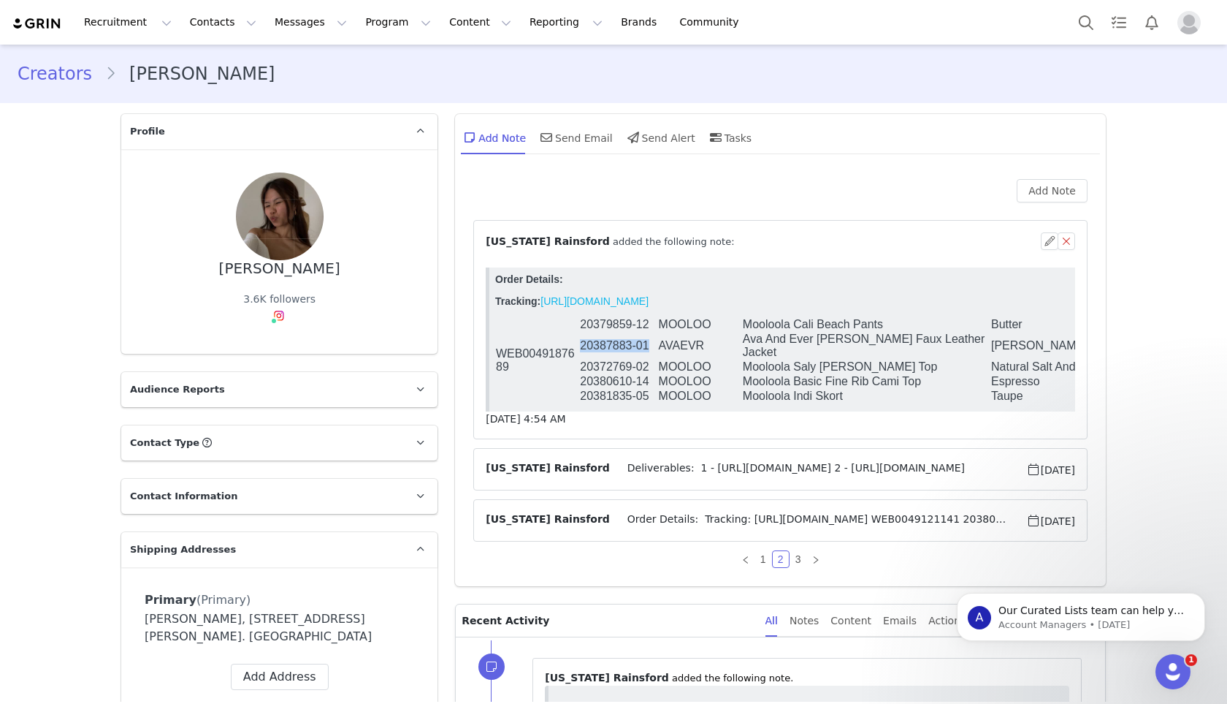
drag, startPoint x: 650, startPoint y: 344, endPoint x: 580, endPoint y: 338, distance: 69.7
click at [580, 338] on td "20387883-01" at bounding box center [618, 346] width 78 height 28
copy td "20387883-01"
click at [856, 389] on td "Mooloola Indi Skort" at bounding box center [866, 396] width 248 height 15
drag, startPoint x: 651, startPoint y: 386, endPoint x: 582, endPoint y: 388, distance: 69.4
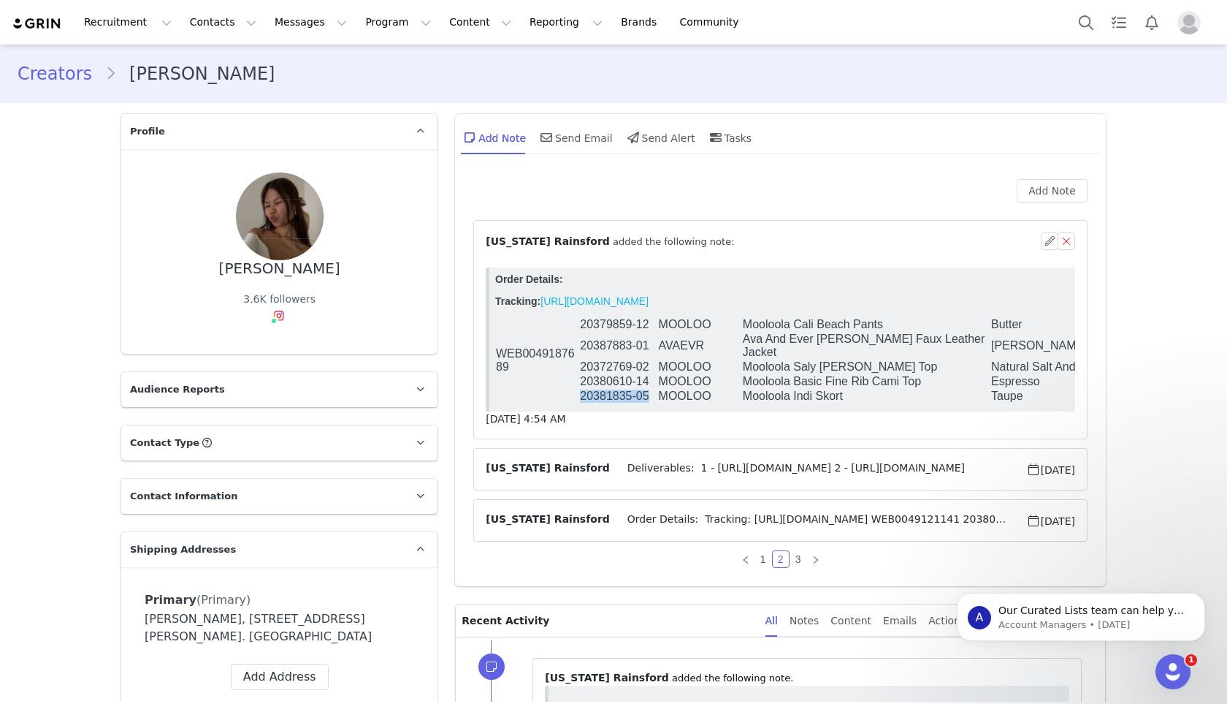
click at [582, 389] on td "20381835-05" at bounding box center [618, 396] width 78 height 15
copy td "20381835-05"
click at [774, 517] on span "Order Details: Tracking: [URL][DOMAIN_NAME] WEB0049121141 20380402-02 AVAEVR Av…" at bounding box center [818, 520] width 416 height 18
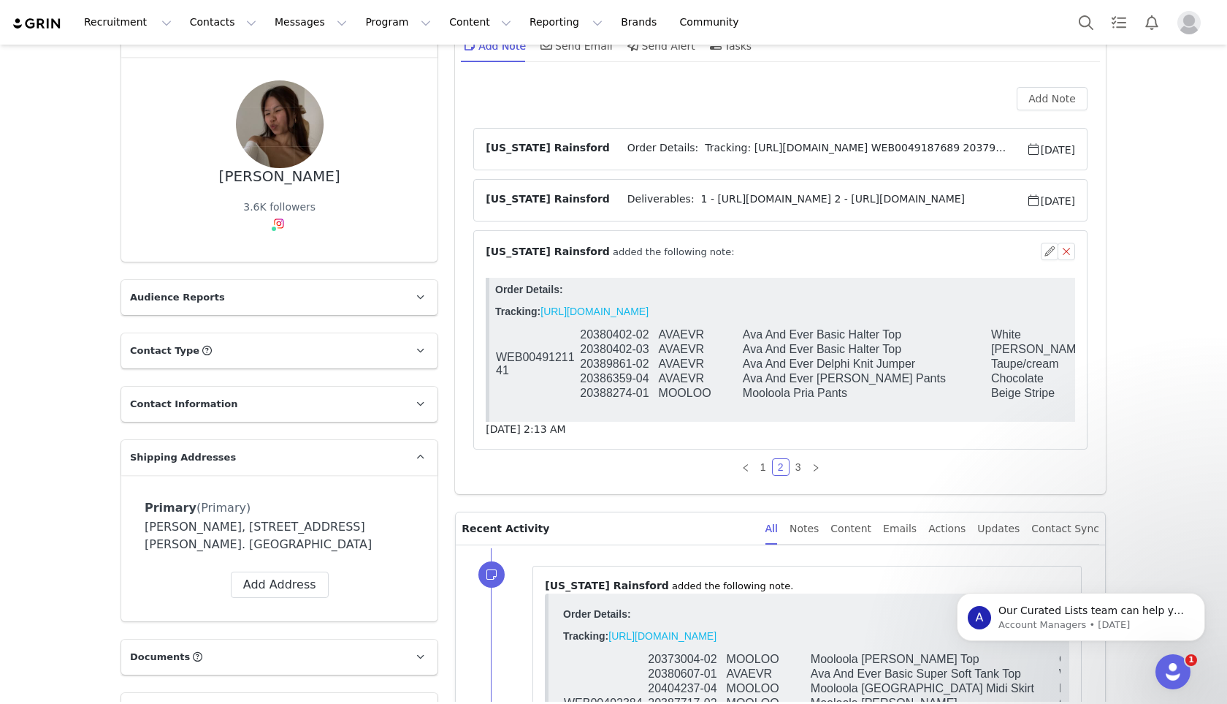
scroll to position [104, 0]
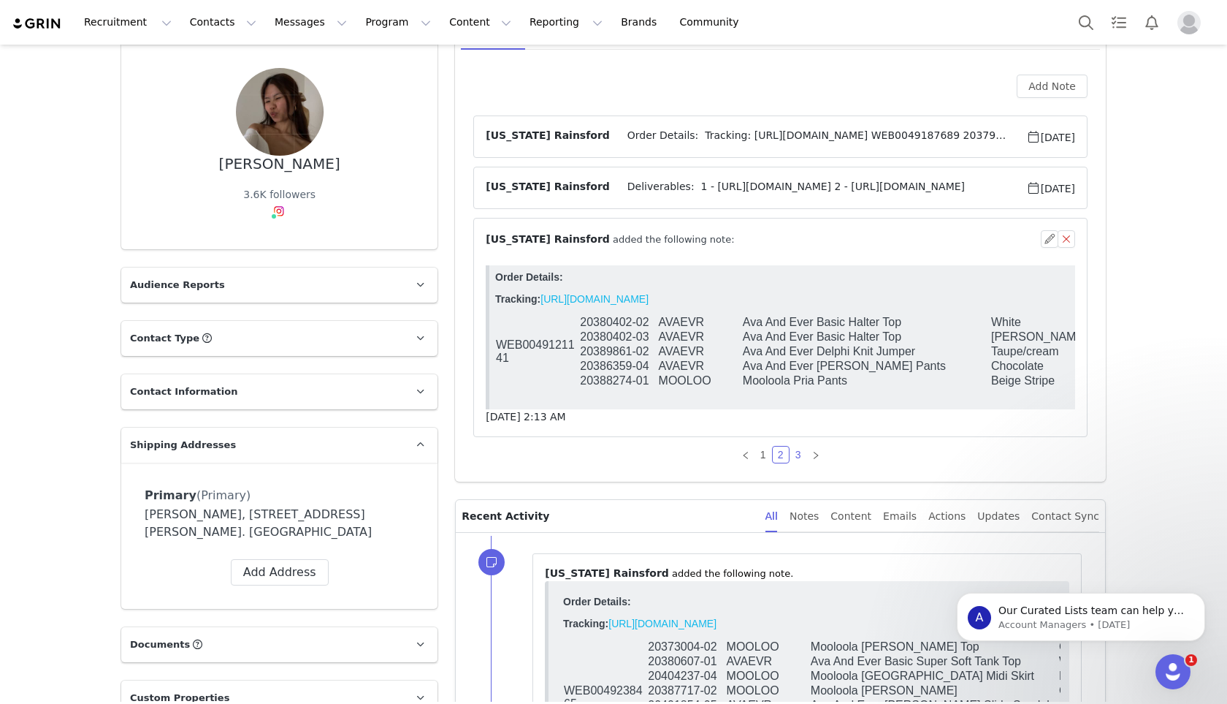
click at [791, 452] on link "3" at bounding box center [799, 454] width 16 height 16
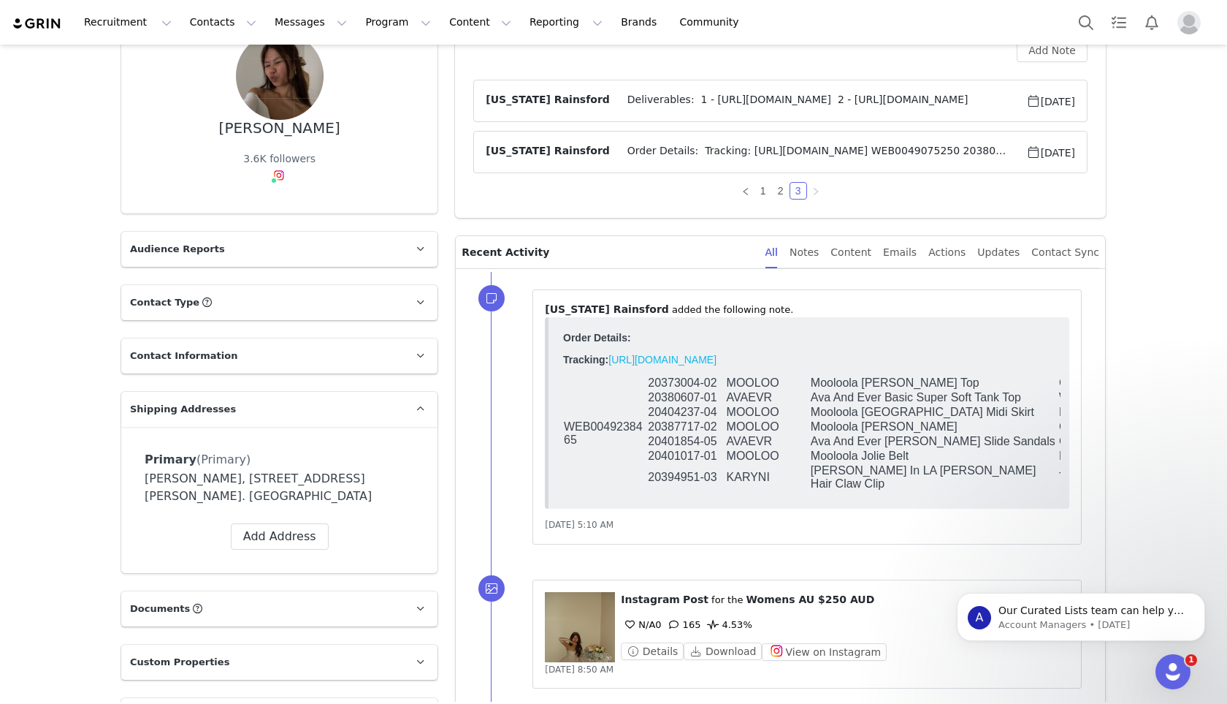
scroll to position [0, 0]
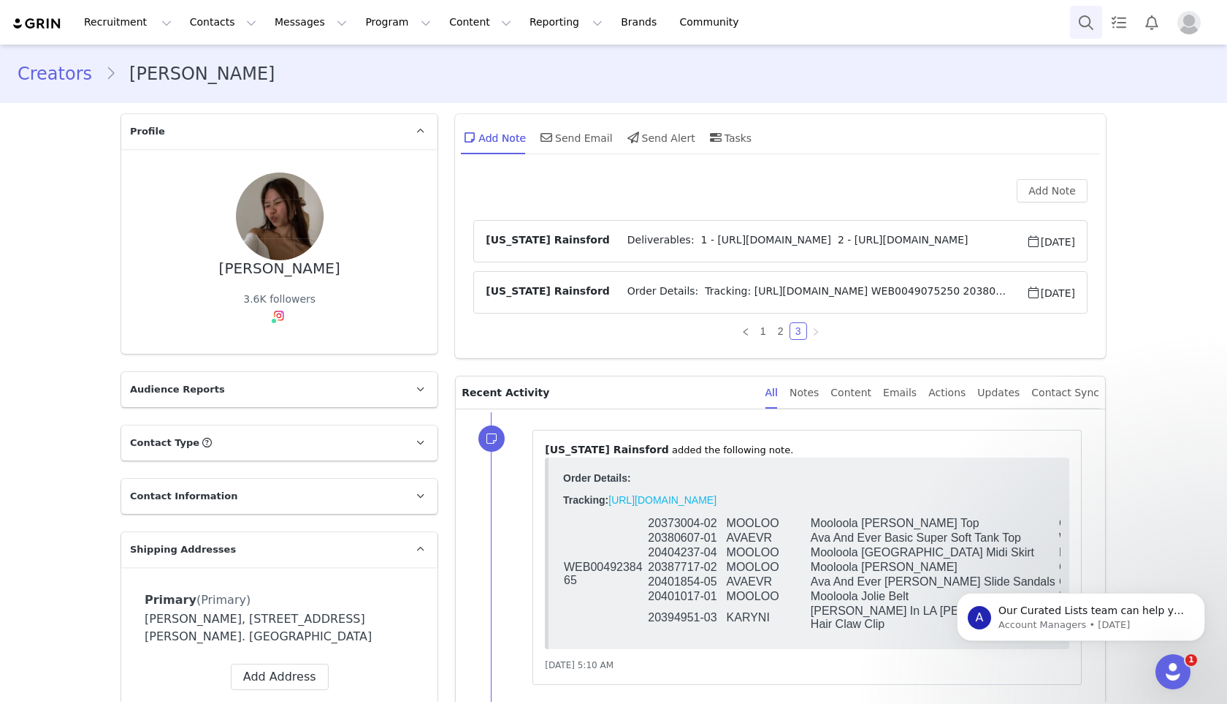
click at [1094, 28] on button "Search" at bounding box center [1086, 22] width 32 height 33
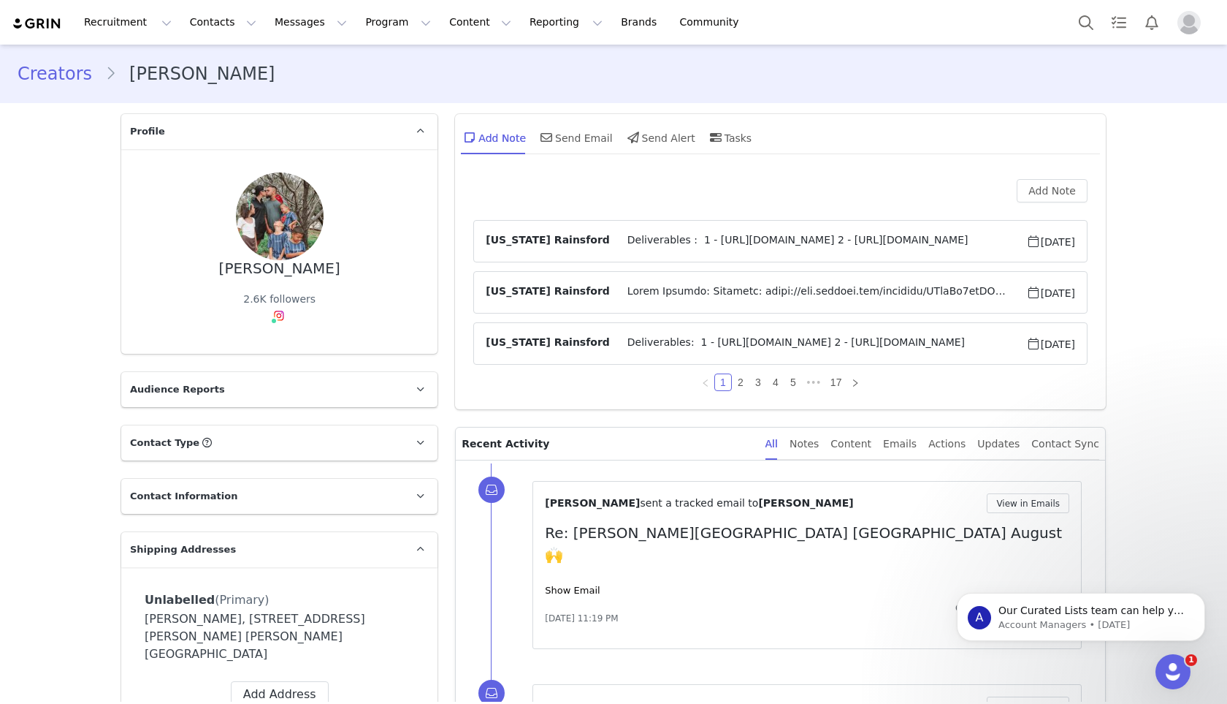
click at [649, 237] on span "Deliverables : 1 - [URL][DOMAIN_NAME] 2 - [URL][DOMAIN_NAME]" at bounding box center [818, 241] width 416 height 18
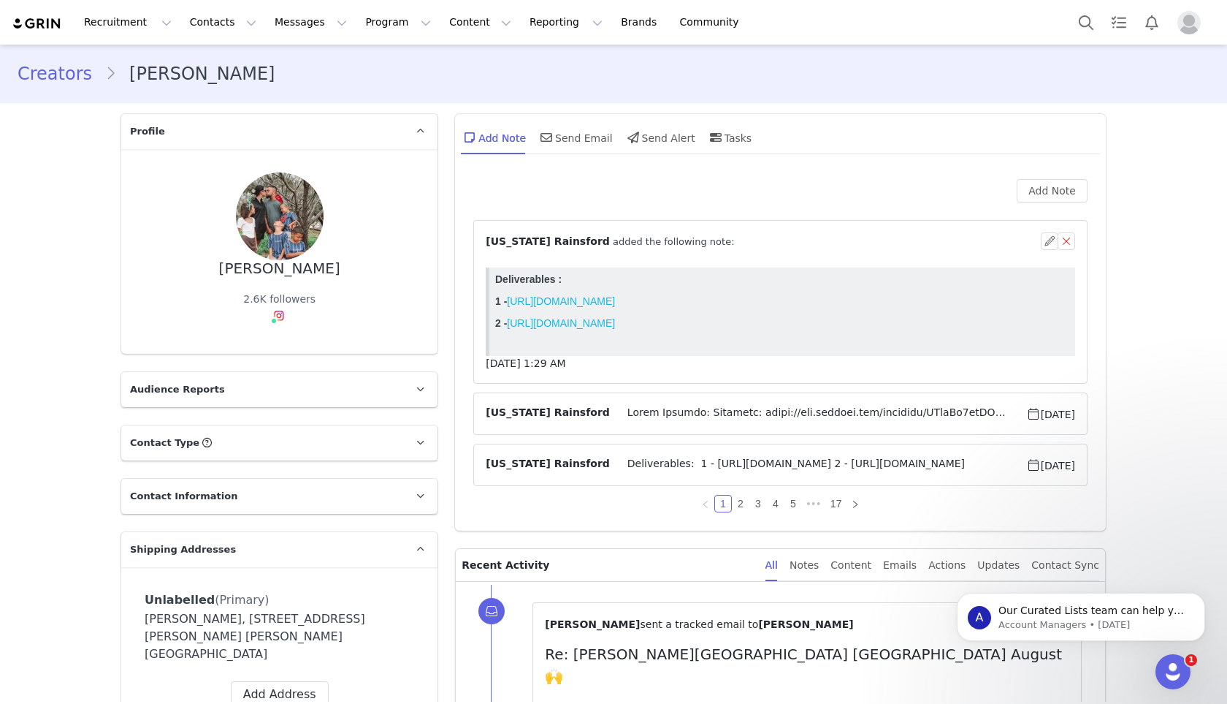
click at [623, 405] on span at bounding box center [818, 414] width 416 height 18
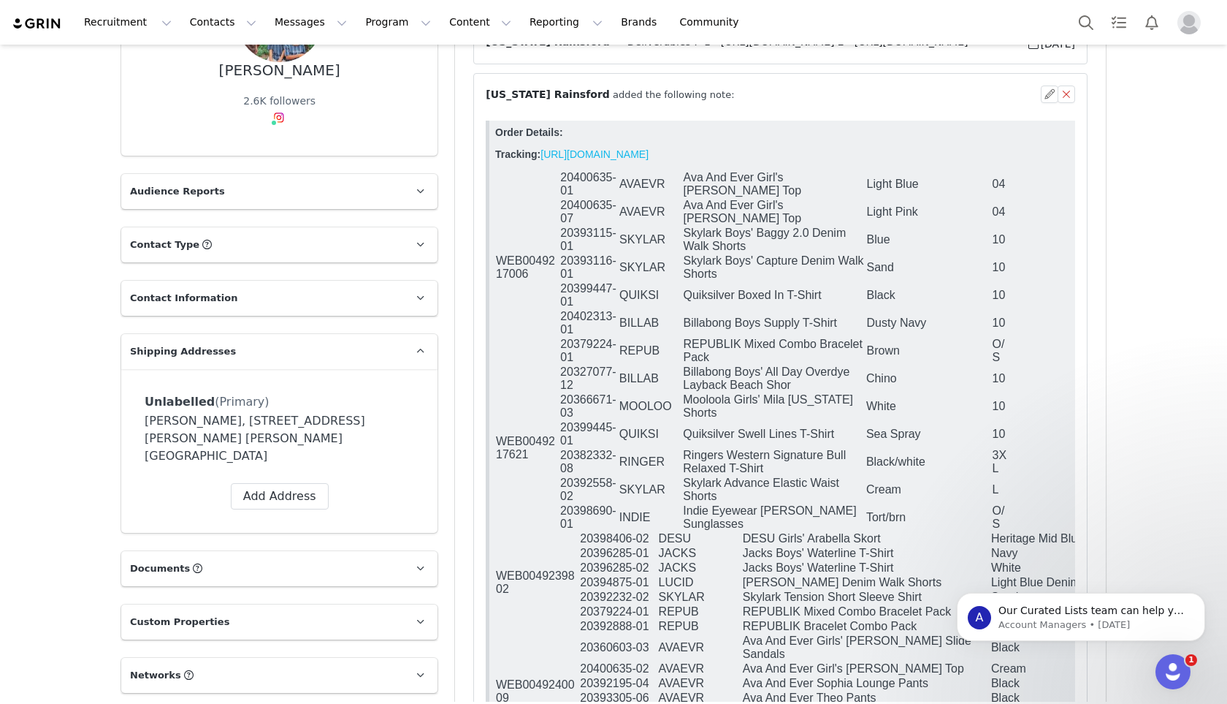
scroll to position [199, 0]
drag, startPoint x: 589, startPoint y: 192, endPoint x: 563, endPoint y: 182, distance: 28.2
click at [563, 182] on td "20400635-01" at bounding box center [589, 183] width 59 height 28
copy td "20400635-01"
click at [703, 210] on td "Ava And Ever Girl's [PERSON_NAME] Top" at bounding box center [774, 211] width 183 height 28
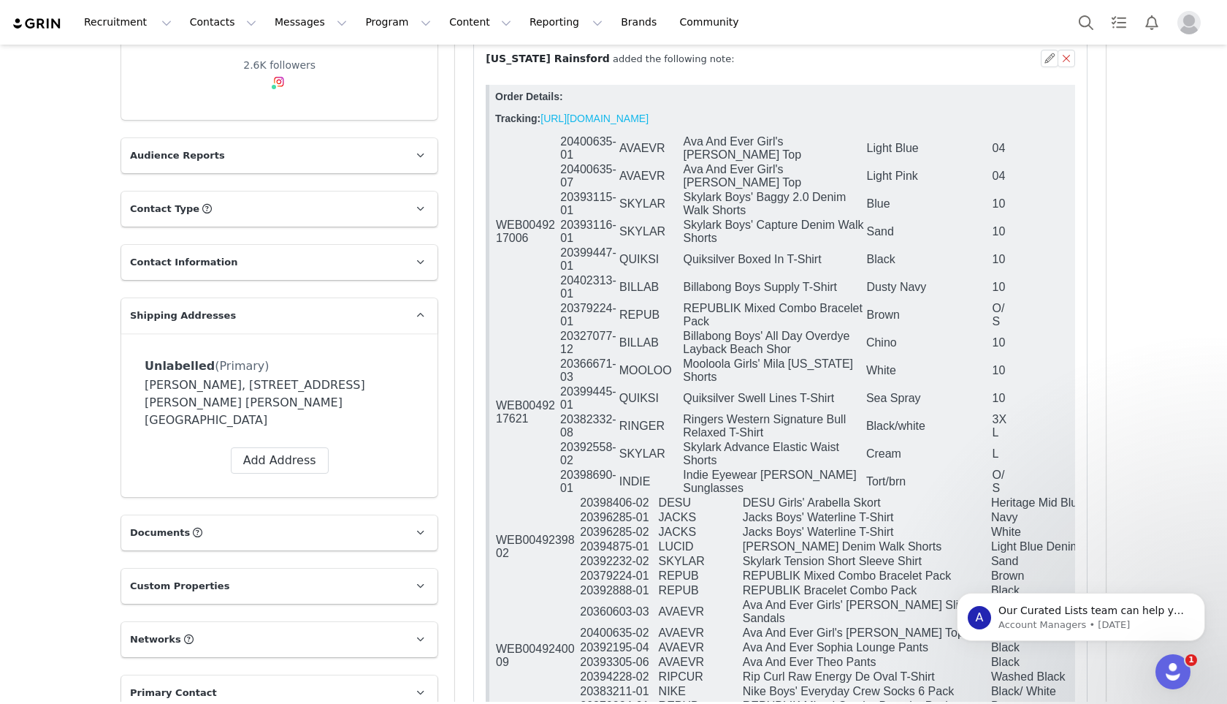
scroll to position [235, 0]
drag, startPoint x: 586, startPoint y: 362, endPoint x: 563, endPoint y: 343, distance: 29.1
click at [563, 343] on td "20327077-12" at bounding box center [589, 342] width 59 height 28
copy td "20327077-12"
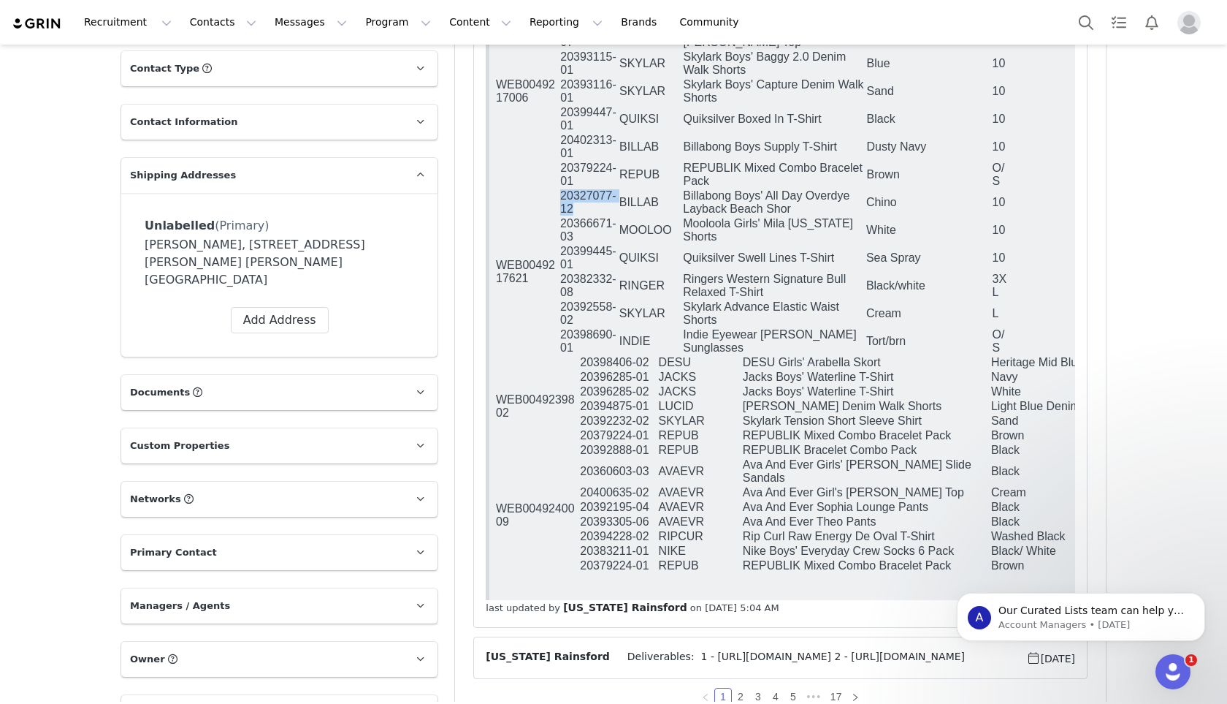
scroll to position [375, 0]
drag, startPoint x: 652, startPoint y: 532, endPoint x: 583, endPoint y: 536, distance: 69.5
click at [583, 528] on td "20393305-06" at bounding box center [618, 521] width 78 height 15
copy td "20393305-06"
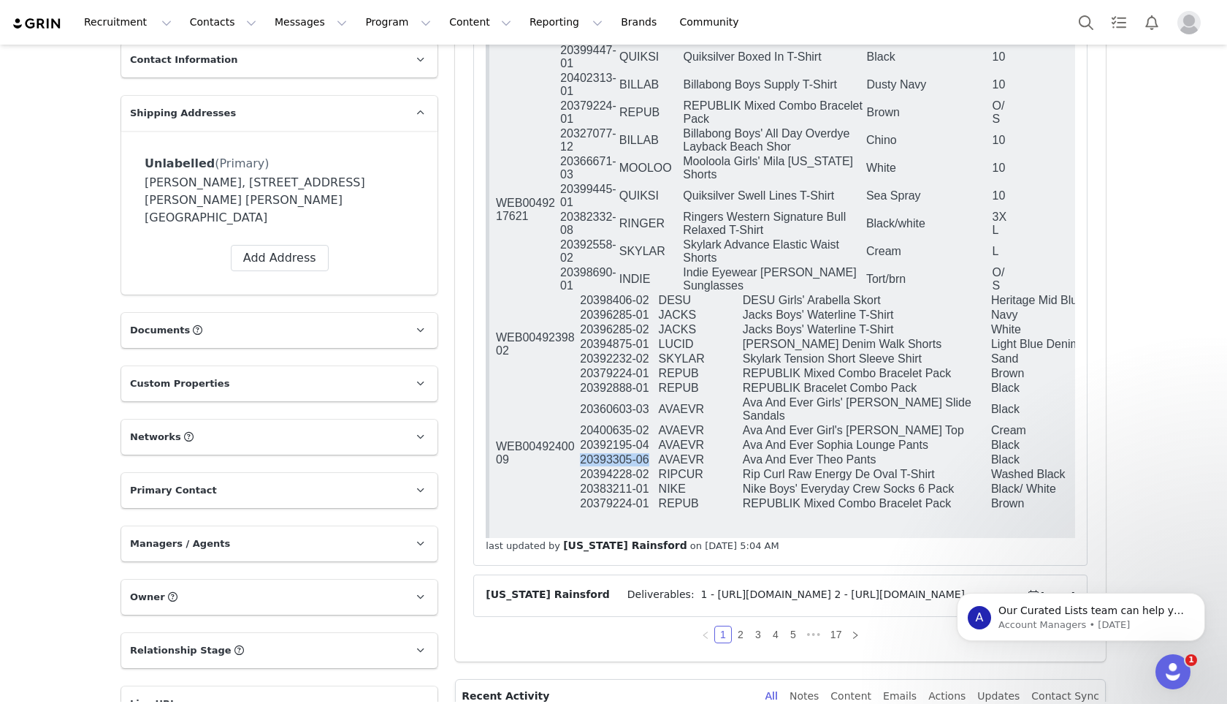
scroll to position [443, 0]
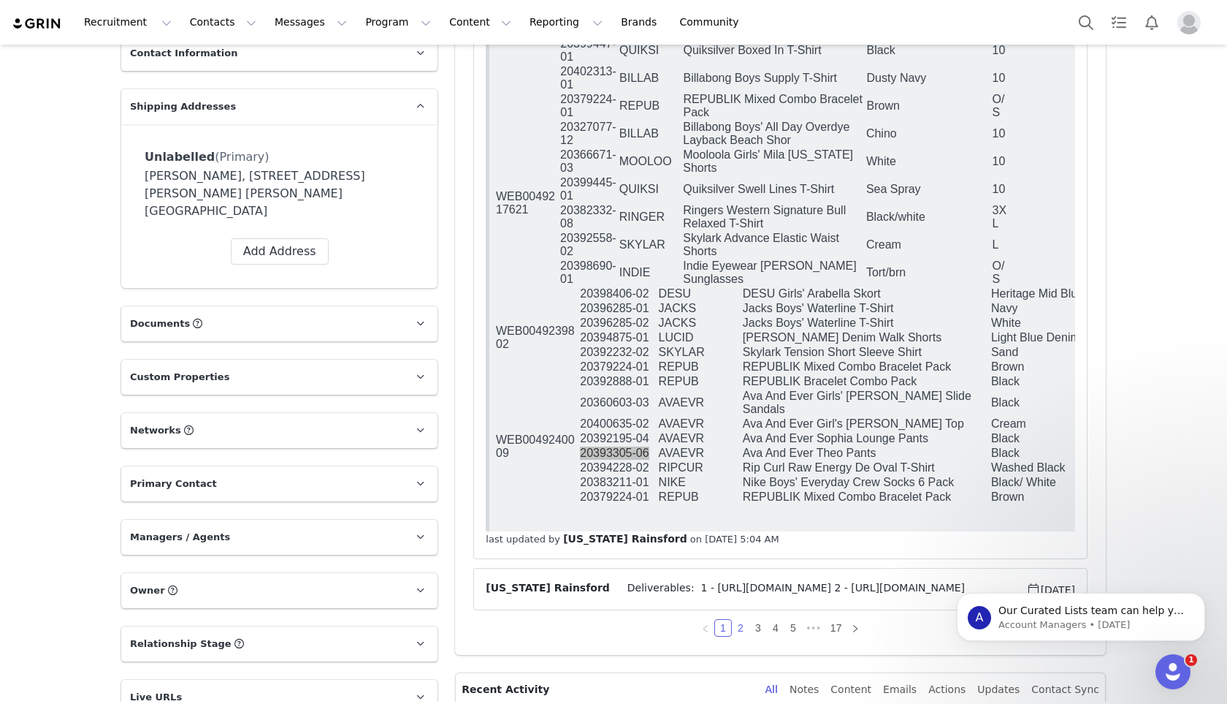
click at [739, 625] on link "2" at bounding box center [741, 628] width 16 height 16
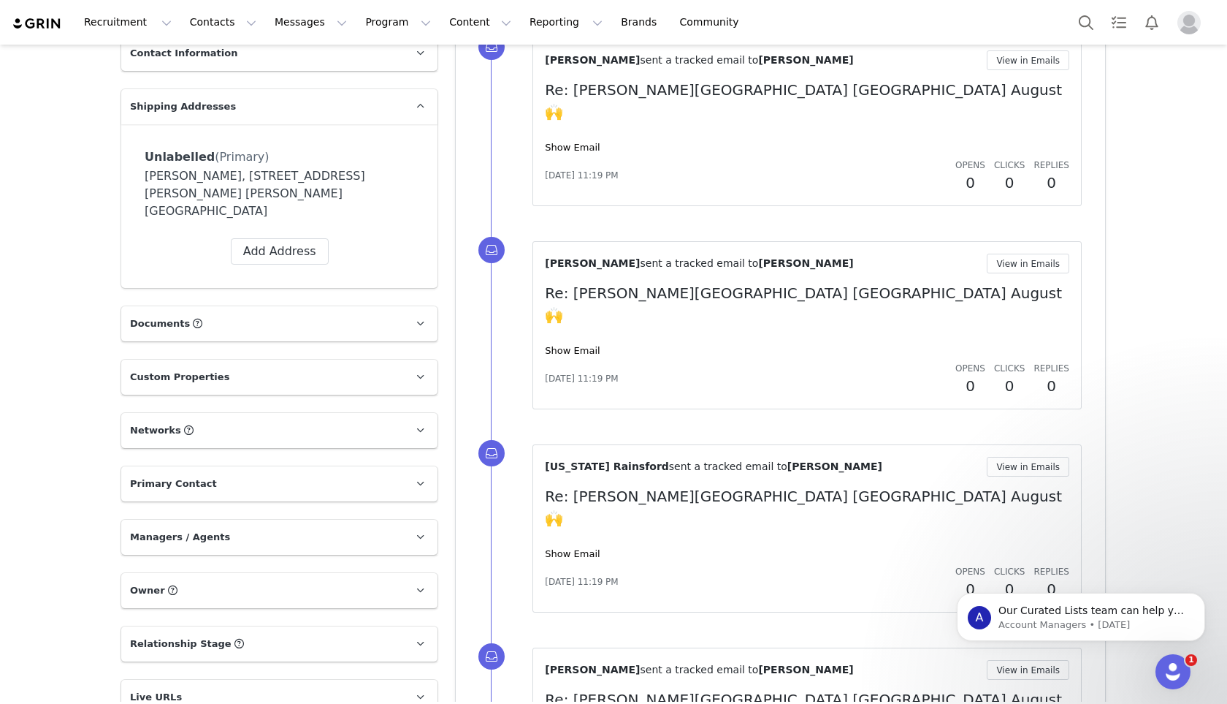
scroll to position [0, 0]
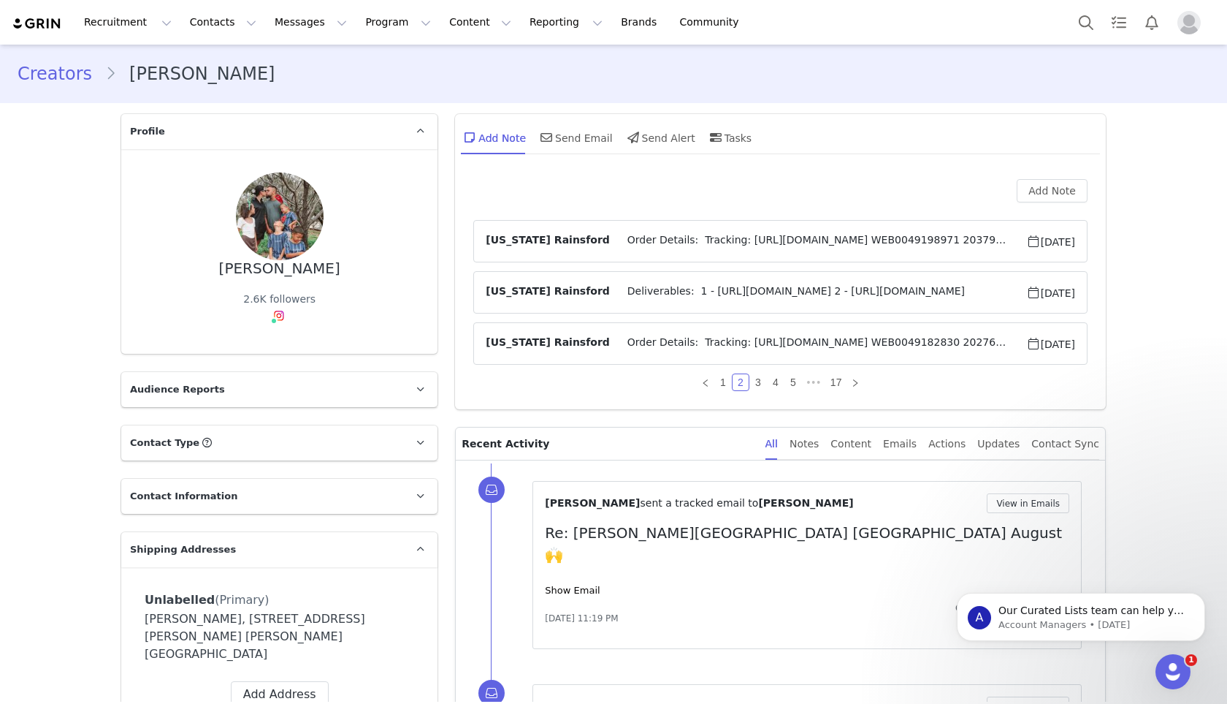
click at [675, 244] on span "Order Details: Tracking: [URL][DOMAIN_NAME] WEB0049198971 20379225-01 [GEOGRAPH…" at bounding box center [818, 241] width 416 height 18
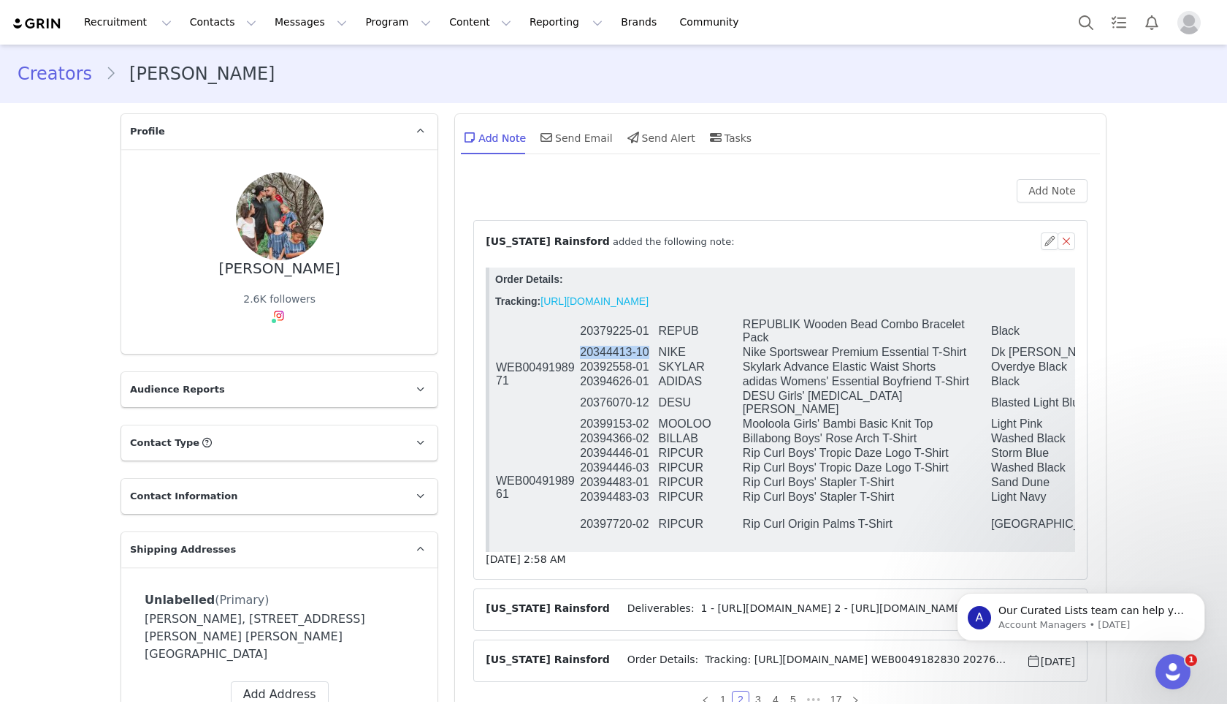
drag, startPoint x: 650, startPoint y: 354, endPoint x: 581, endPoint y: 354, distance: 68.7
click at [581, 354] on td "20344413-10" at bounding box center [618, 352] width 78 height 15
copy td "20344413-10"
click at [877, 431] on td "Billabong Boys' Rose Arch T-Shirt" at bounding box center [866, 438] width 248 height 15
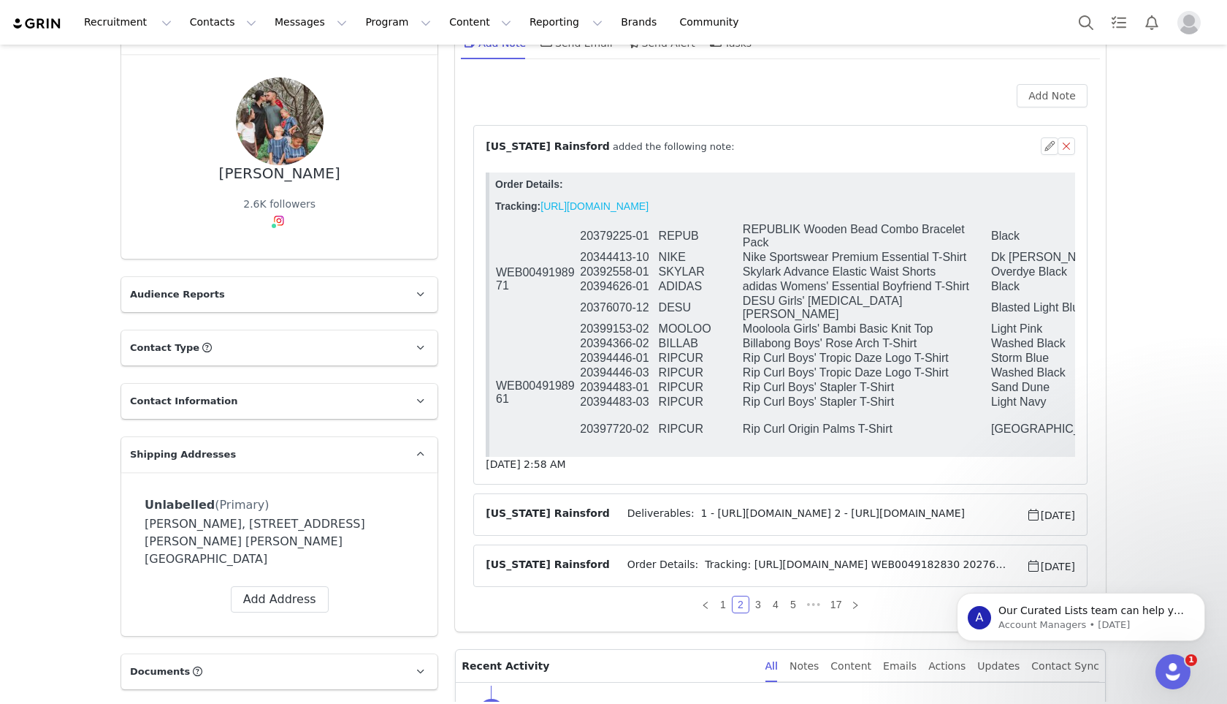
scroll to position [102, 0]
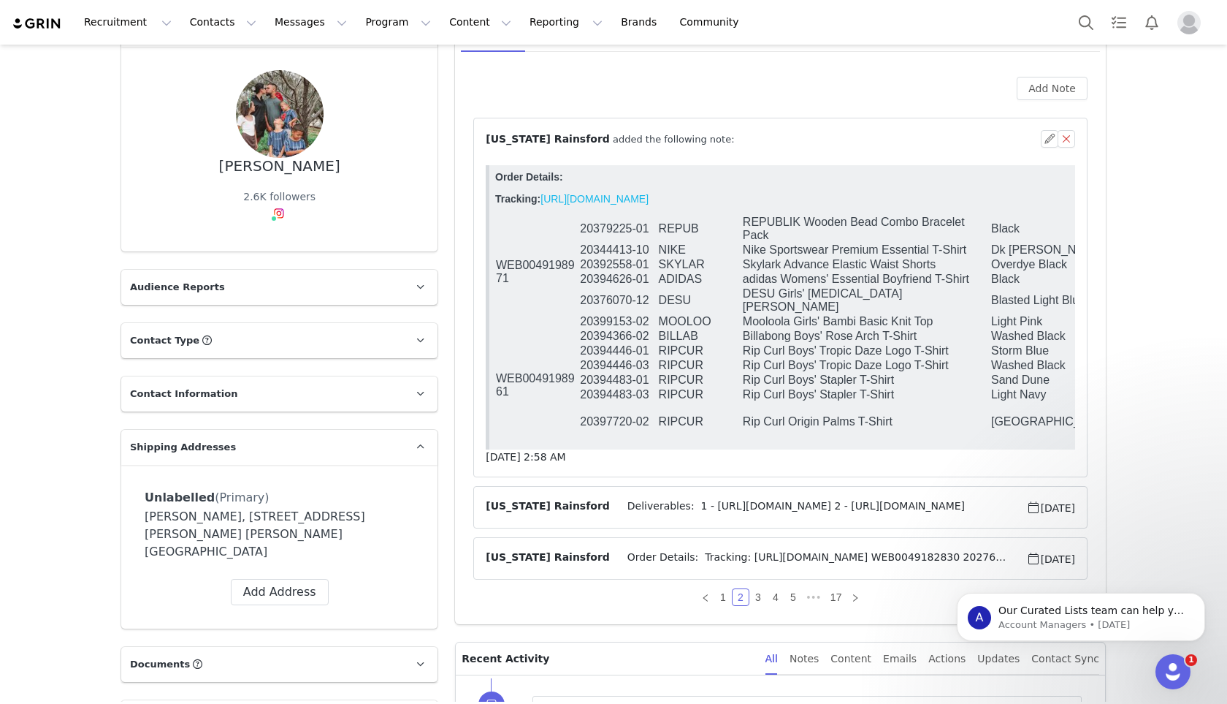
click at [715, 552] on span "Order Details: Tracking: [URL][DOMAIN_NAME] WEB0049182830 20276648-02 NIKE Nike…" at bounding box center [818, 558] width 416 height 18
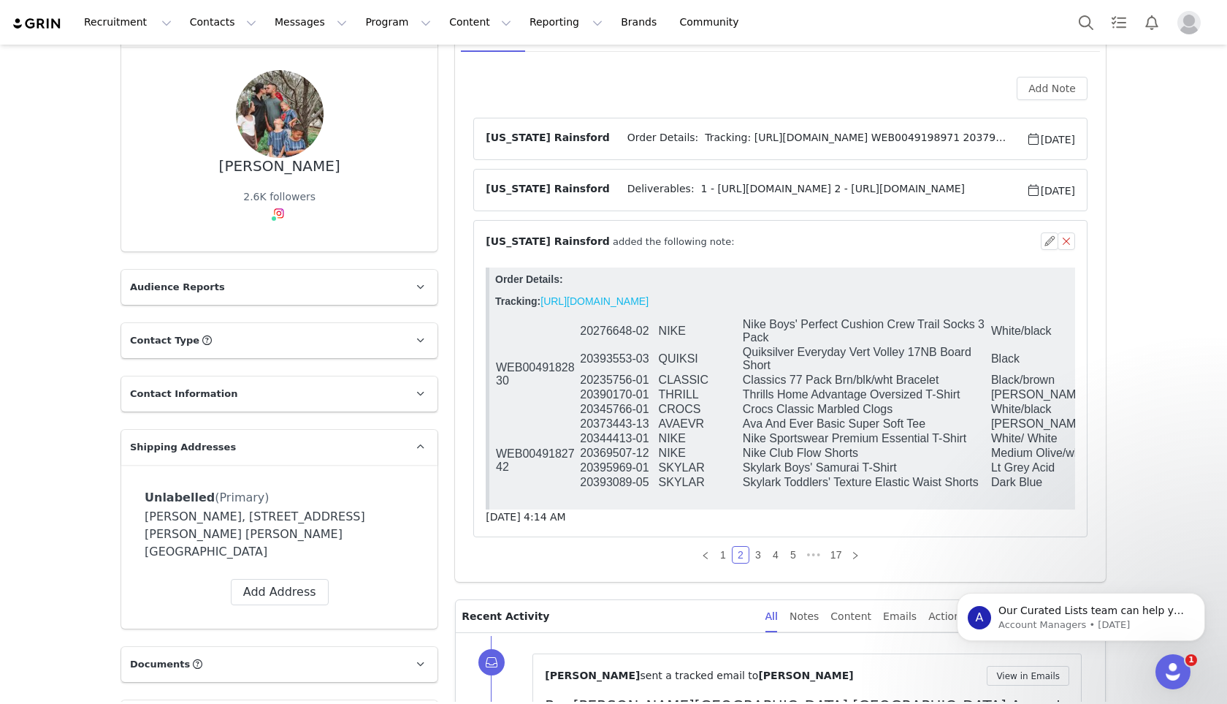
scroll to position [0, 0]
click at [760, 548] on link "3" at bounding box center [758, 555] width 16 height 16
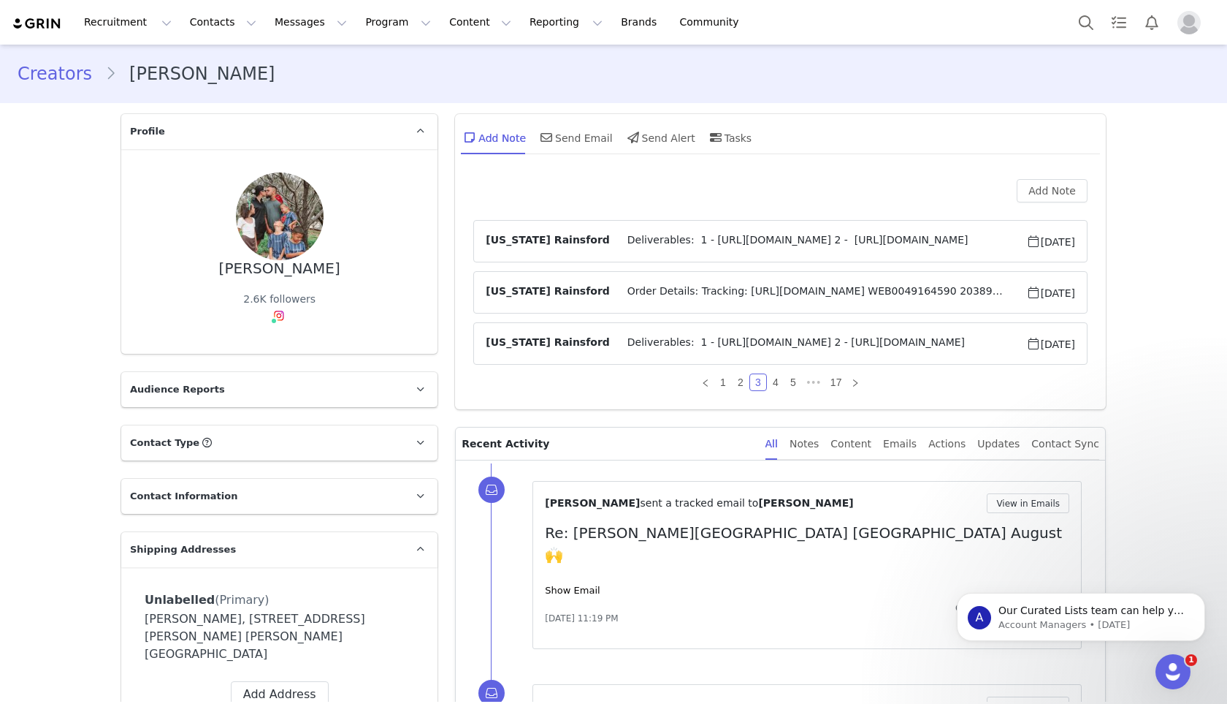
click at [770, 237] on span "Deliverables: 1 - [URL][DOMAIN_NAME] 2 - [URL][DOMAIN_NAME]" at bounding box center [818, 241] width 416 height 18
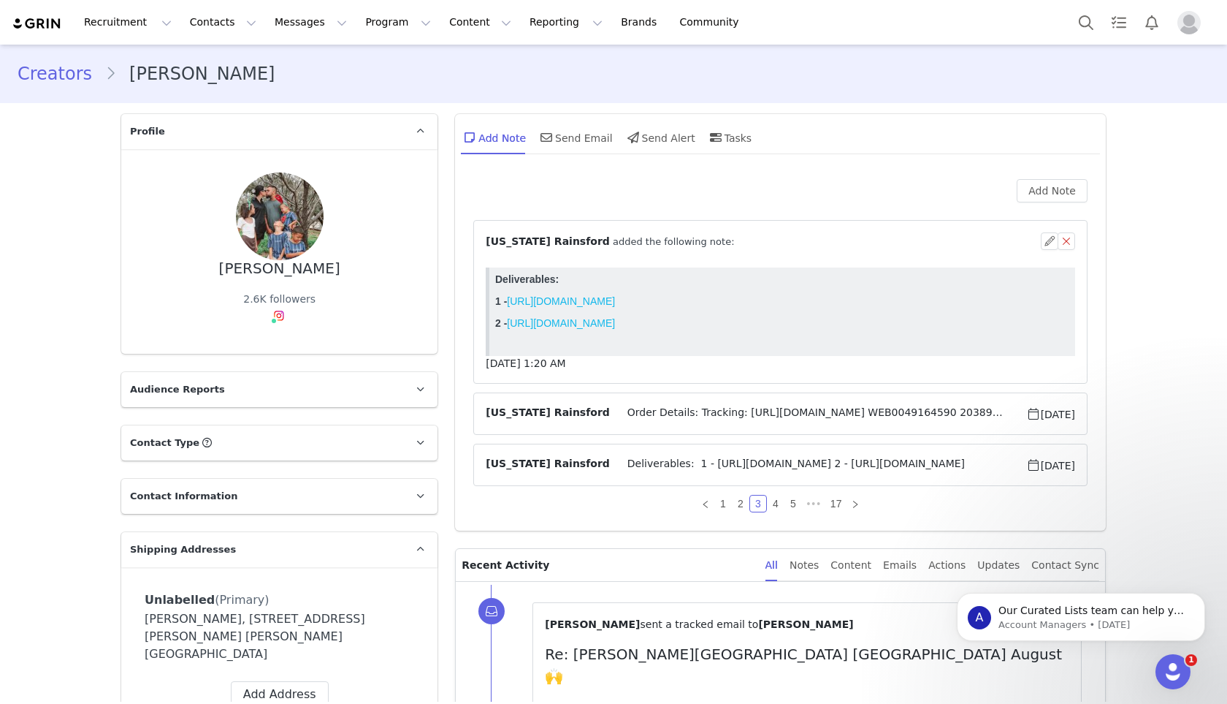
click at [770, 237] on div "⁨ [US_STATE][PERSON_NAME] ⁩ added the following note:" at bounding box center [763, 241] width 555 height 15
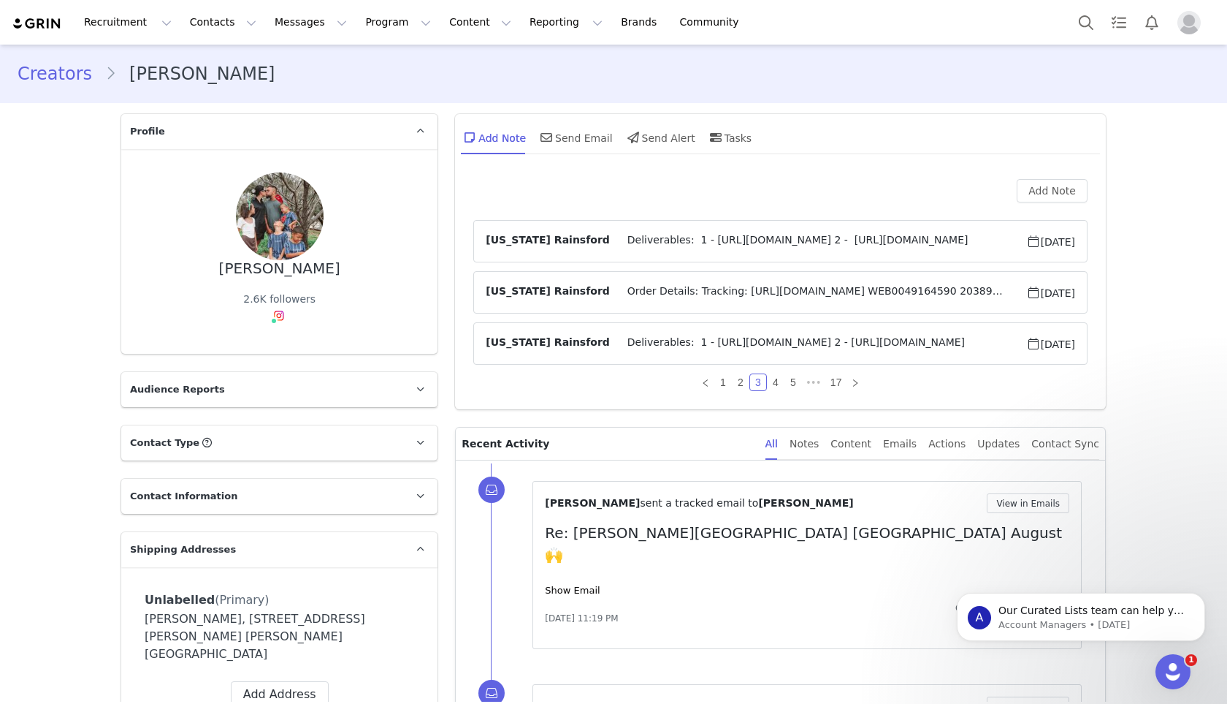
click at [734, 305] on article "[US_STATE] Rainsford [DATE]" at bounding box center [780, 292] width 614 height 42
click at [733, 300] on span "Order Details: Tracking: [URL][DOMAIN_NAME] WEB0049164590 20389474-01 LUCID Luc…" at bounding box center [818, 292] width 416 height 18
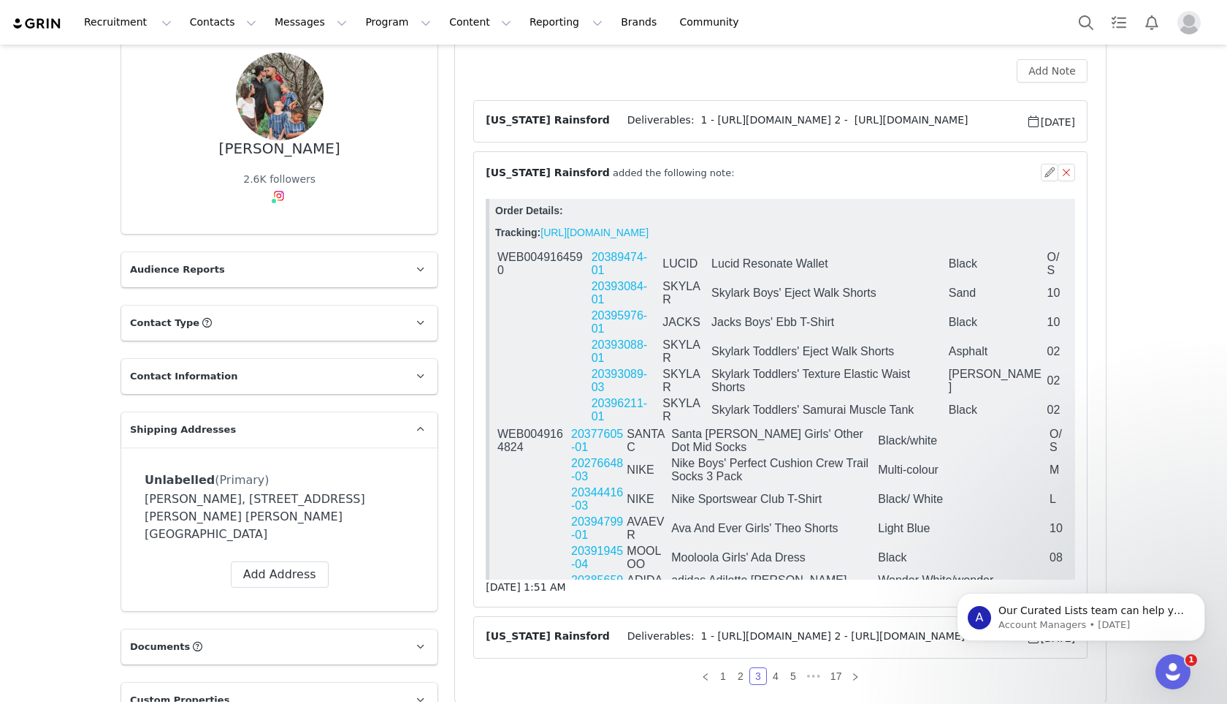
scroll to position [123, 0]
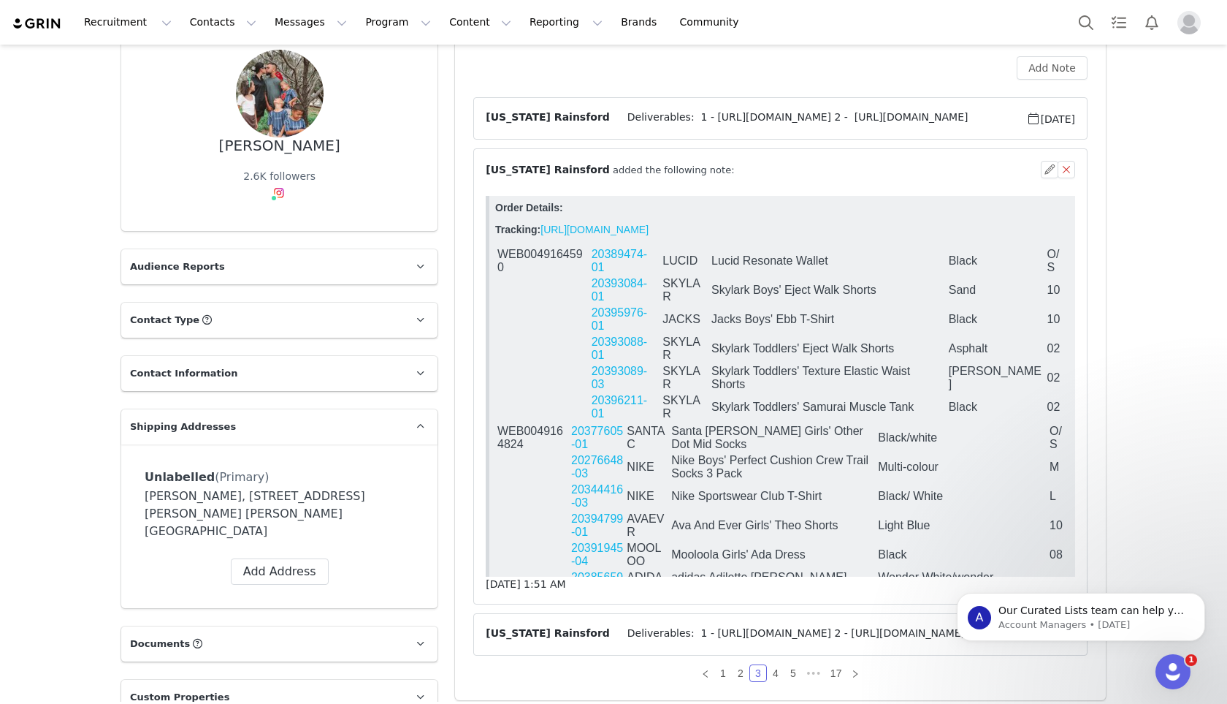
click at [629, 277] on link "20393084-01" at bounding box center [620, 290] width 56 height 26
click at [628, 277] on link "20393084-01" at bounding box center [620, 290] width 56 height 26
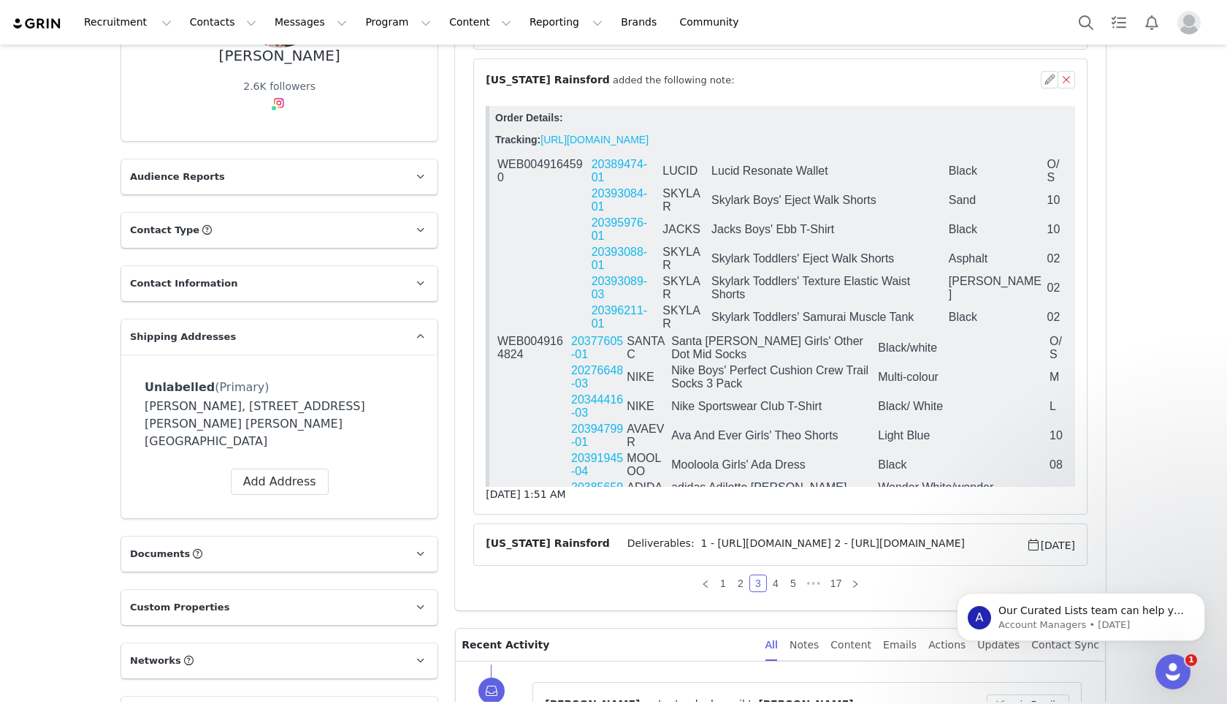
scroll to position [215, 0]
click at [772, 583] on link "4" at bounding box center [776, 581] width 16 height 16
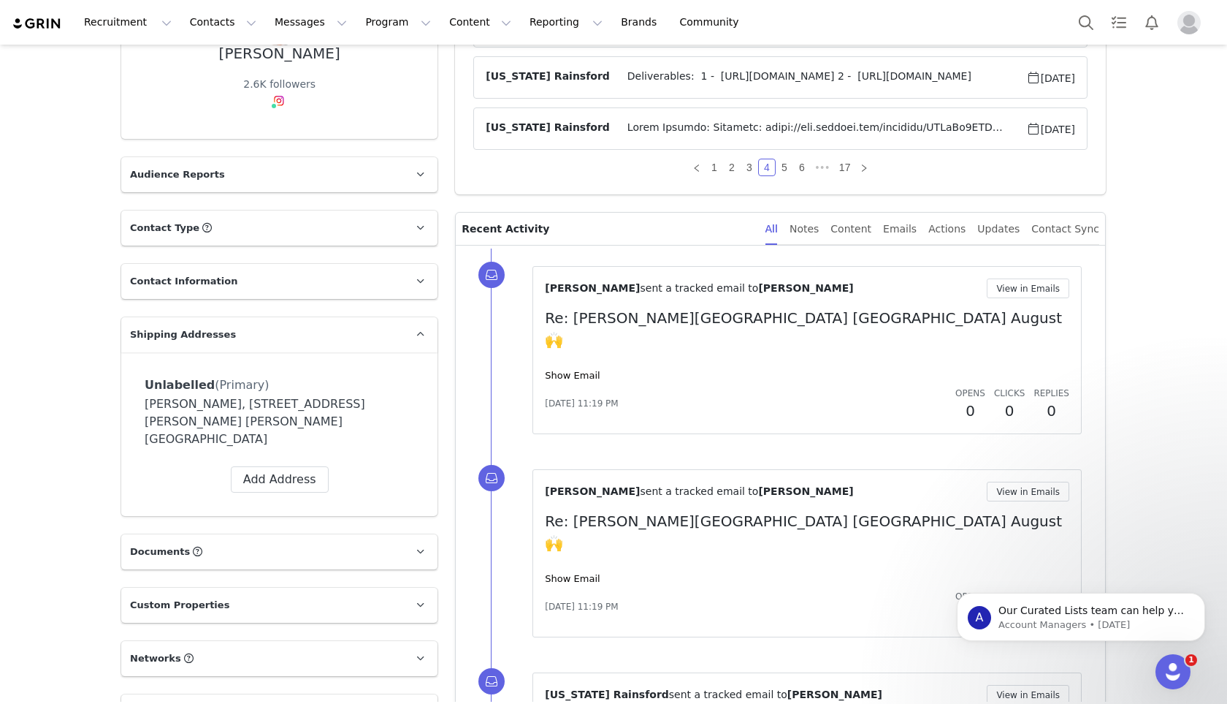
scroll to position [0, 0]
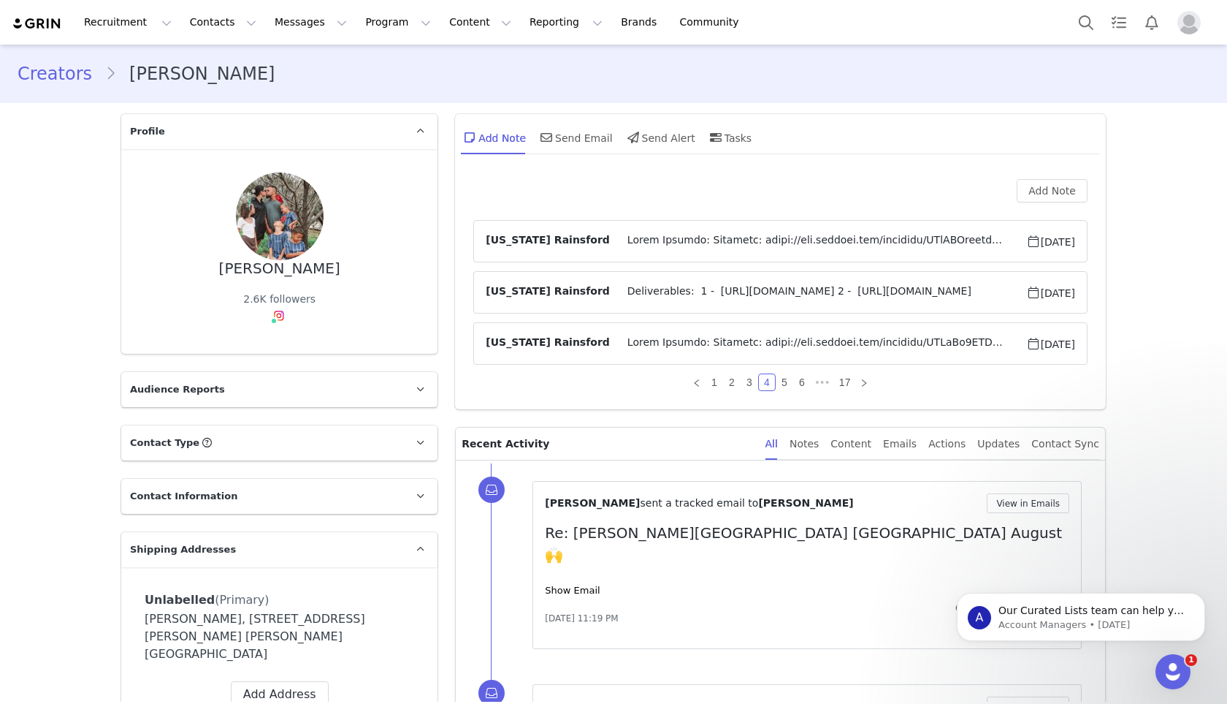
click at [655, 240] on span at bounding box center [818, 241] width 416 height 18
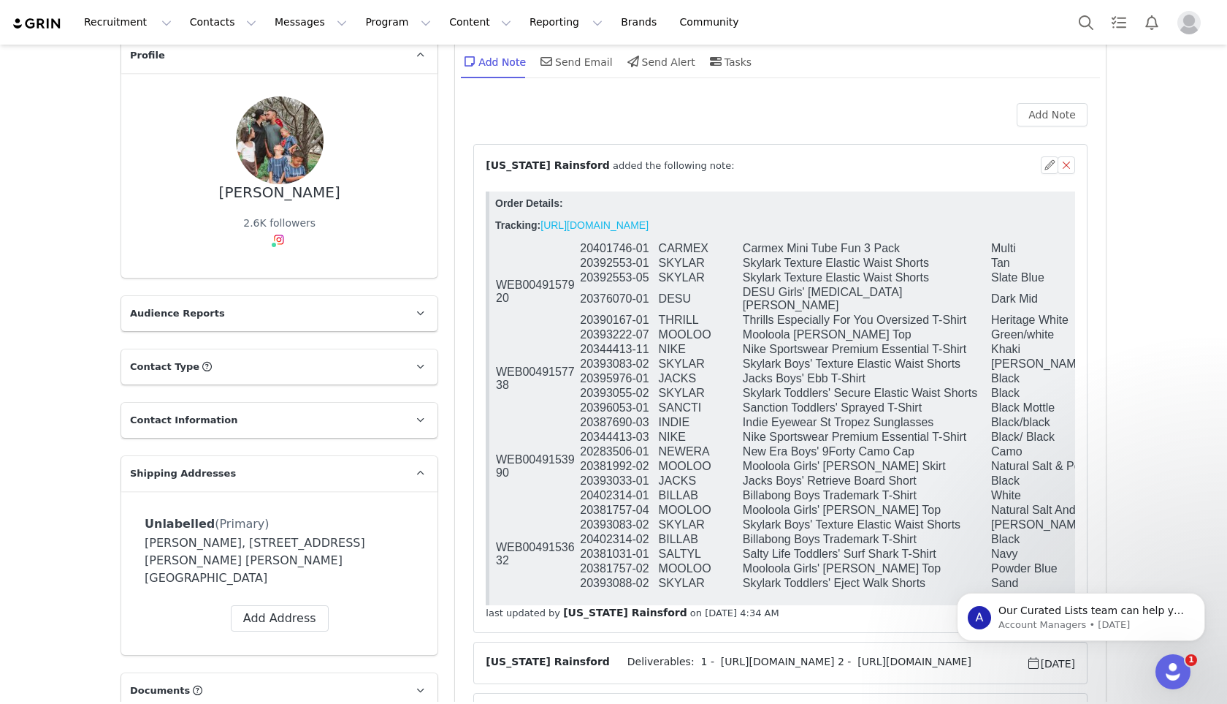
scroll to position [86, 0]
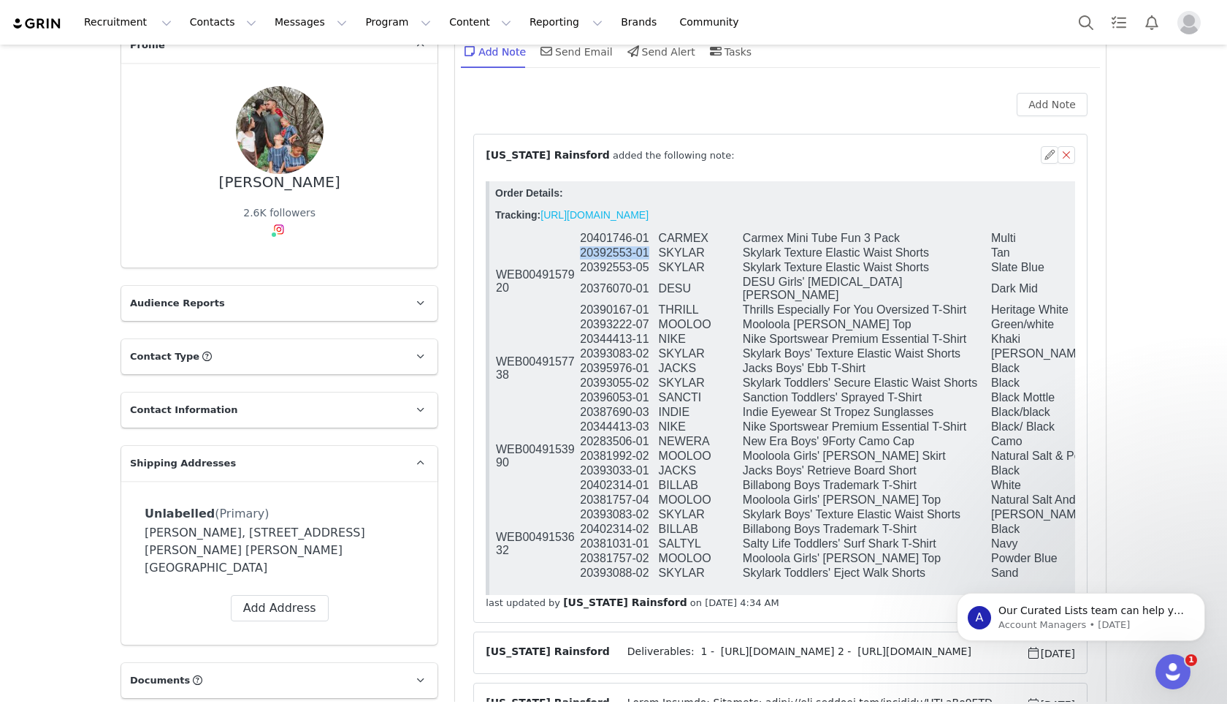
drag, startPoint x: 650, startPoint y: 254, endPoint x: 579, endPoint y: 249, distance: 70.3
click at [579, 249] on td "20392553-01" at bounding box center [618, 252] width 78 height 15
copy td "20392553-01"
click at [896, 361] on td "Jacks Boys' Ebb T-Shirt" at bounding box center [866, 368] width 248 height 15
drag, startPoint x: 650, startPoint y: 313, endPoint x: 580, endPoint y: 319, distance: 69.6
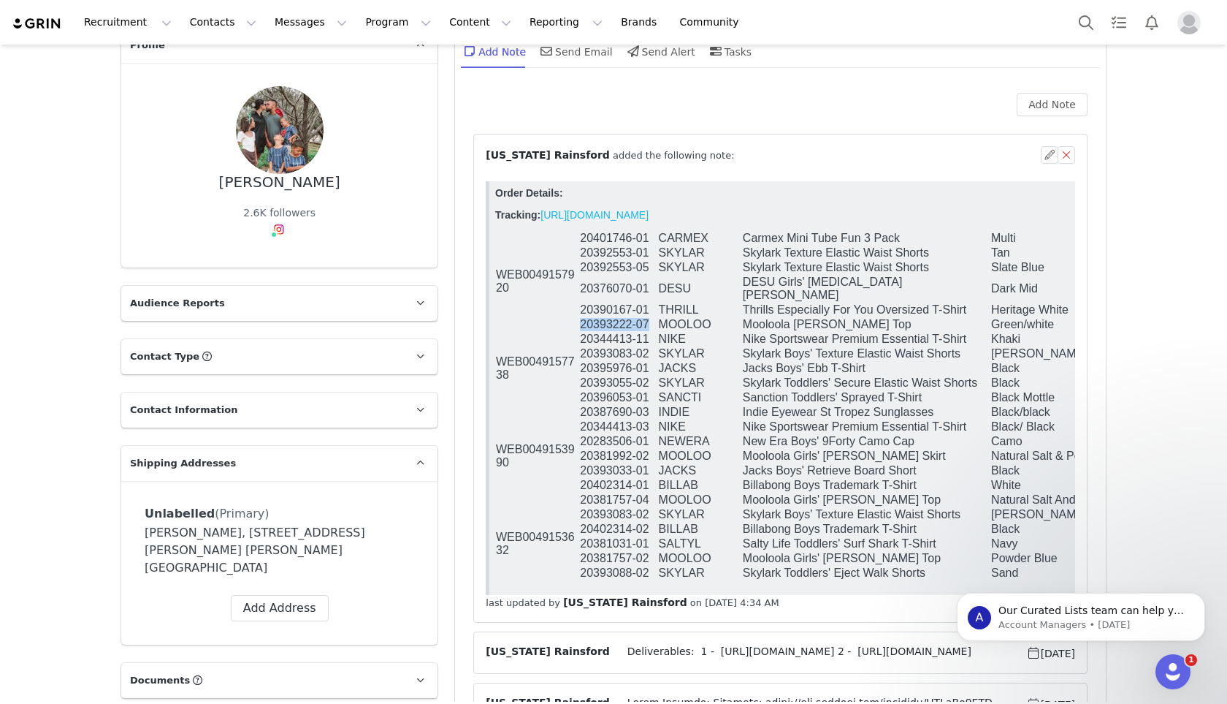
click at [580, 319] on td "20393222-07" at bounding box center [618, 324] width 78 height 15
copy td "20393222-07"
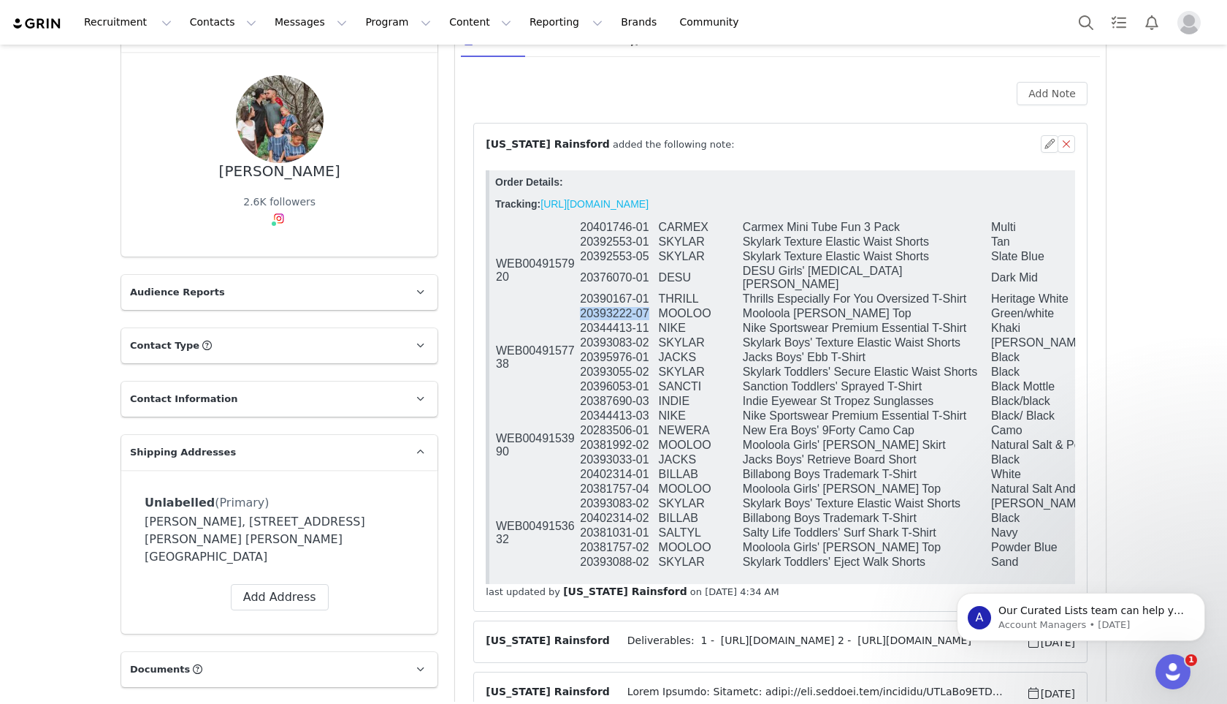
scroll to position [103, 0]
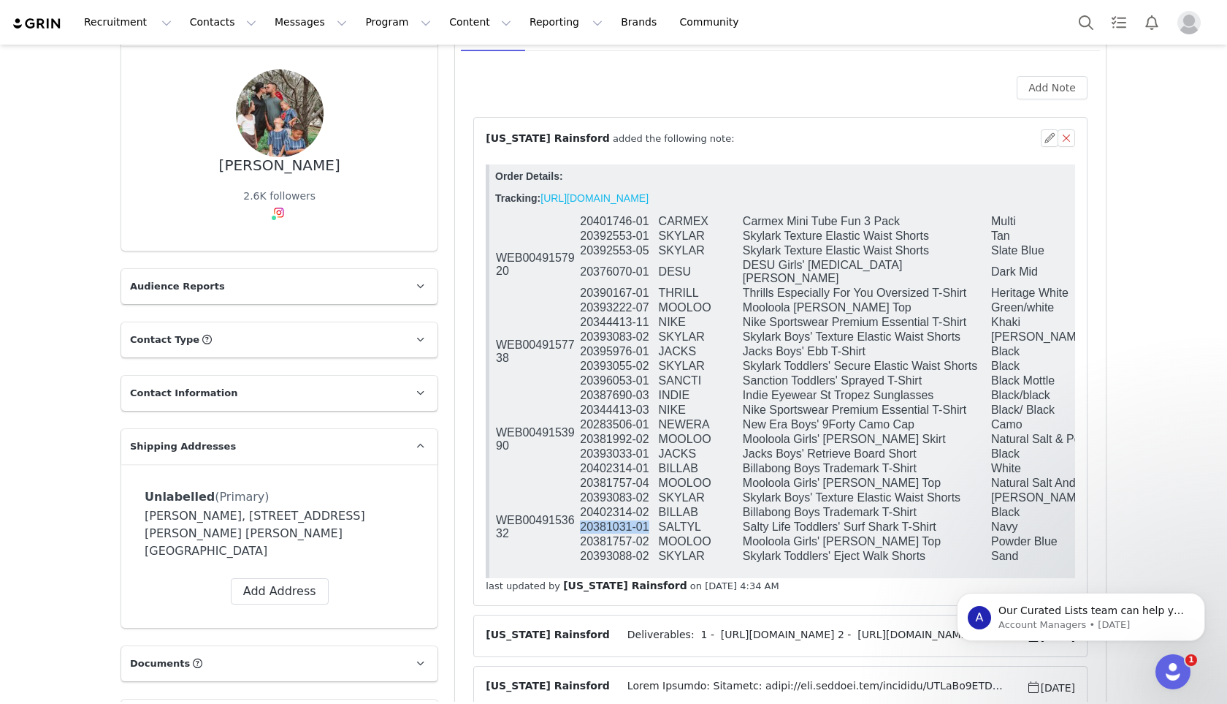
drag, startPoint x: 652, startPoint y: 530, endPoint x: 580, endPoint y: 533, distance: 71.7
click at [580, 533] on td "20381031-01" at bounding box center [618, 526] width 78 height 15
copy td "20381031-01"
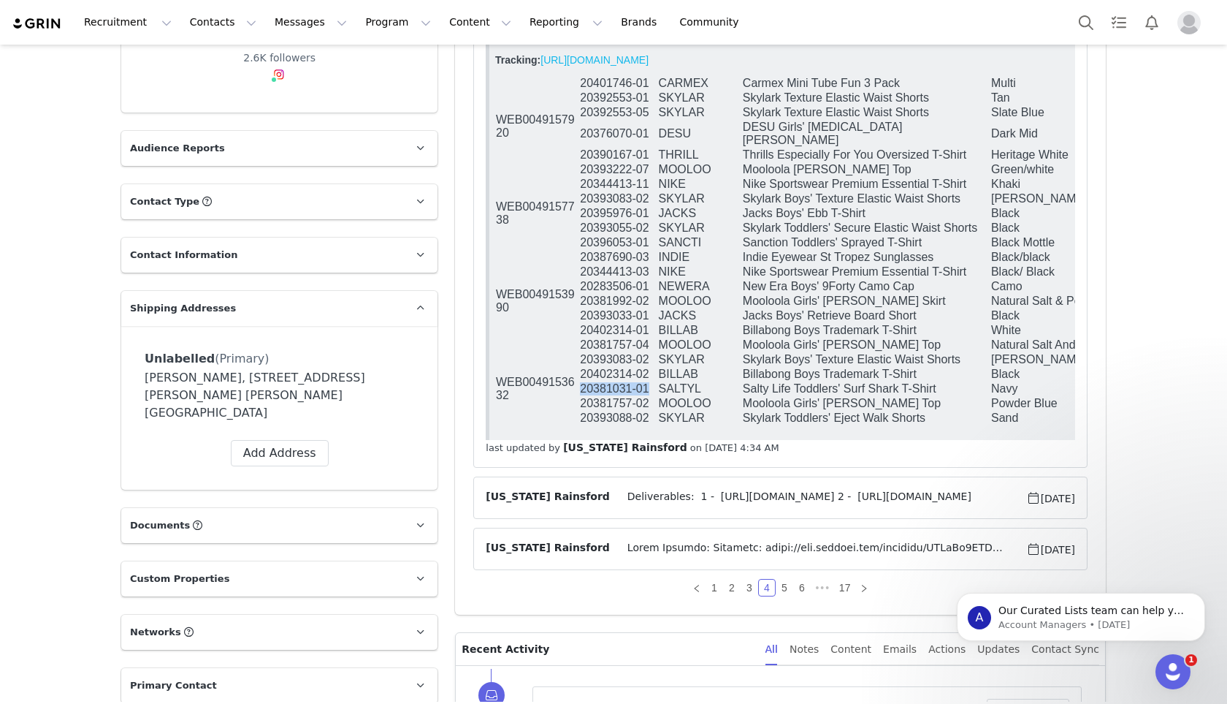
scroll to position [262, 0]
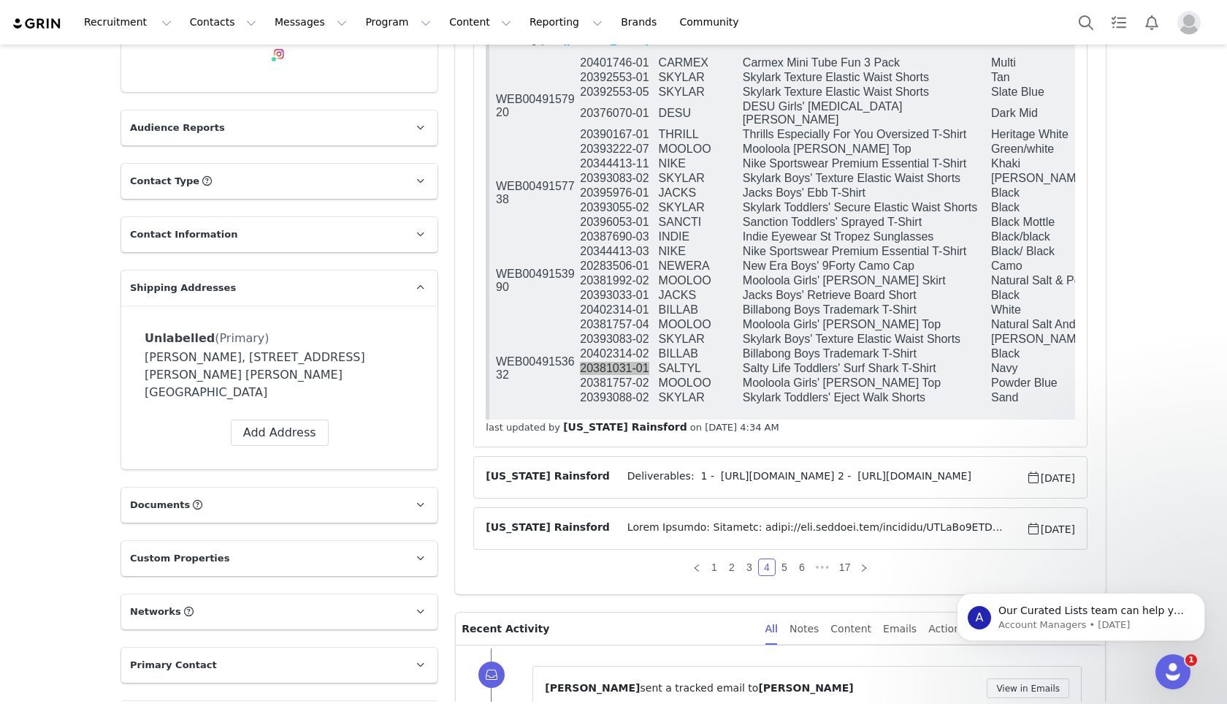
click at [685, 529] on span at bounding box center [818, 528] width 416 height 18
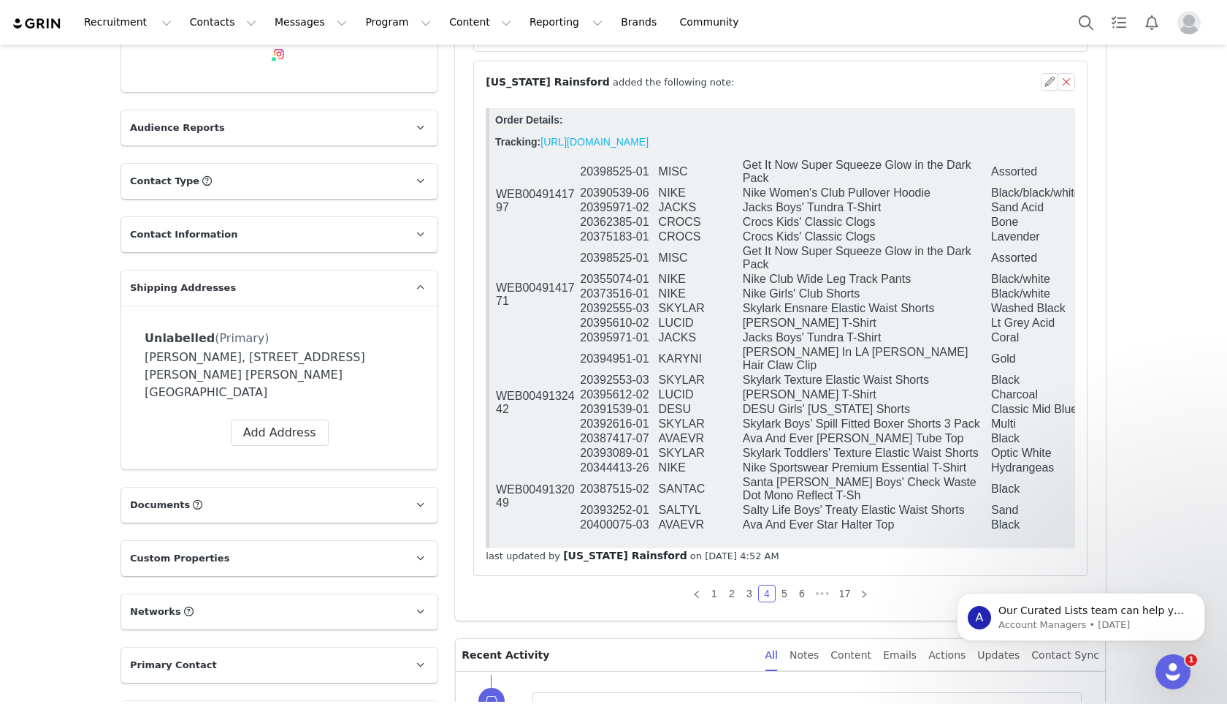
scroll to position [0, 0]
click at [786, 586] on link "5" at bounding box center [785, 593] width 16 height 16
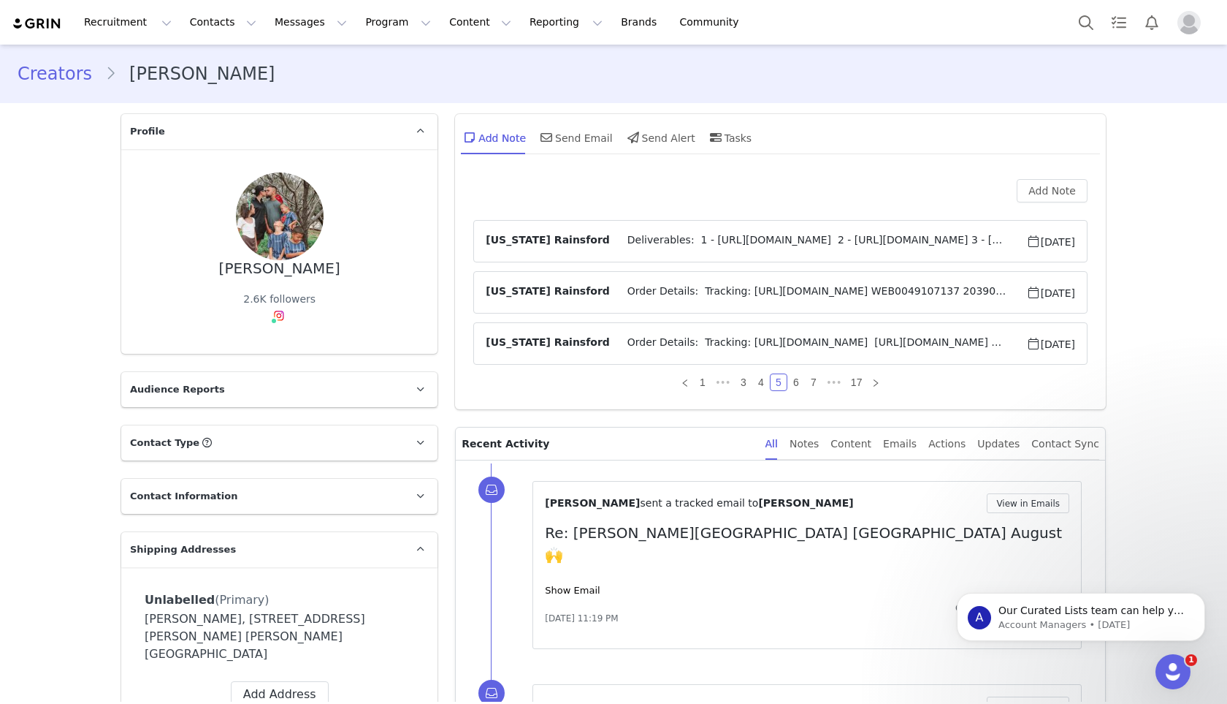
click at [730, 286] on span "Order Details: Tracking: [URL][DOMAIN_NAME] WEB0049107137 20390170-01 THRILL Th…" at bounding box center [818, 292] width 416 height 18
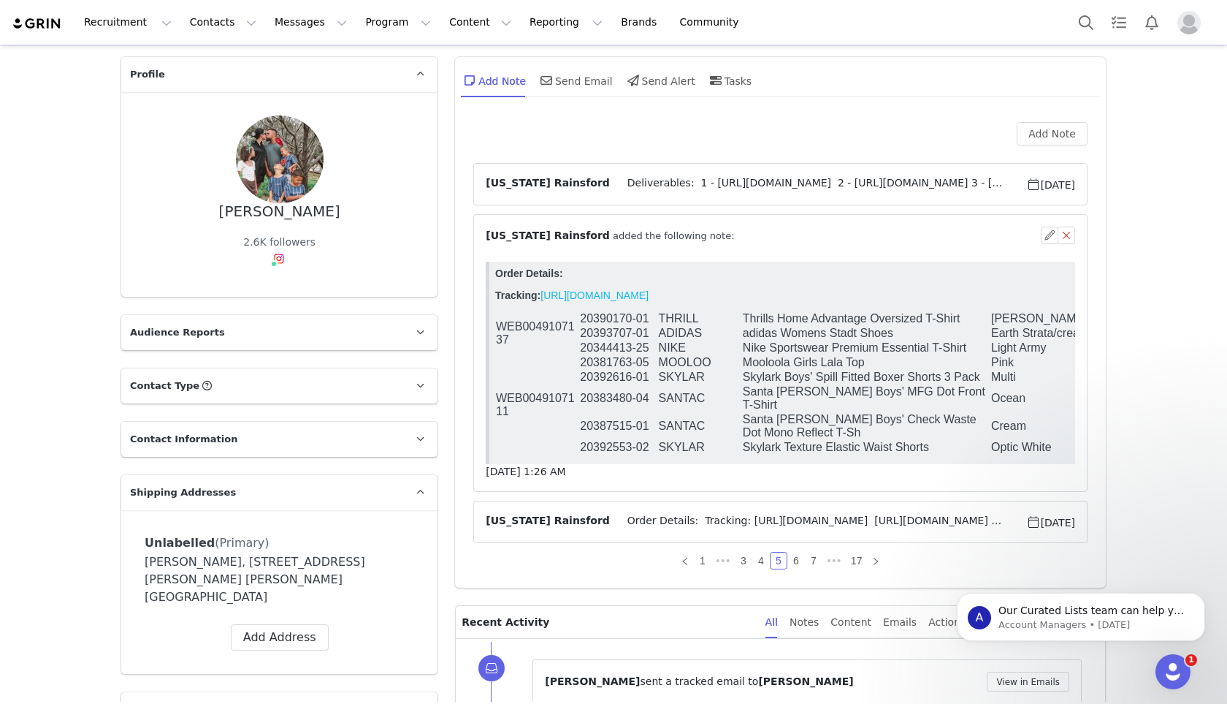
scroll to position [58, 0]
